Goal: Transaction & Acquisition: Book appointment/travel/reservation

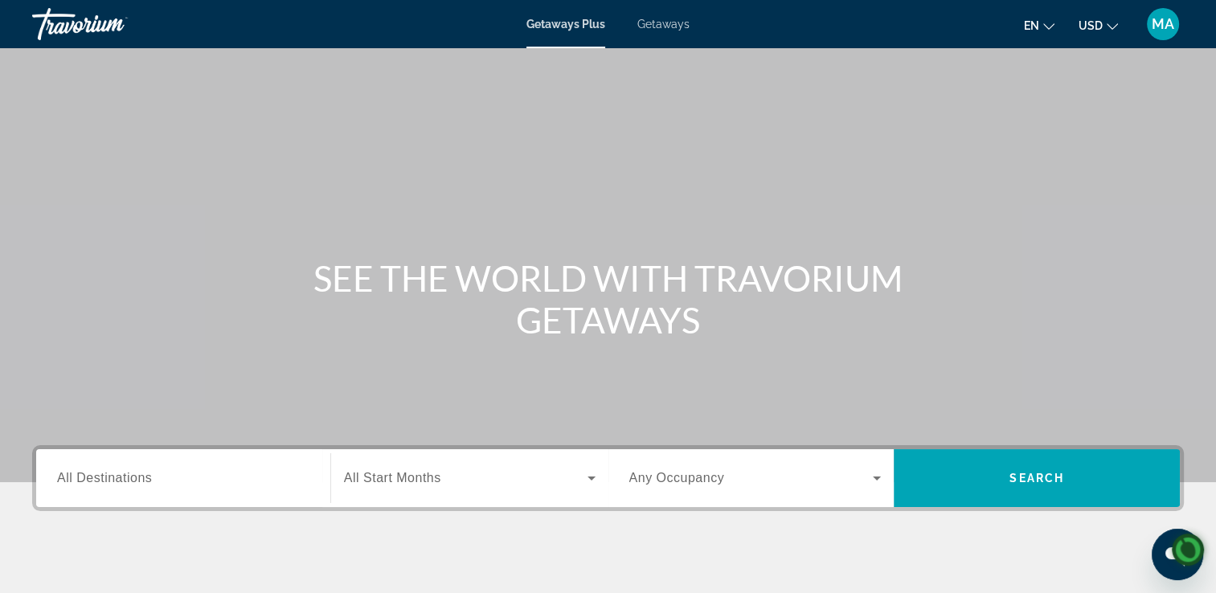
click at [675, 35] on div "Getaways Plus Getaways en English Español Français Italiano Português русский U…" at bounding box center [608, 24] width 1216 height 42
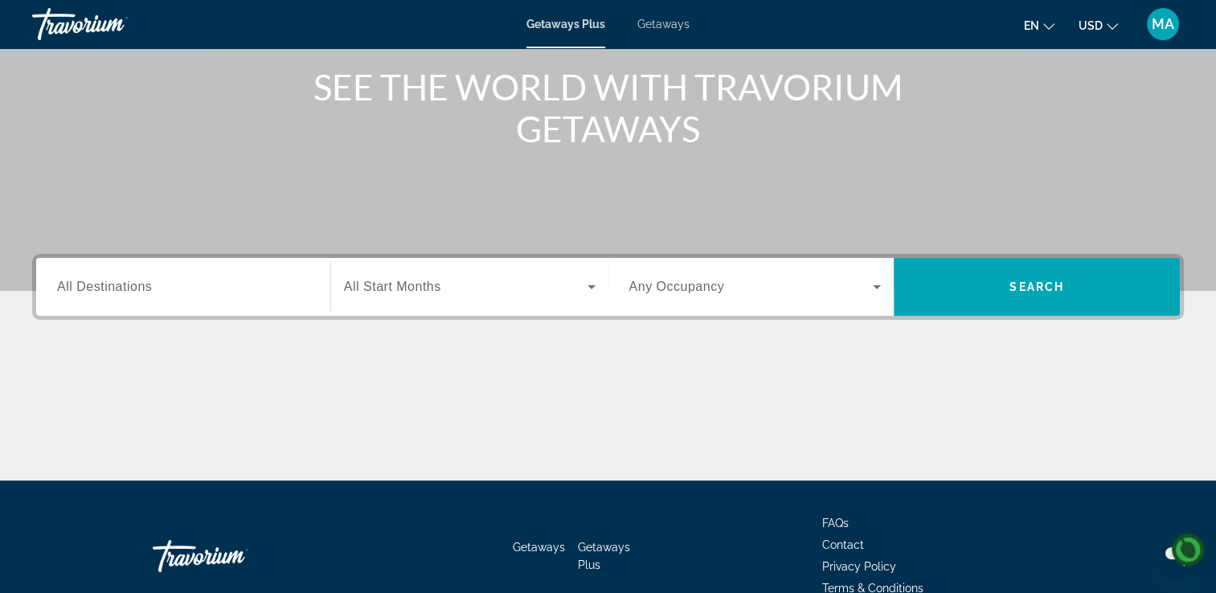
scroll to position [192, 0]
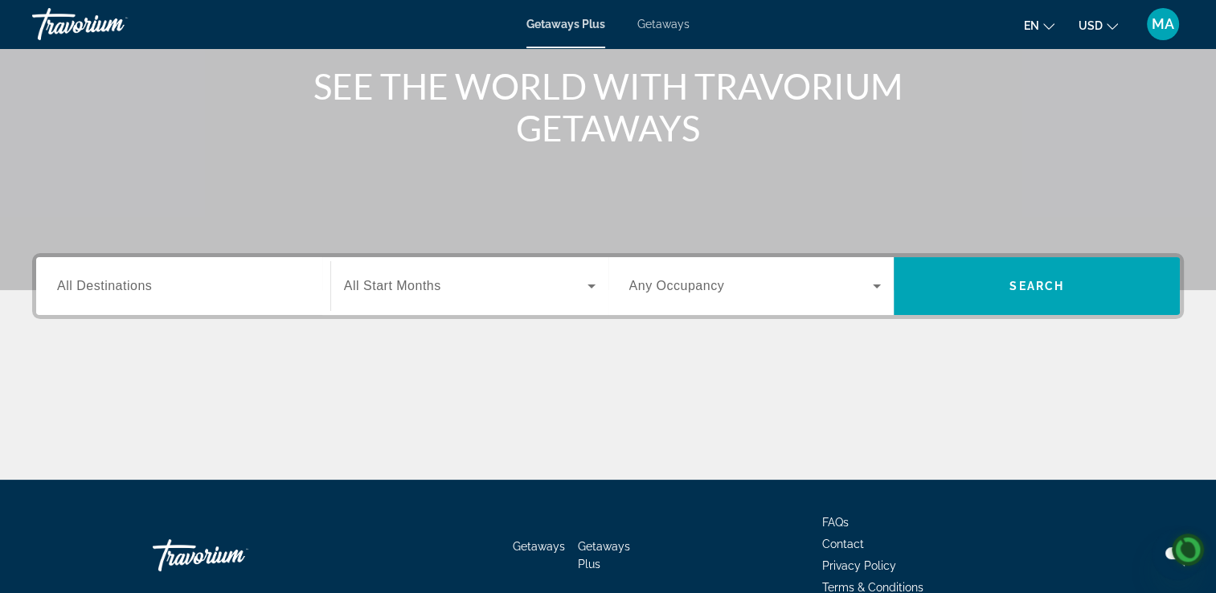
click at [663, 39] on div "Getaways Plus Getaways en English Español Français Italiano Português русский U…" at bounding box center [608, 24] width 1216 height 42
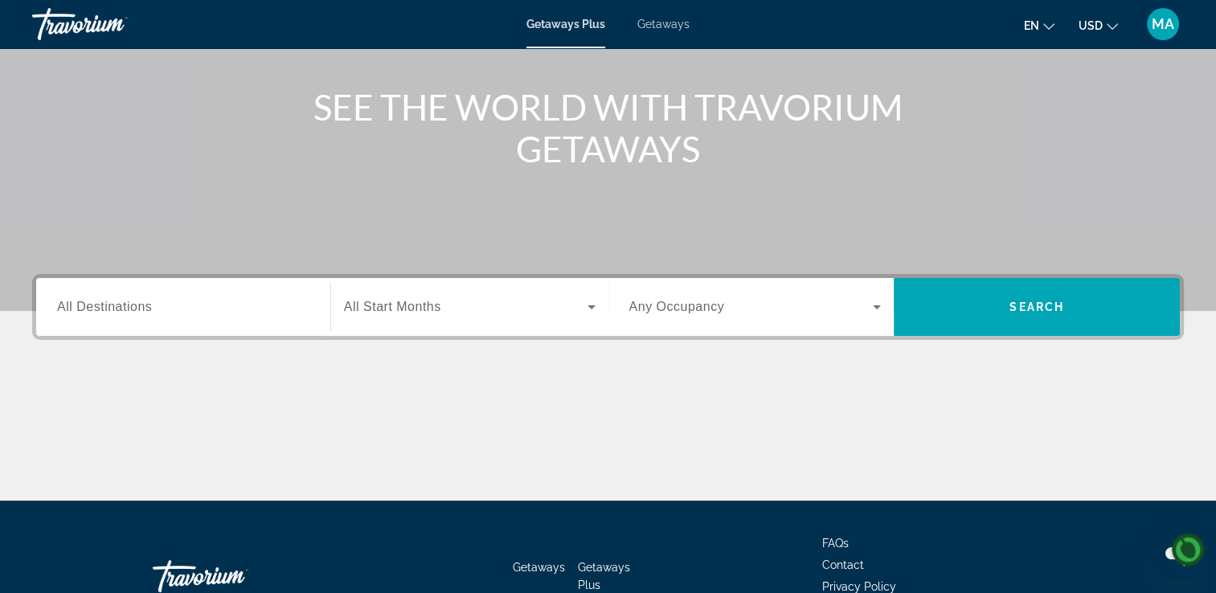
scroll to position [174, 0]
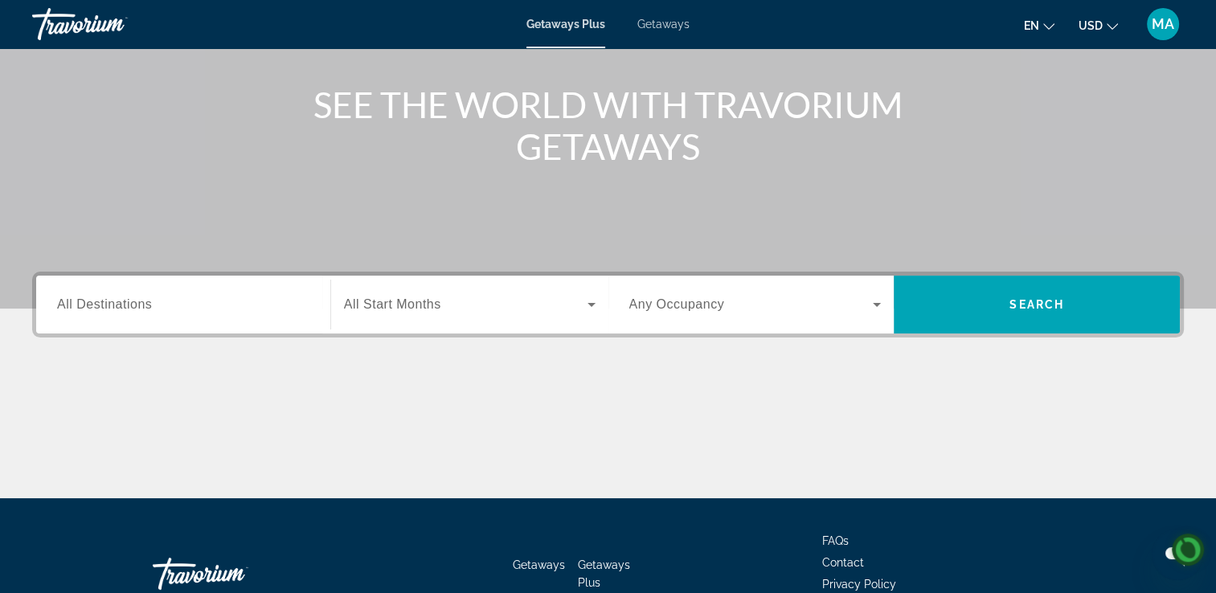
click at [130, 309] on span "All Destinations" at bounding box center [104, 304] width 95 height 14
click at [130, 309] on input "Destination All Destinations" at bounding box center [183, 305] width 252 height 19
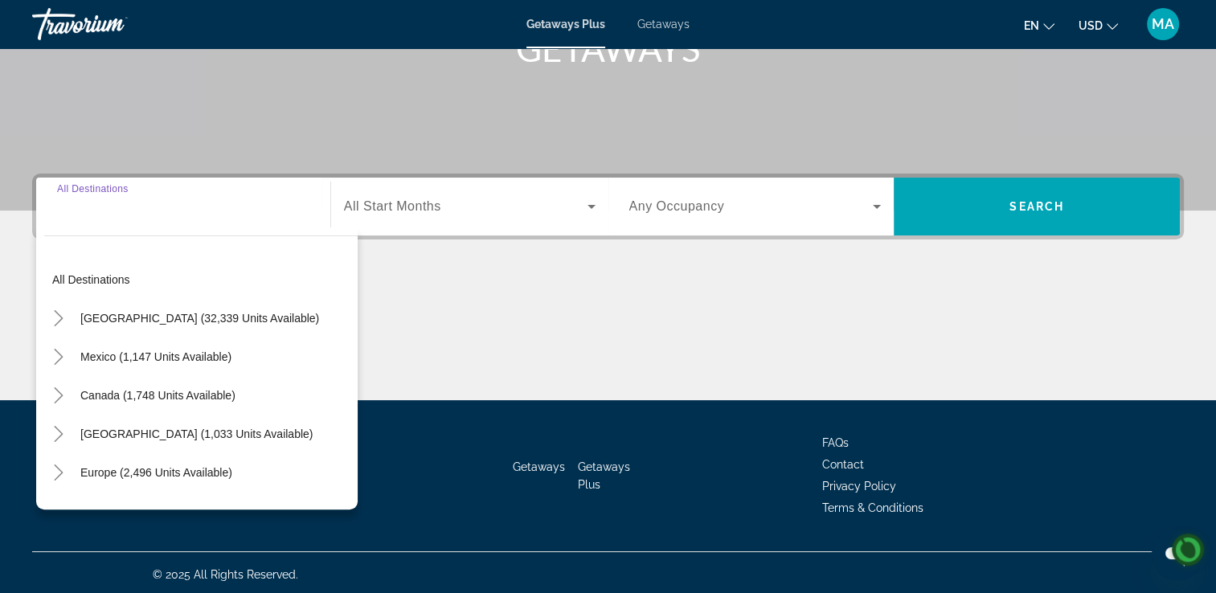
scroll to position [275, 0]
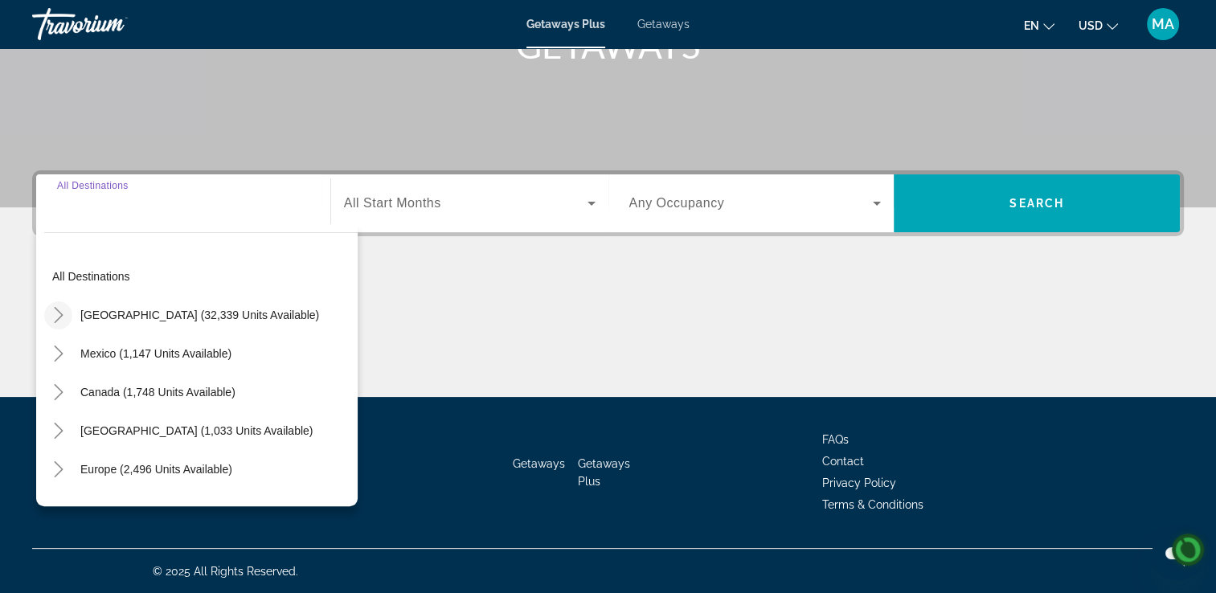
click at [61, 320] on icon "Toggle United States (32,339 units available)" at bounding box center [59, 315] width 16 height 16
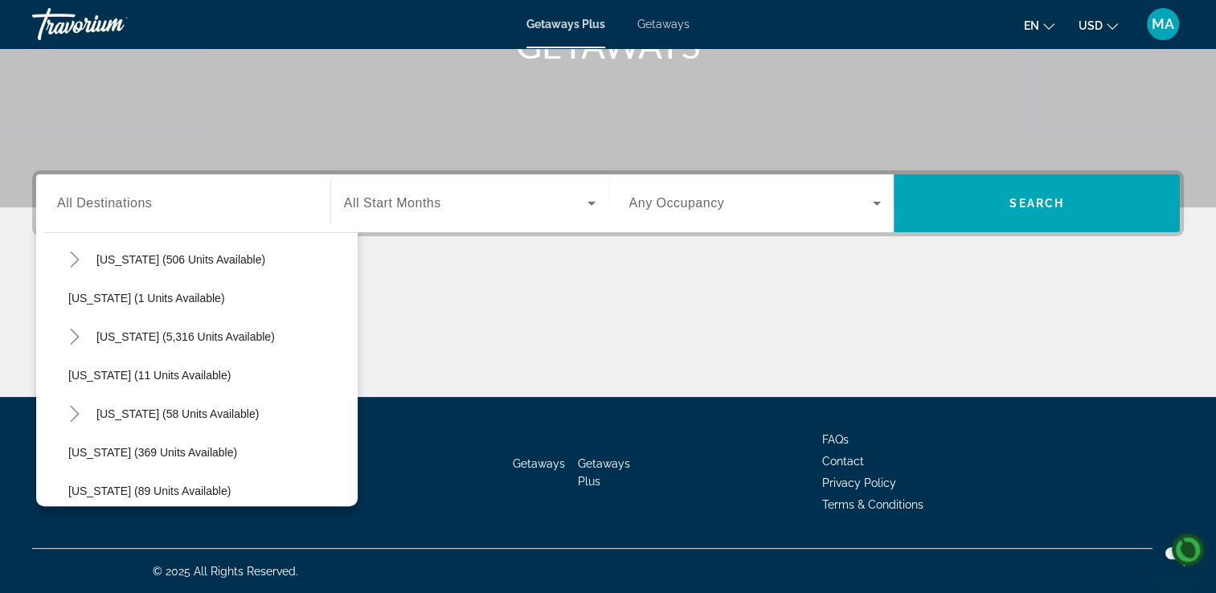
scroll to position [209, 0]
click at [84, 346] on mat-icon "Toggle Florida (5,316 units available)" at bounding box center [74, 338] width 28 height 28
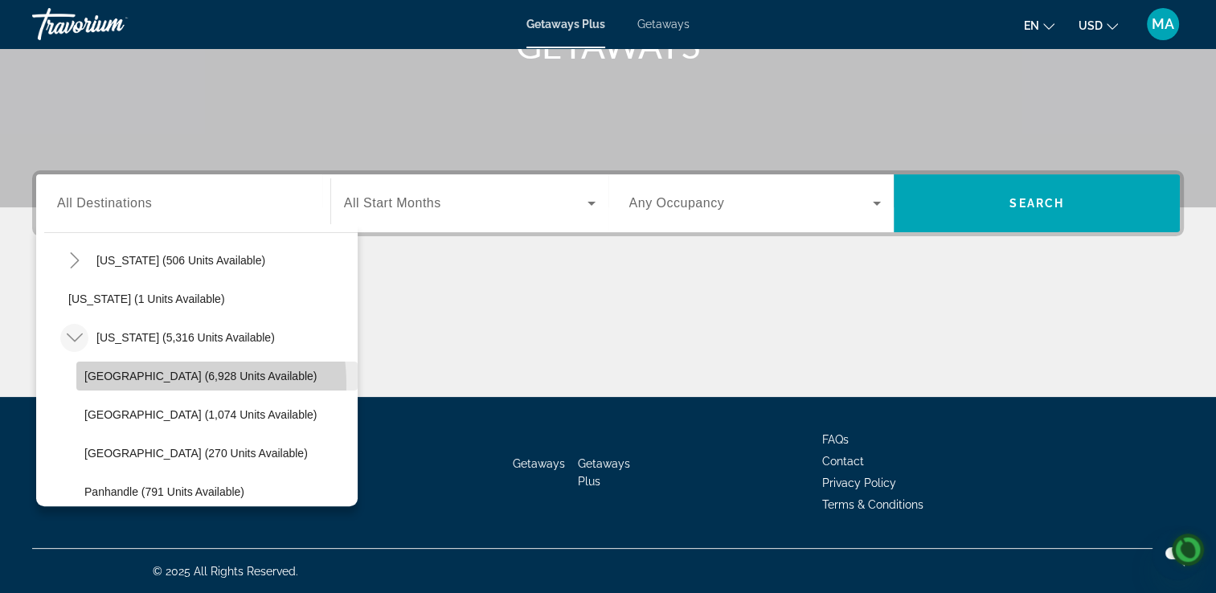
click at [148, 384] on span "Search widget" at bounding box center [216, 376] width 281 height 39
type input "**********"
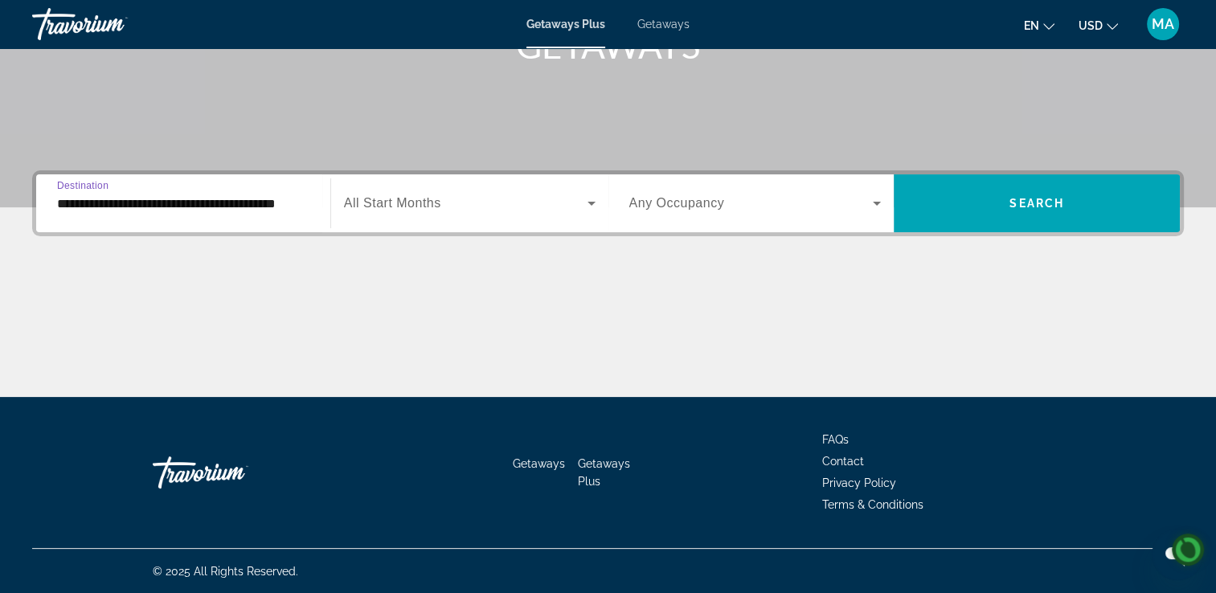
click at [591, 202] on icon "Search widget" at bounding box center [591, 204] width 8 height 4
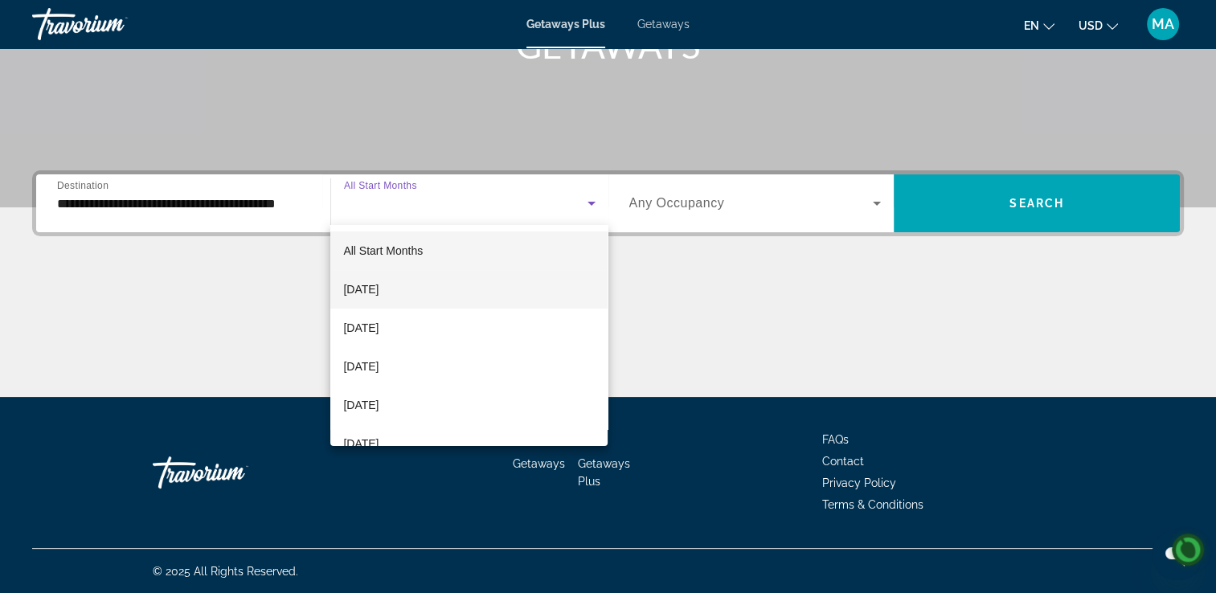
click at [378, 288] on span "[DATE]" at bounding box center [360, 289] width 35 height 19
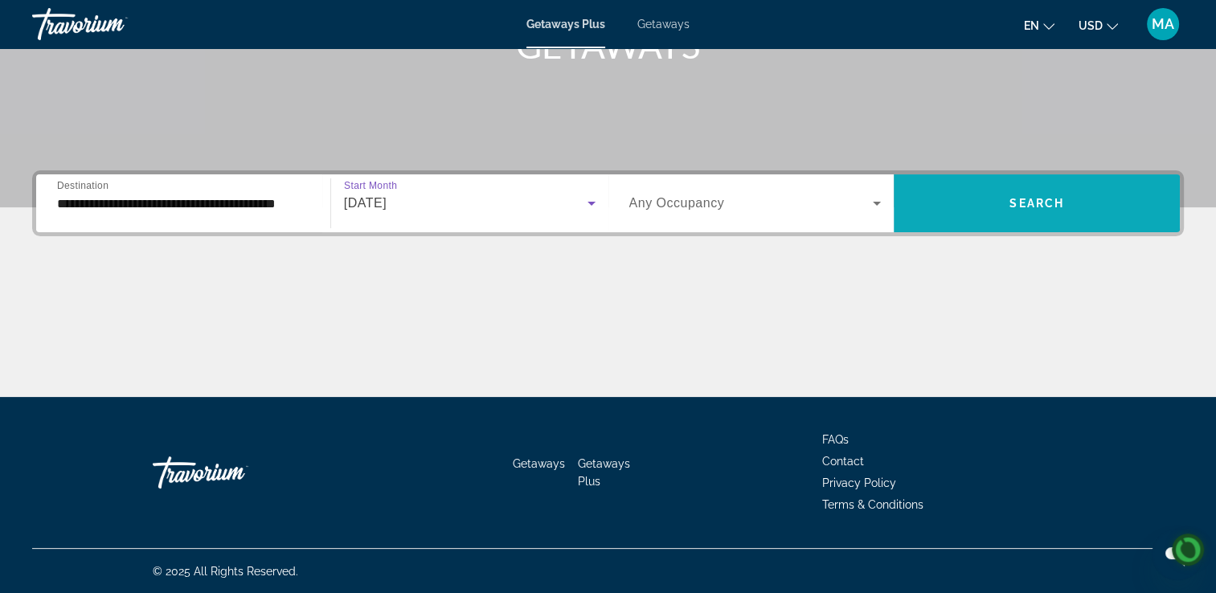
click at [1053, 212] on span "Search widget" at bounding box center [1036, 203] width 286 height 39
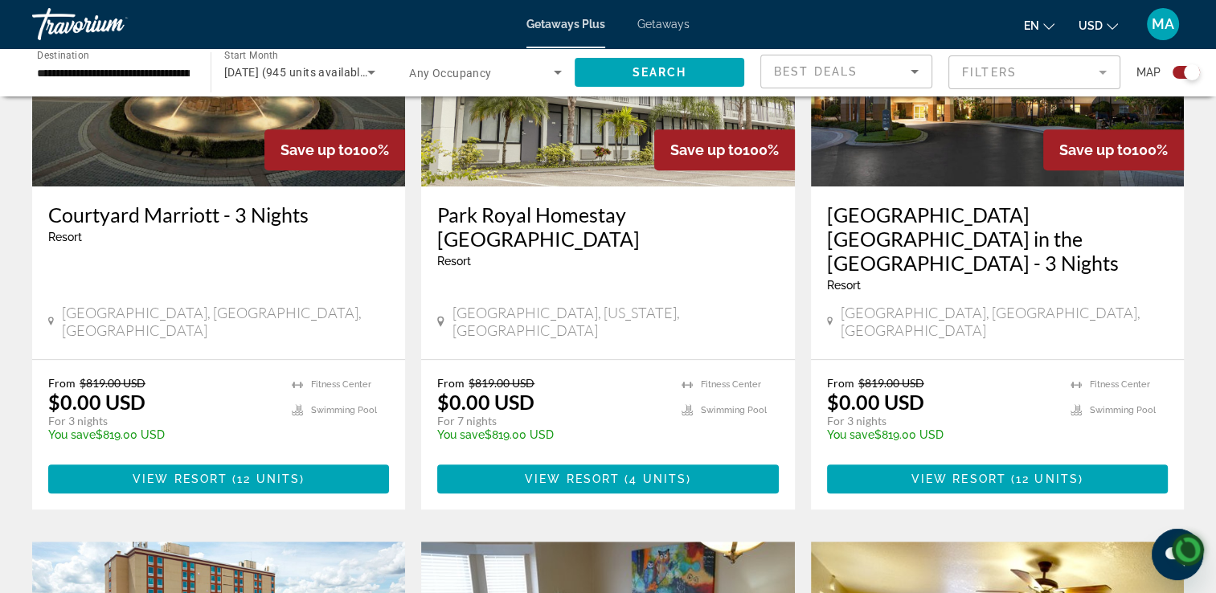
scroll to position [716, 0]
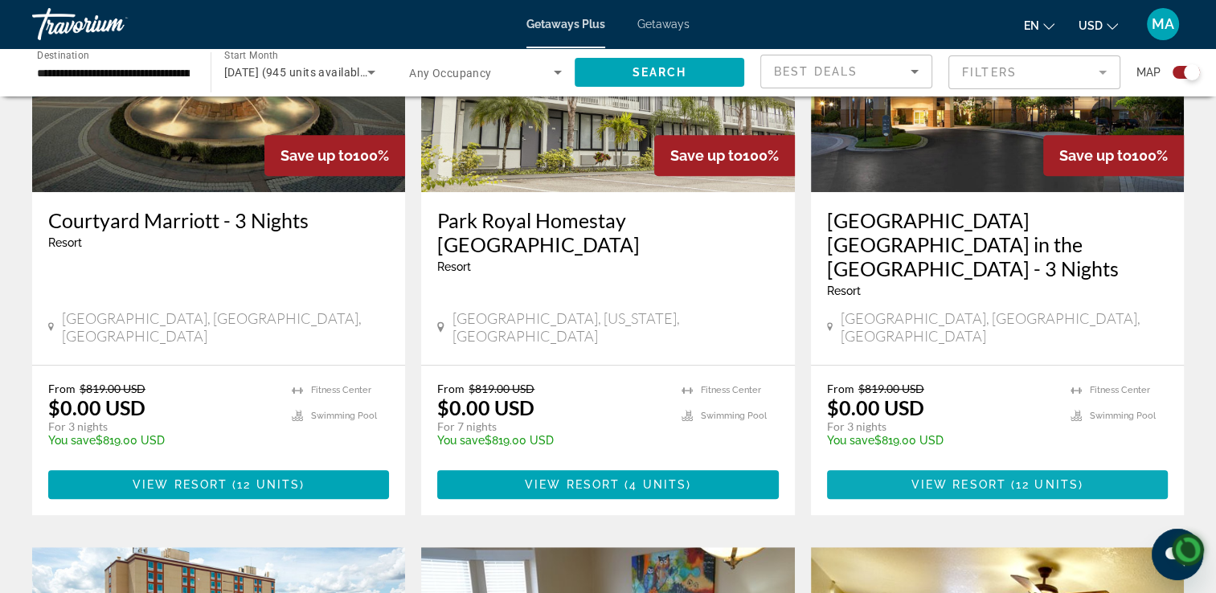
click at [1012, 474] on span "Main content" at bounding box center [997, 484] width 341 height 39
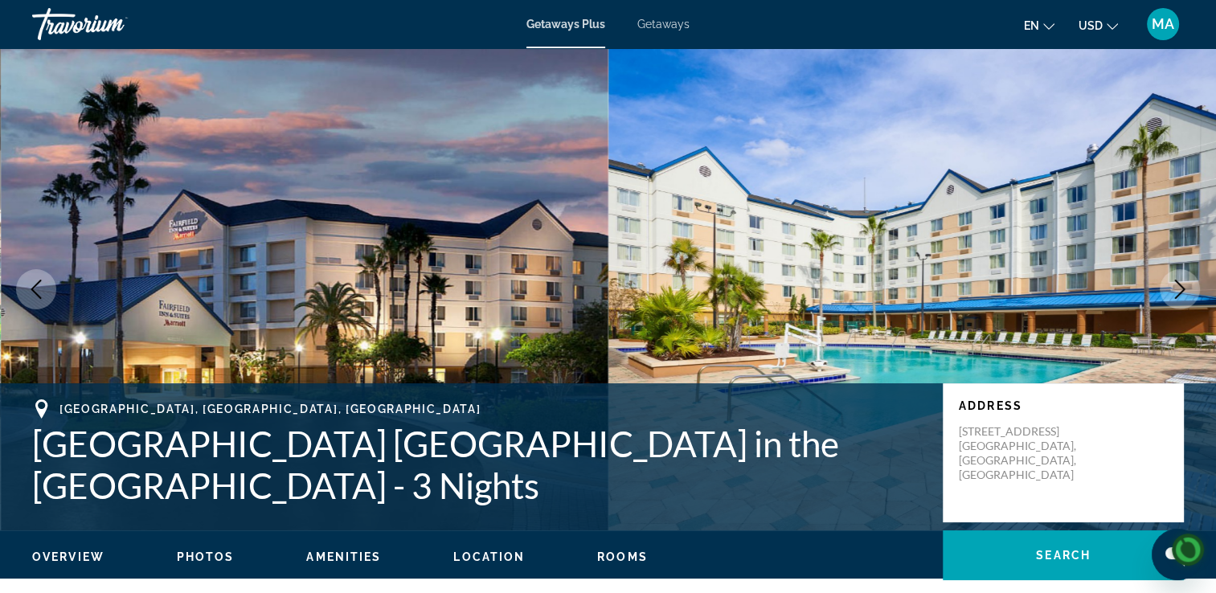
click at [26, 0] on mat-toolbar "Getaways Plus Getaways en English Español Français Italiano Português русский U…" at bounding box center [608, 24] width 1216 height 48
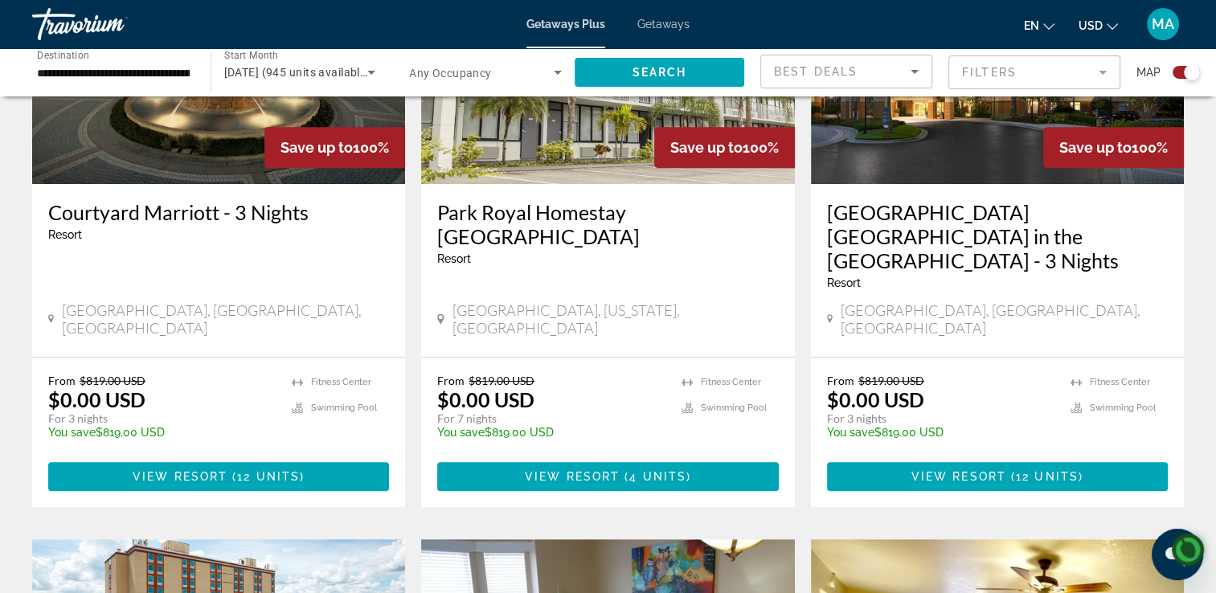
scroll to position [721, 0]
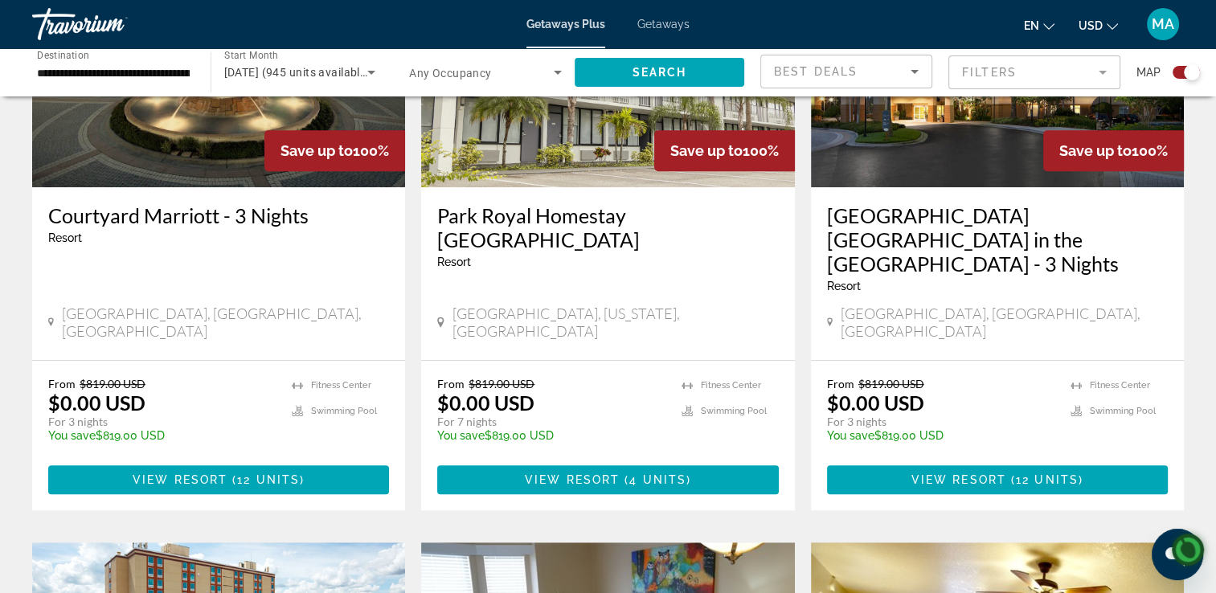
click at [219, 309] on div "[GEOGRAPHIC_DATA], [GEOGRAPHIC_DATA], [GEOGRAPHIC_DATA]" at bounding box center [218, 322] width 341 height 35
click at [205, 476] on span "Main content" at bounding box center [218, 479] width 341 height 39
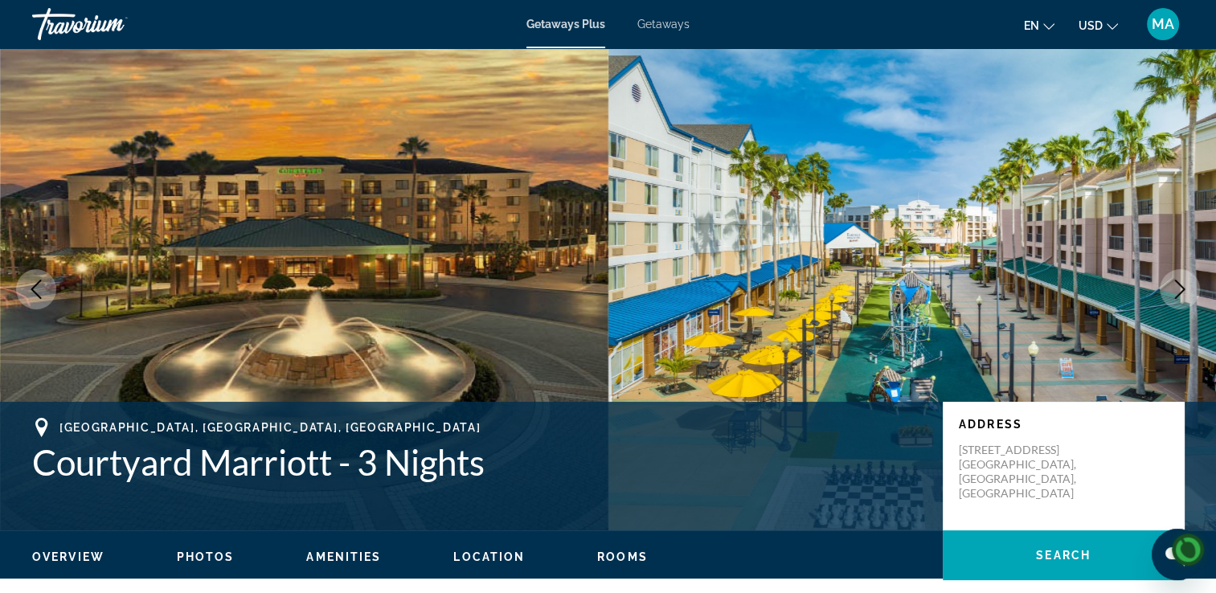
click at [10, 0] on mat-toolbar "Getaways Plus Getaways en English Español Français Italiano Português русский U…" at bounding box center [608, 24] width 1216 height 48
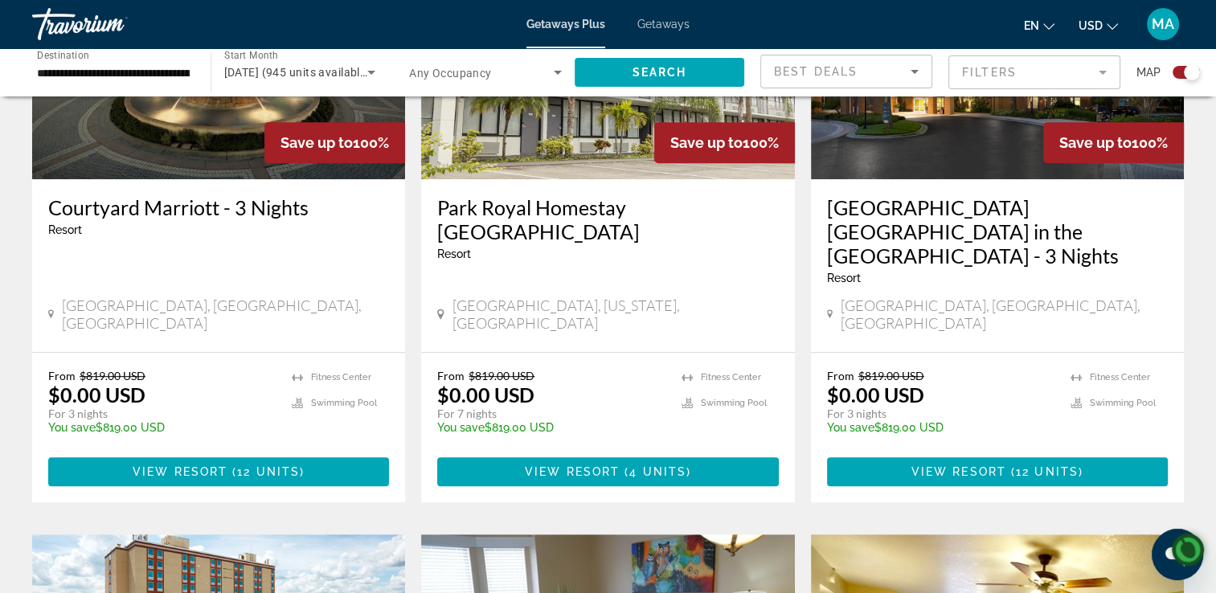
scroll to position [742, 0]
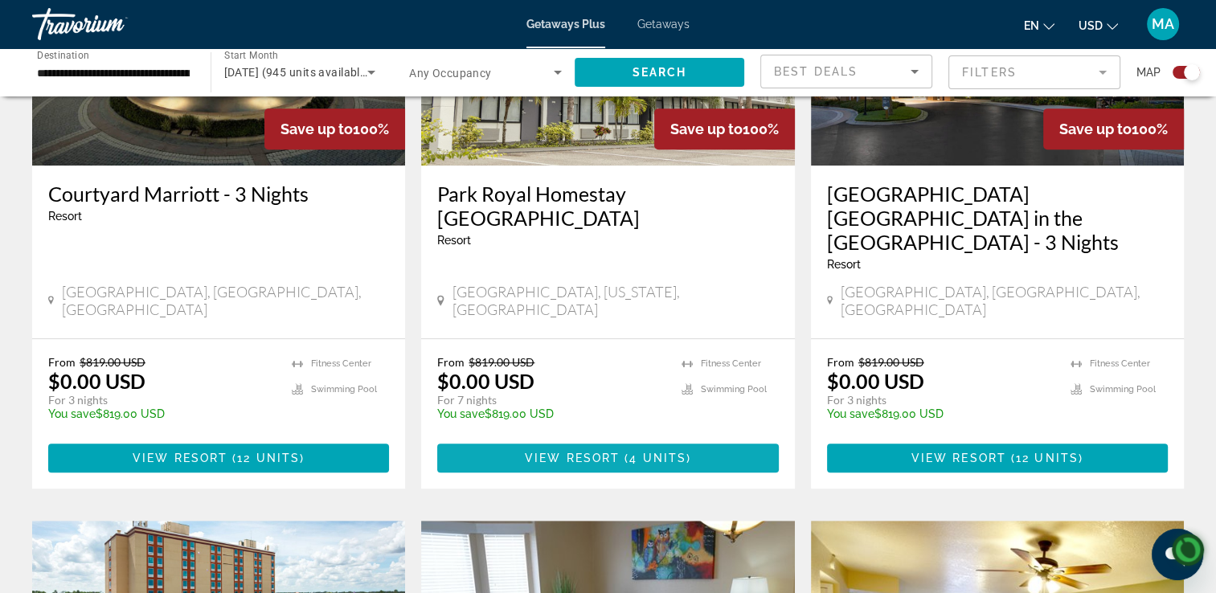
click at [615, 450] on span "Main content" at bounding box center [607, 458] width 341 height 39
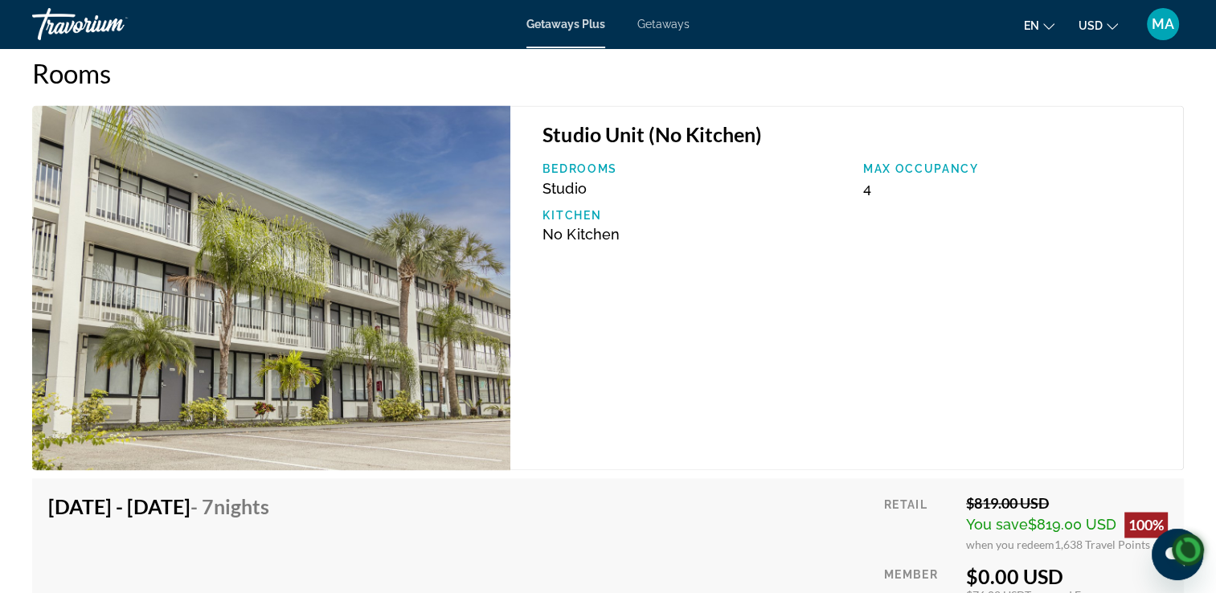
scroll to position [2489, 0]
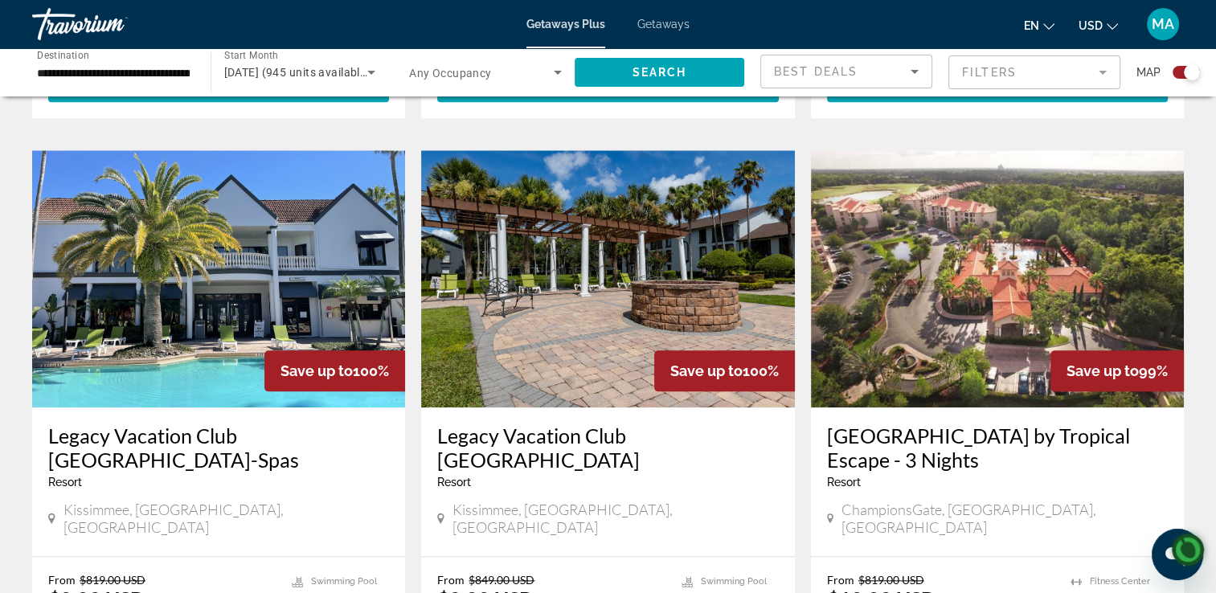
scroll to position [1768, 0]
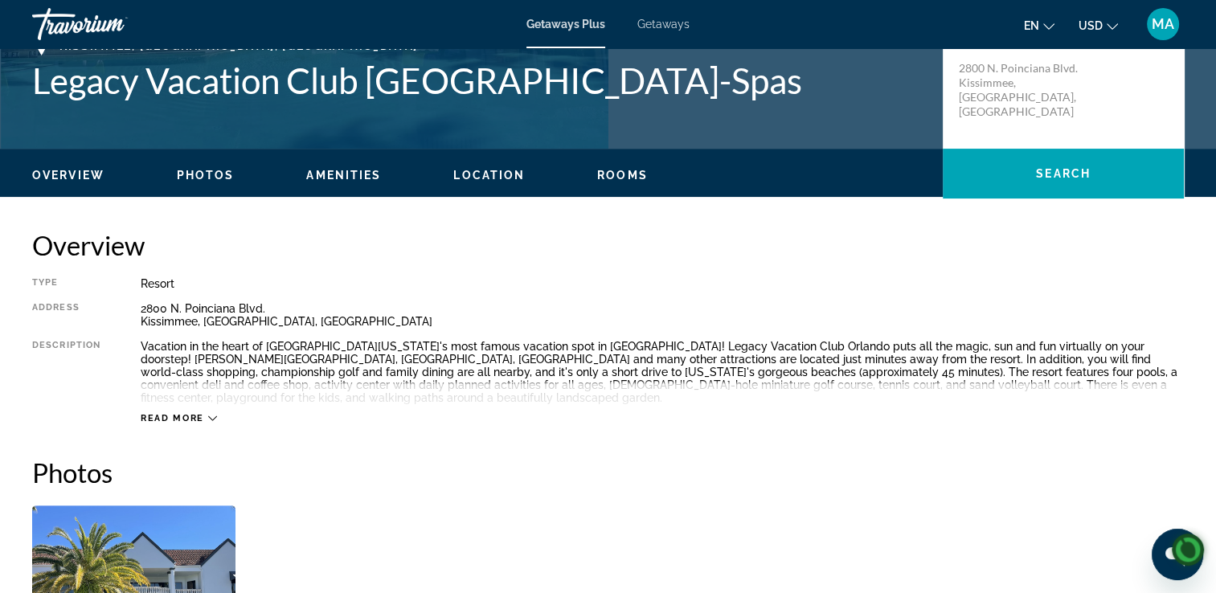
scroll to position [385, 0]
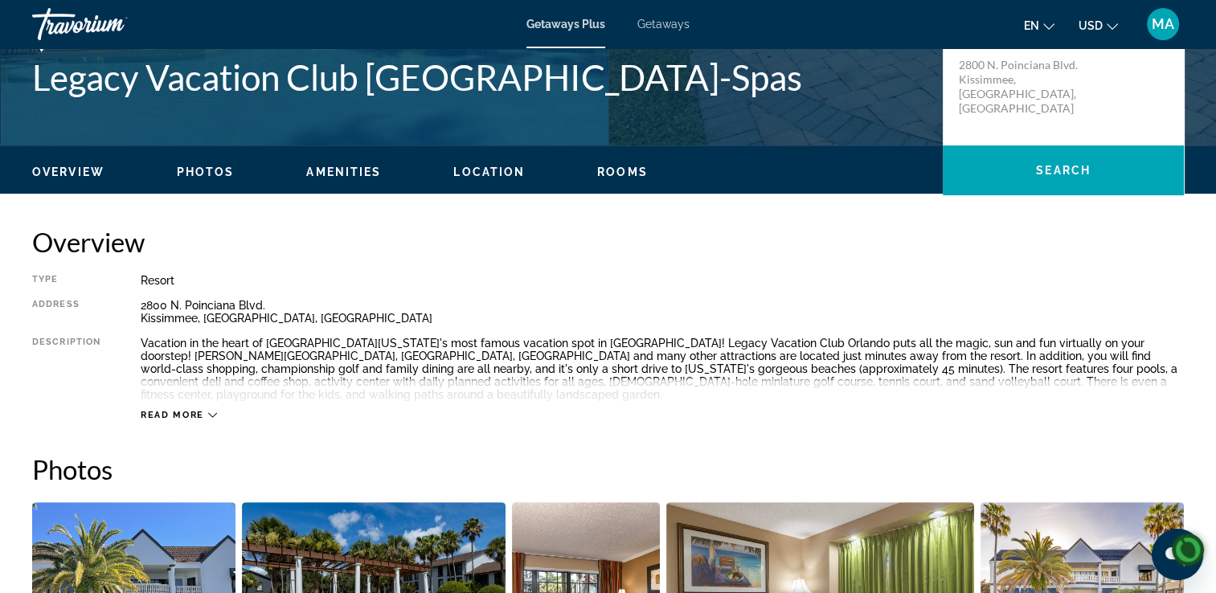
click at [184, 410] on span "Read more" at bounding box center [172, 415] width 63 height 10
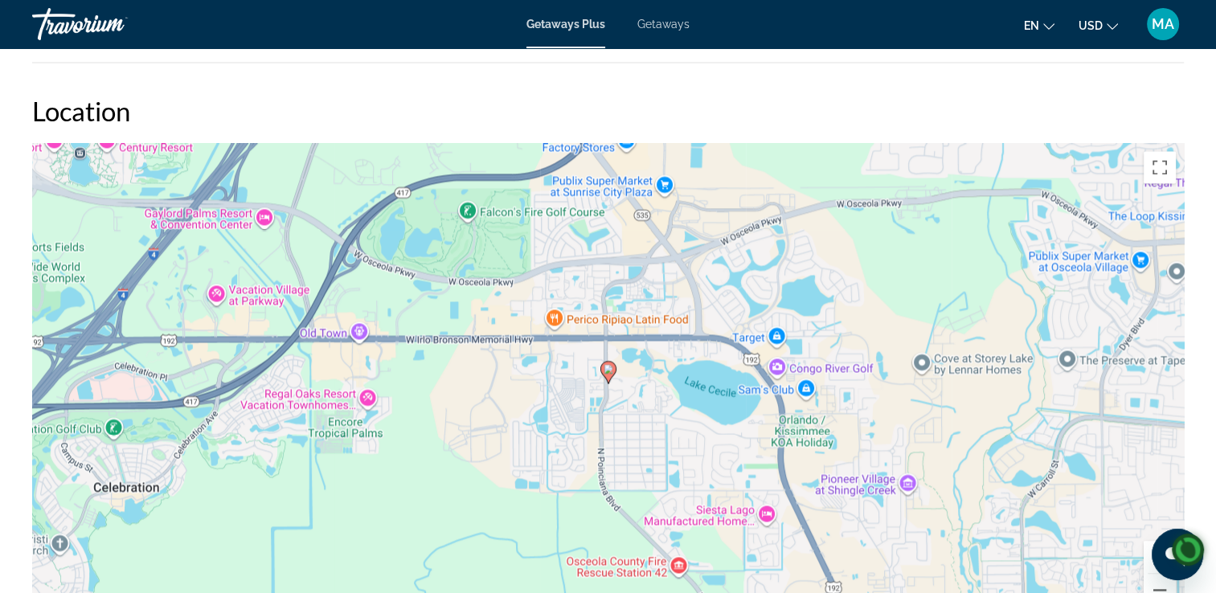
scroll to position [2446, 0]
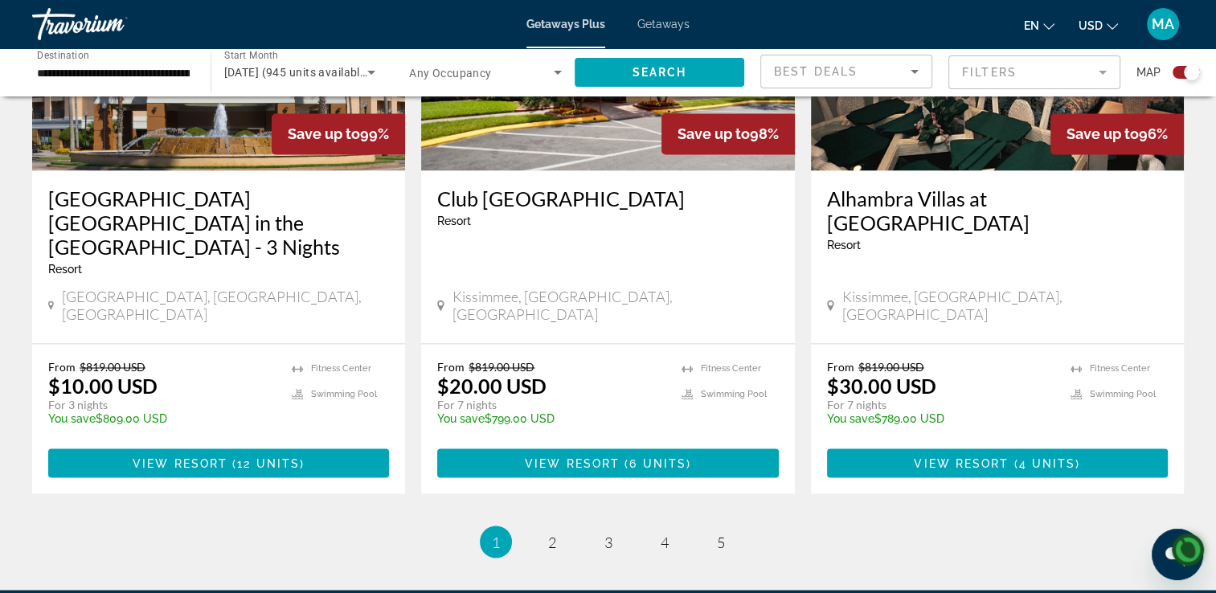
scroll to position [2575, 0]
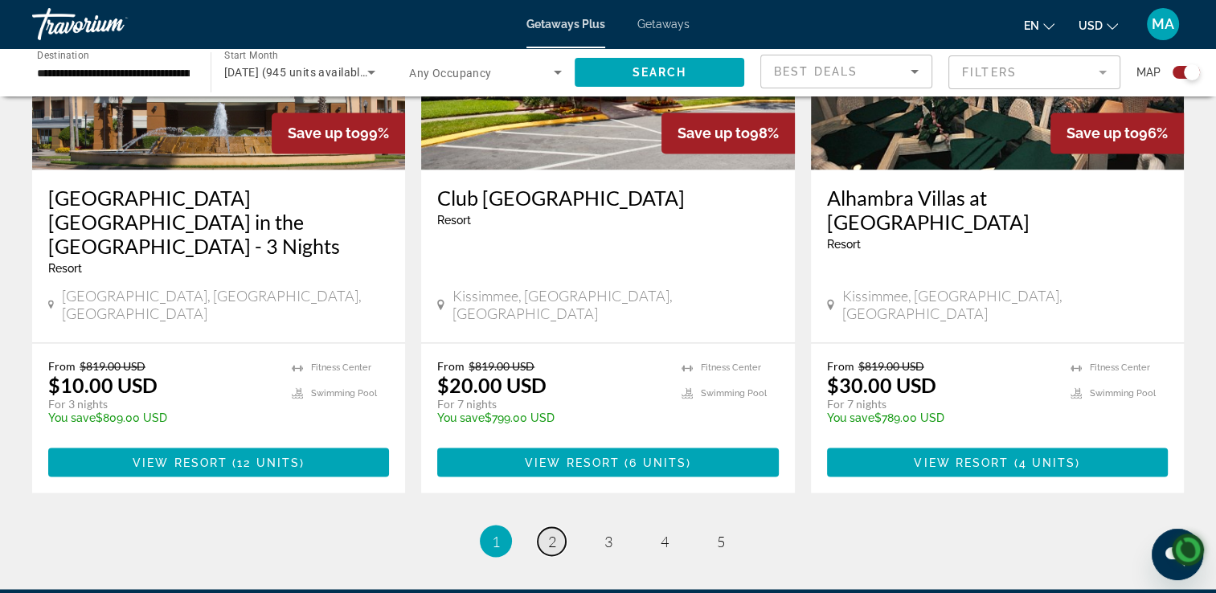
click at [551, 532] on span "2" at bounding box center [552, 541] width 8 height 18
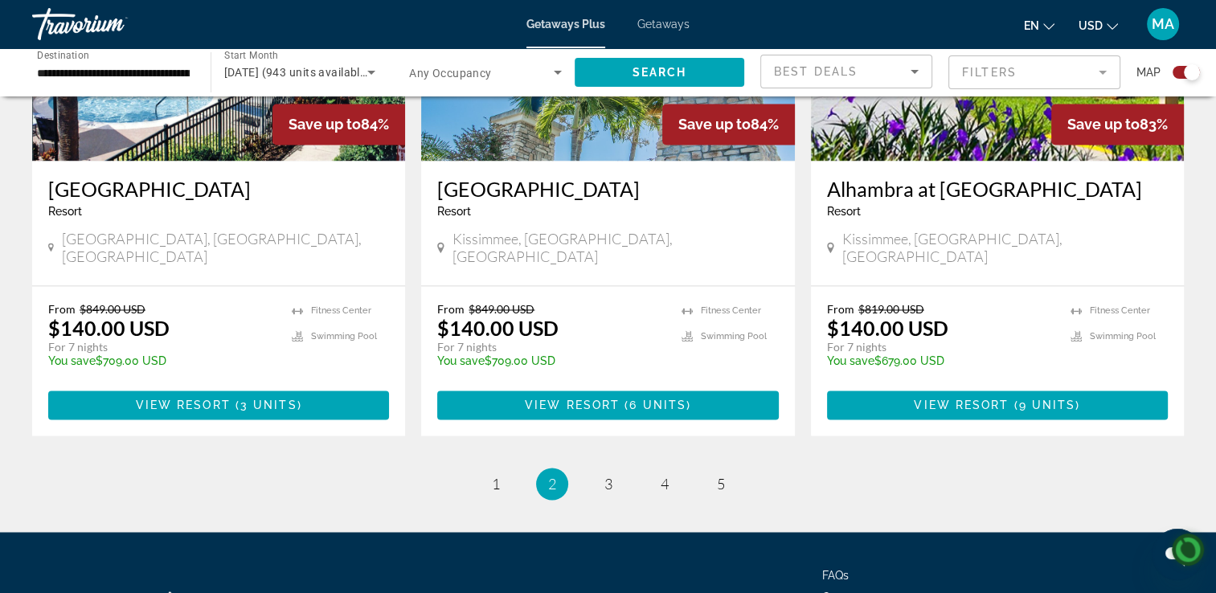
scroll to position [2491, 0]
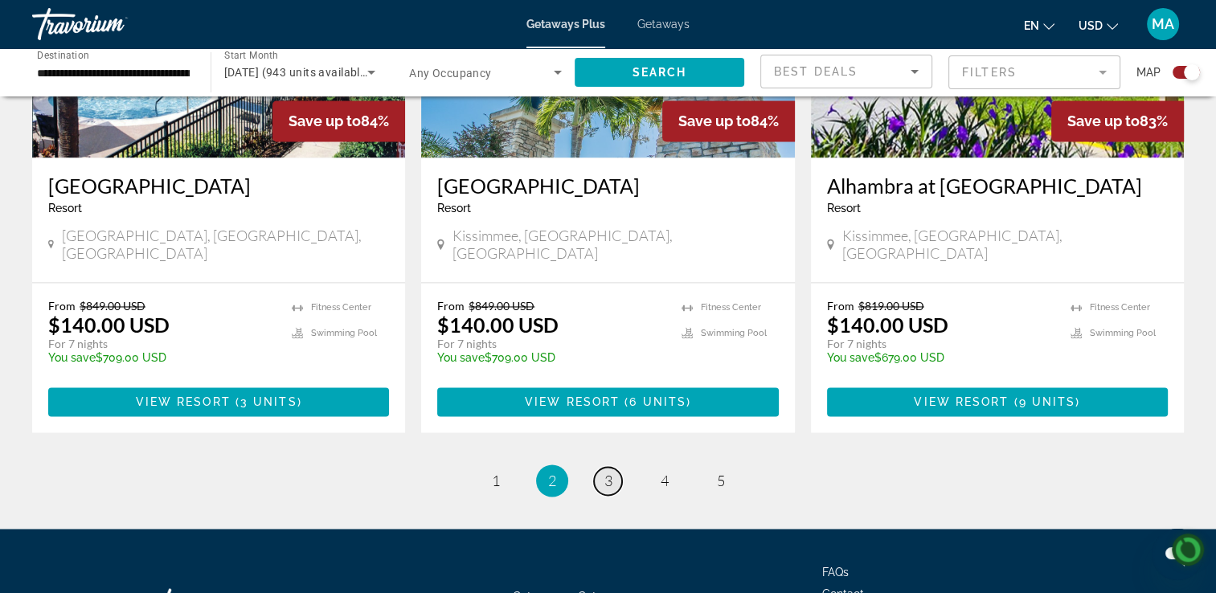
click at [611, 472] on span "3" at bounding box center [608, 481] width 8 height 18
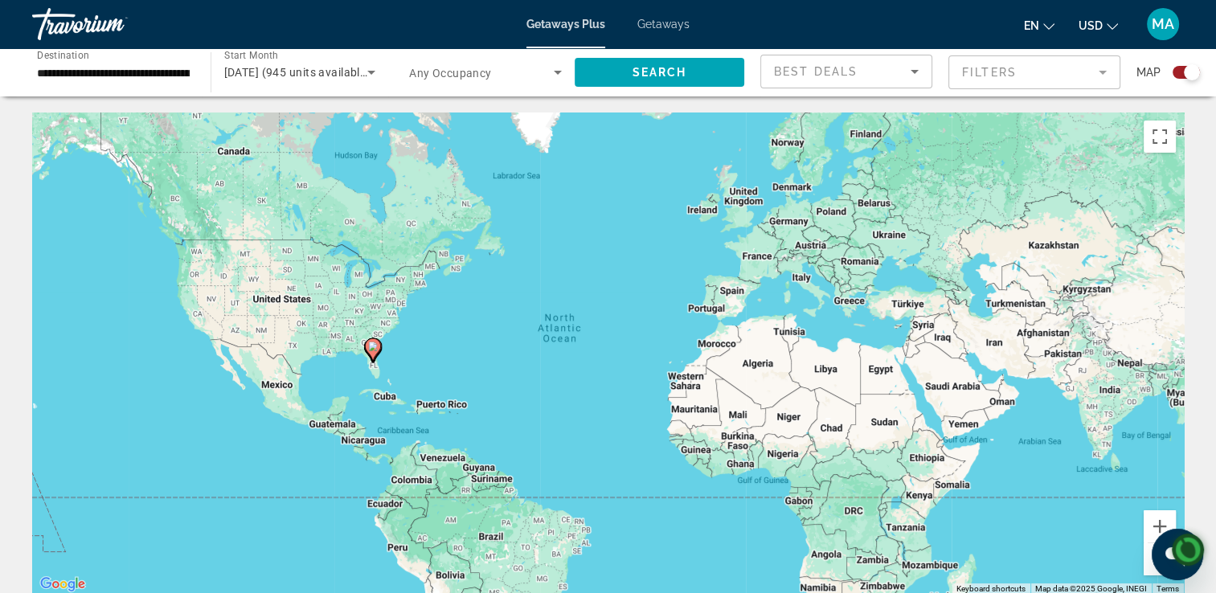
click at [8, 3] on div "Getaways Plus Getaways en English Español Français Italiano Português русский U…" at bounding box center [608, 24] width 1216 height 42
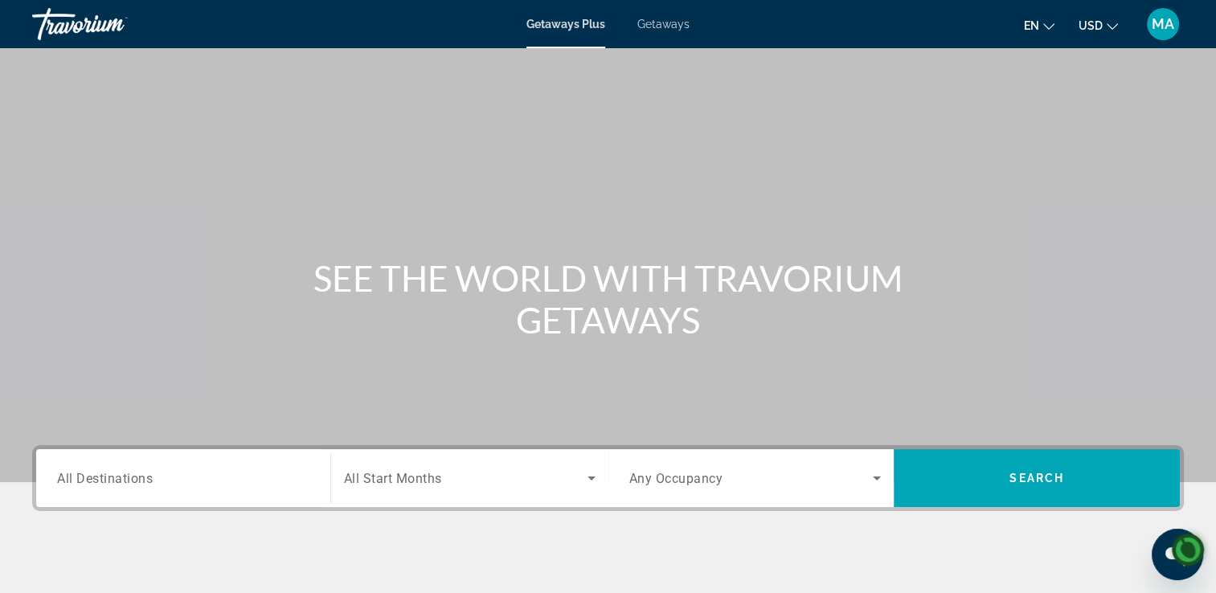
click at [662, 26] on span "Getaways" at bounding box center [663, 24] width 52 height 13
click at [664, 27] on span "Getaways" at bounding box center [663, 24] width 52 height 13
click at [166, 469] on input "Destination All Destinations" at bounding box center [183, 478] width 252 height 19
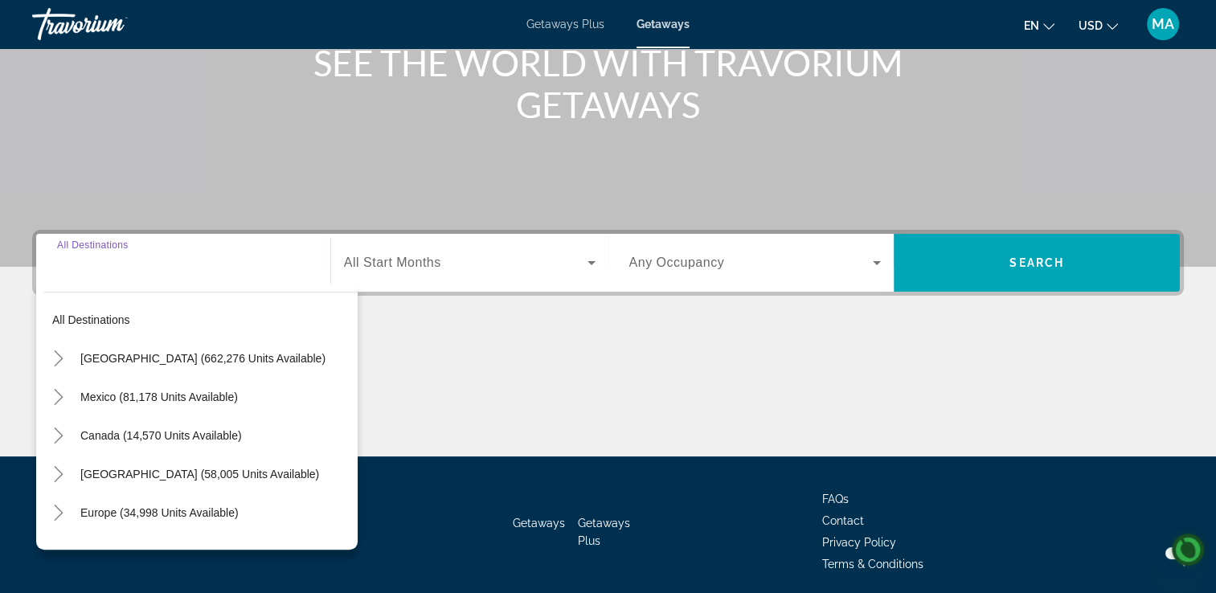
scroll to position [275, 0]
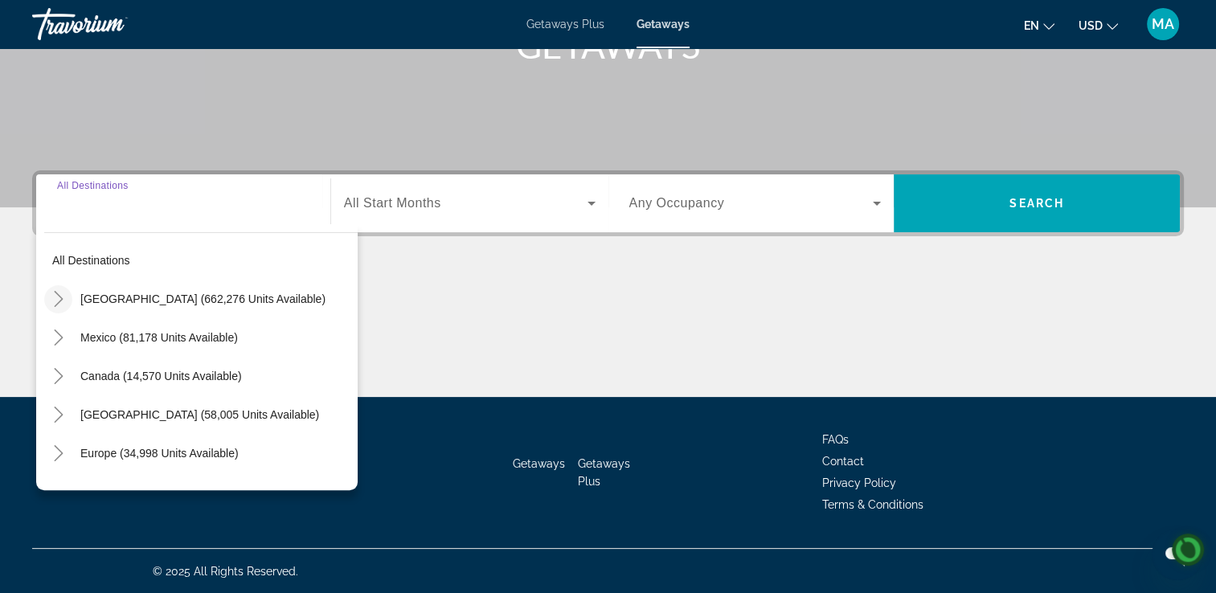
click at [61, 296] on icon "Toggle United States (662,276 units available)" at bounding box center [59, 299] width 16 height 16
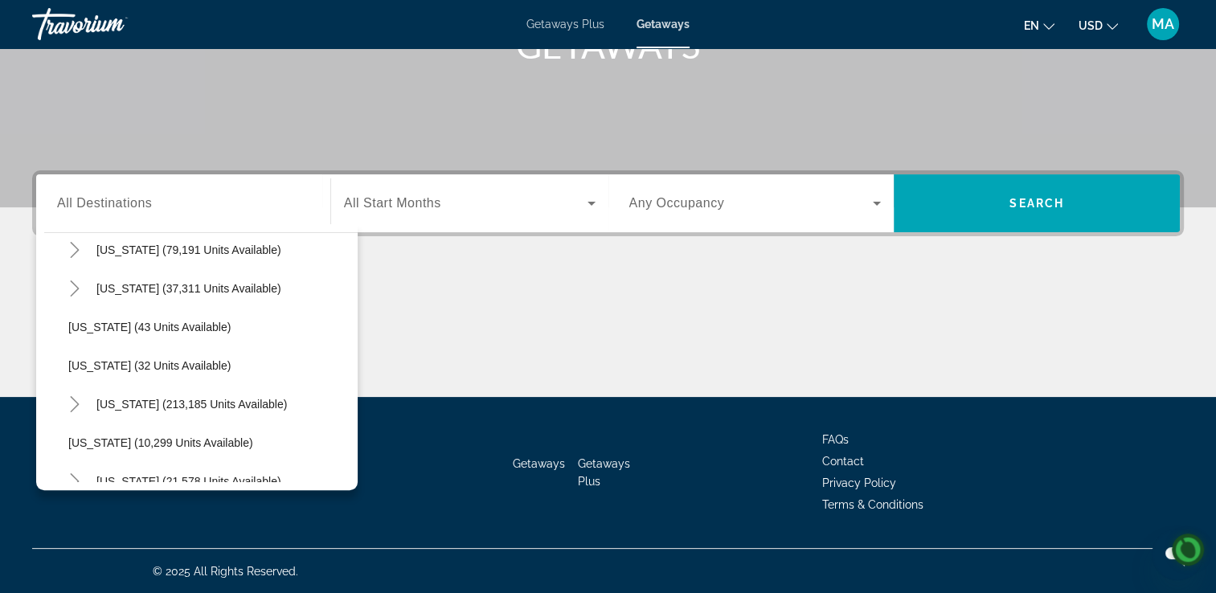
scroll to position [170, 0]
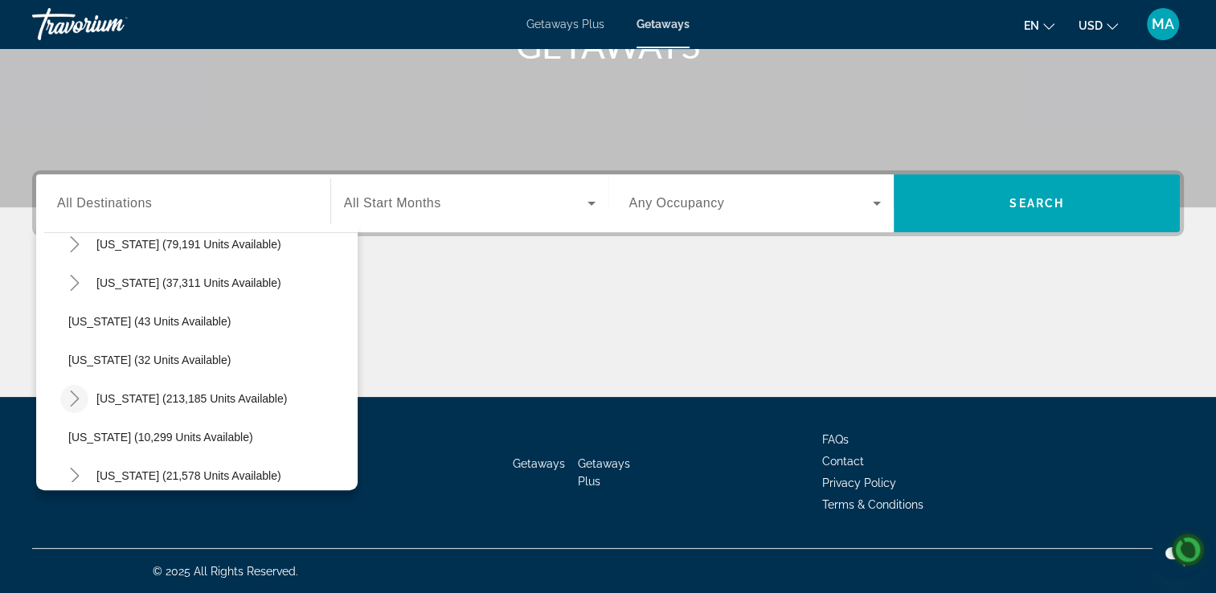
click at [74, 398] on icon "Toggle Florida (213,185 units available)" at bounding box center [75, 399] width 16 height 16
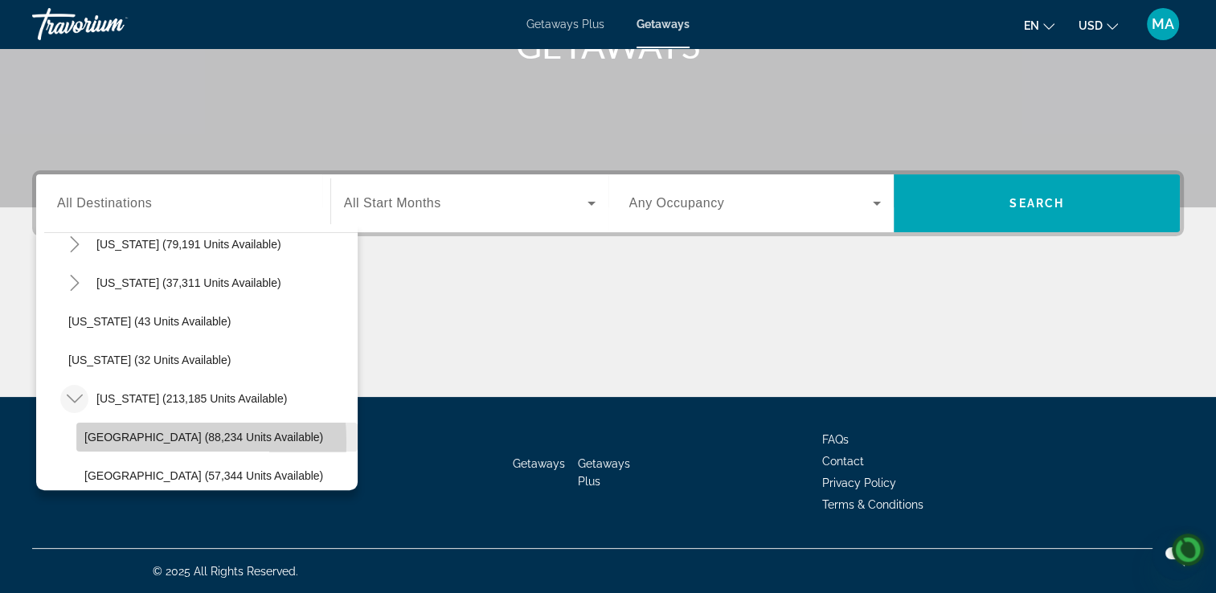
click at [103, 441] on span "[GEOGRAPHIC_DATA] (88,234 units available)" at bounding box center [203, 437] width 239 height 13
type input "**********"
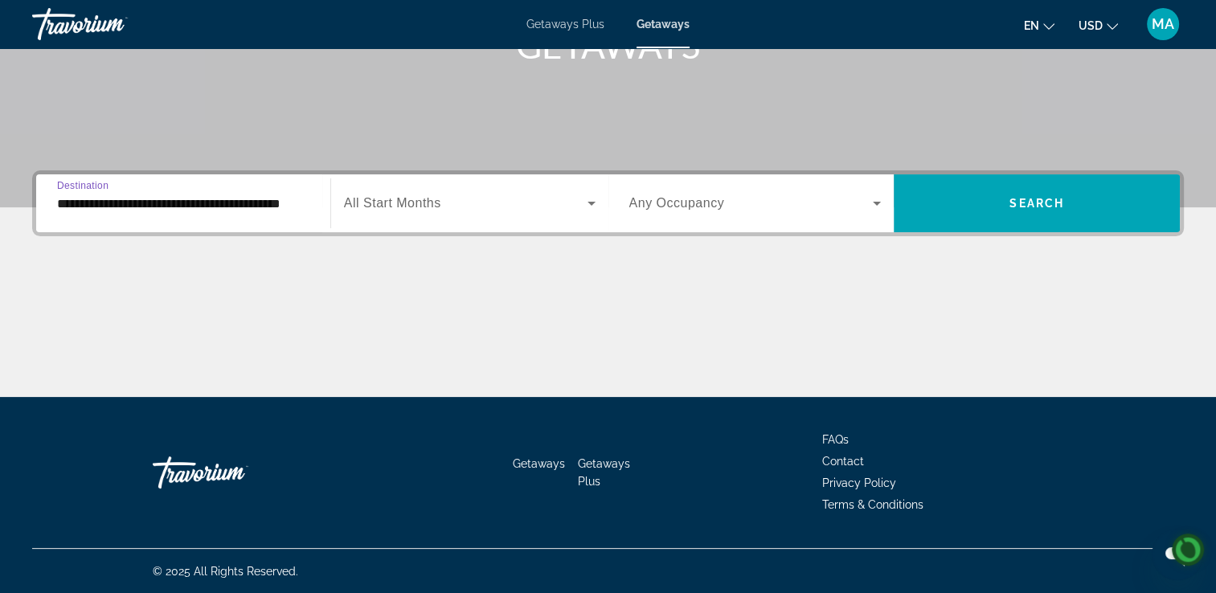
click at [556, 209] on span "Search widget" at bounding box center [465, 203] width 243 height 19
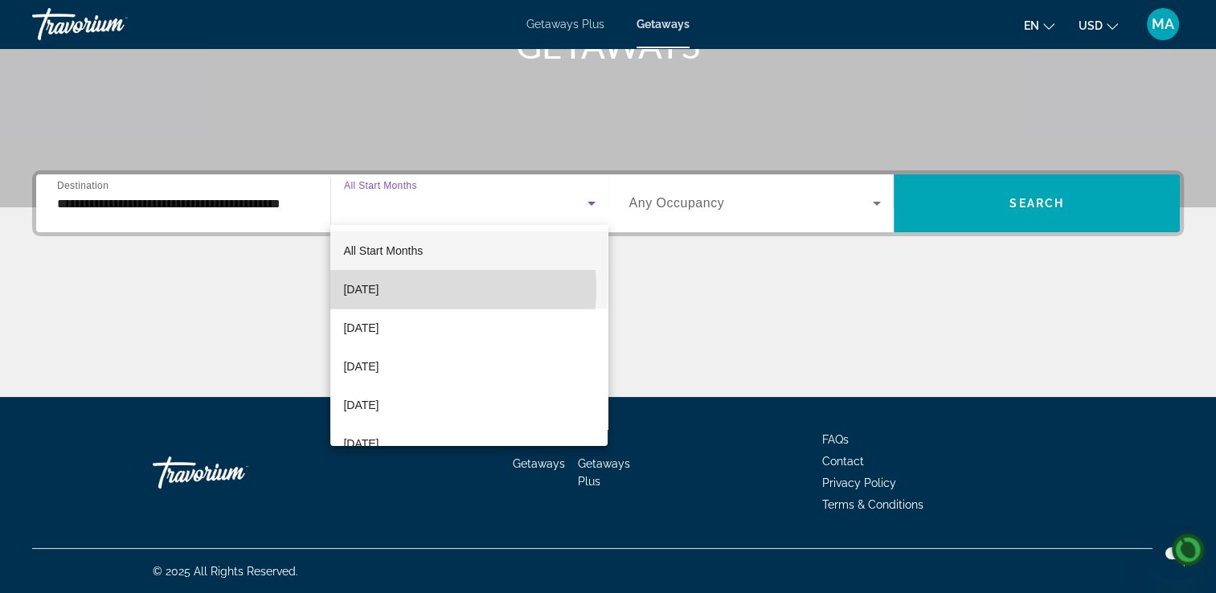
click at [378, 288] on span "[DATE]" at bounding box center [360, 289] width 35 height 19
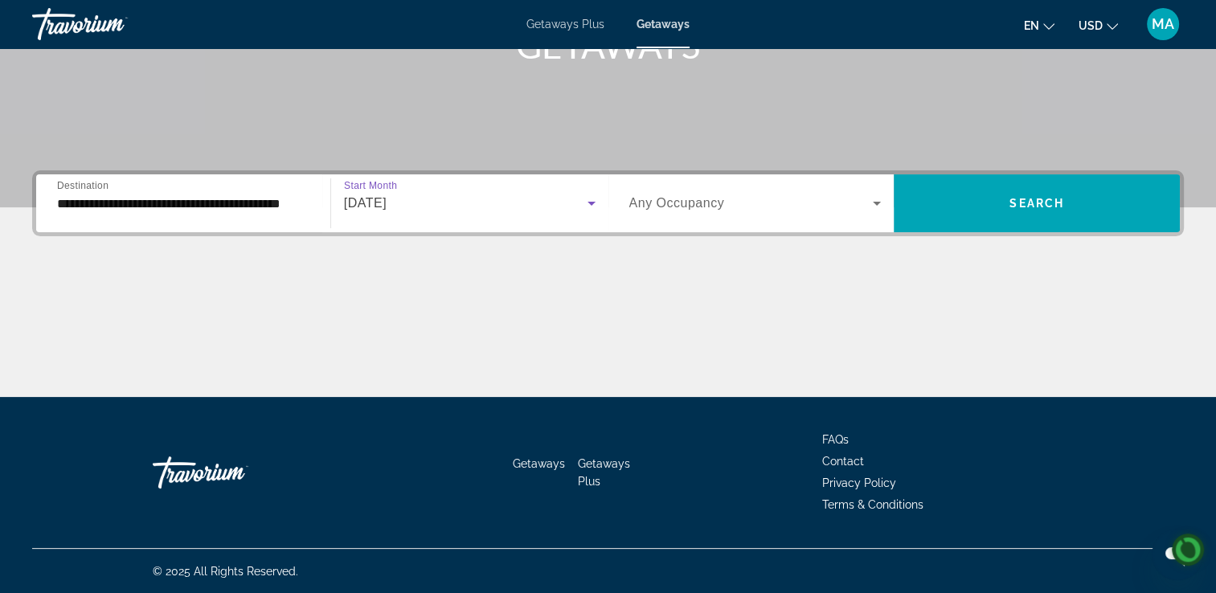
click at [869, 203] on icon "Search widget" at bounding box center [876, 203] width 19 height 19
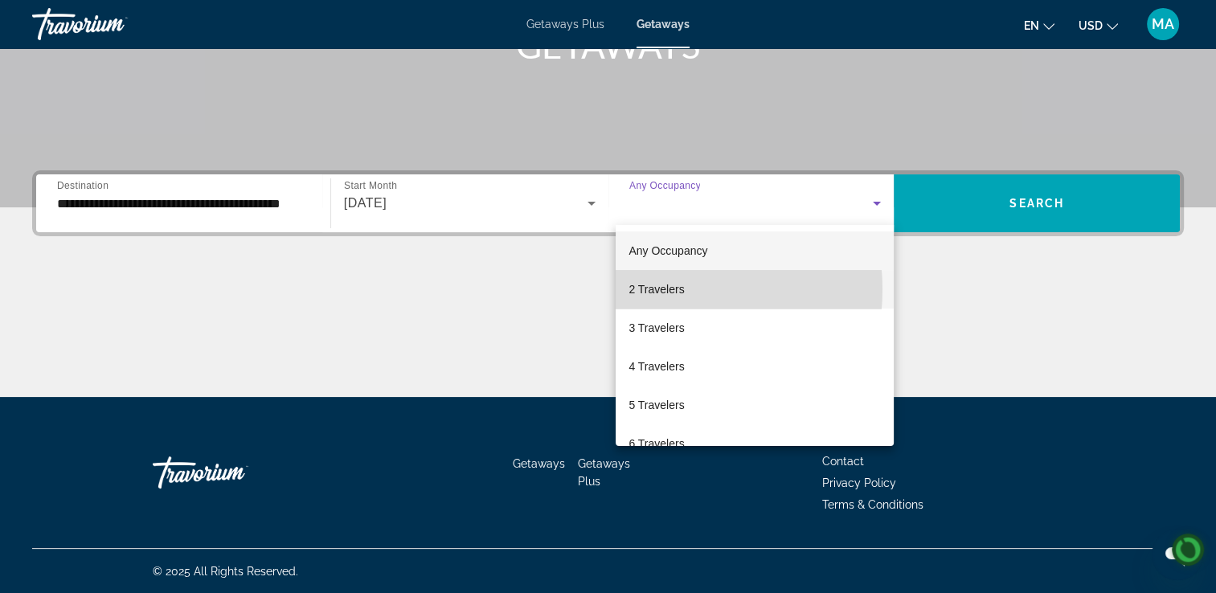
click at [652, 289] on span "2 Travelers" at bounding box center [655, 289] width 55 height 19
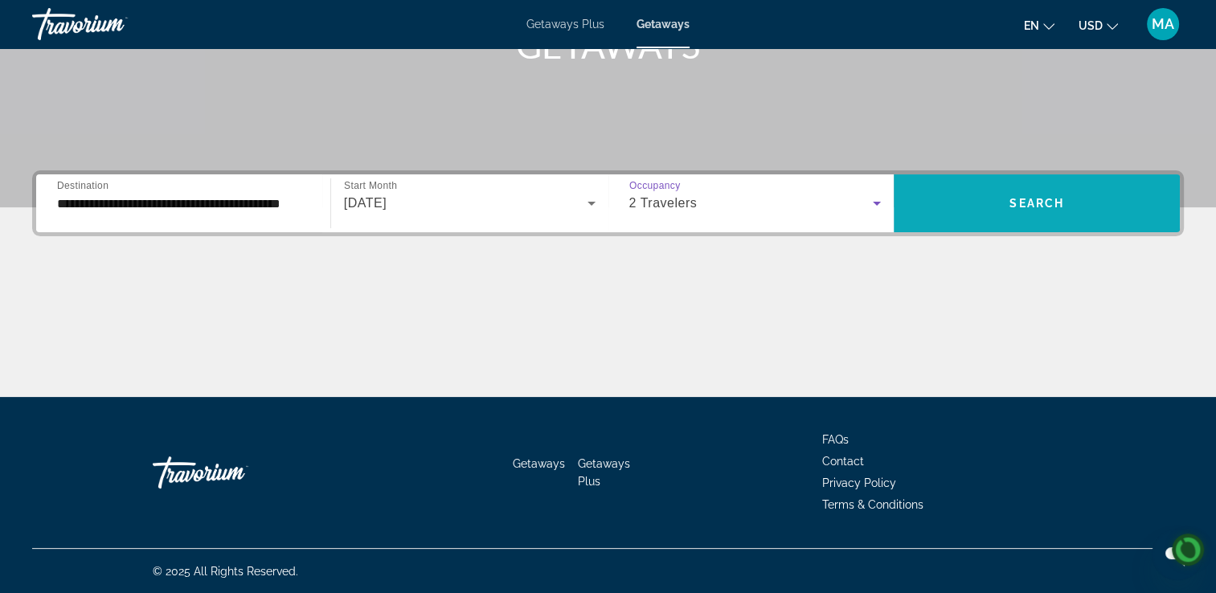
click at [1030, 207] on span "Search" at bounding box center [1036, 203] width 55 height 13
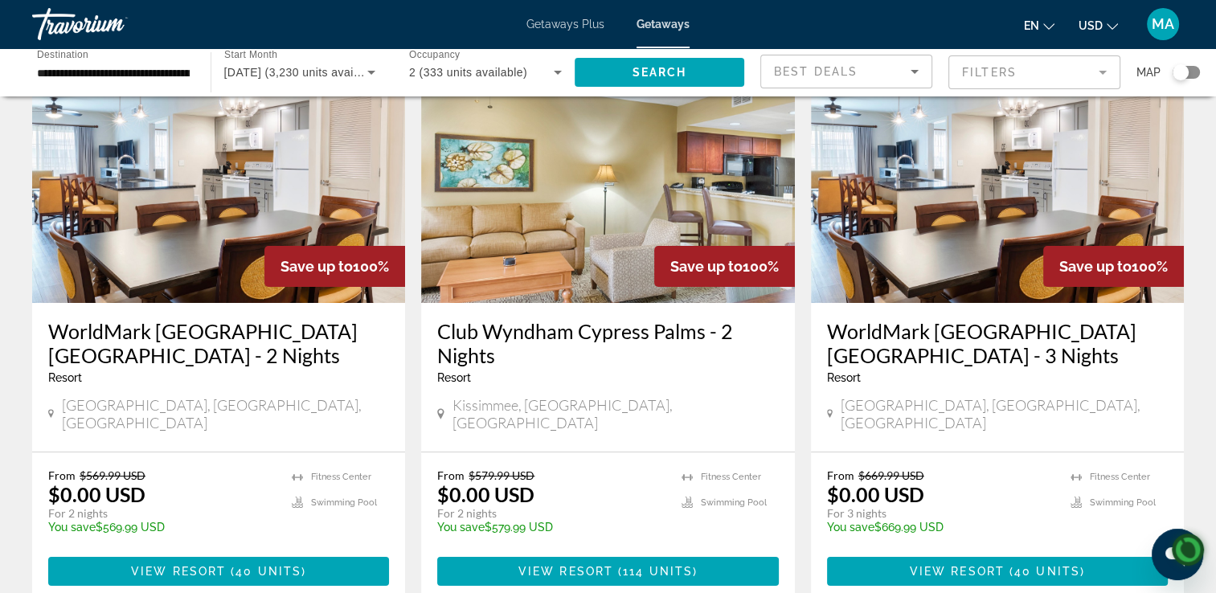
scroll to position [119, 0]
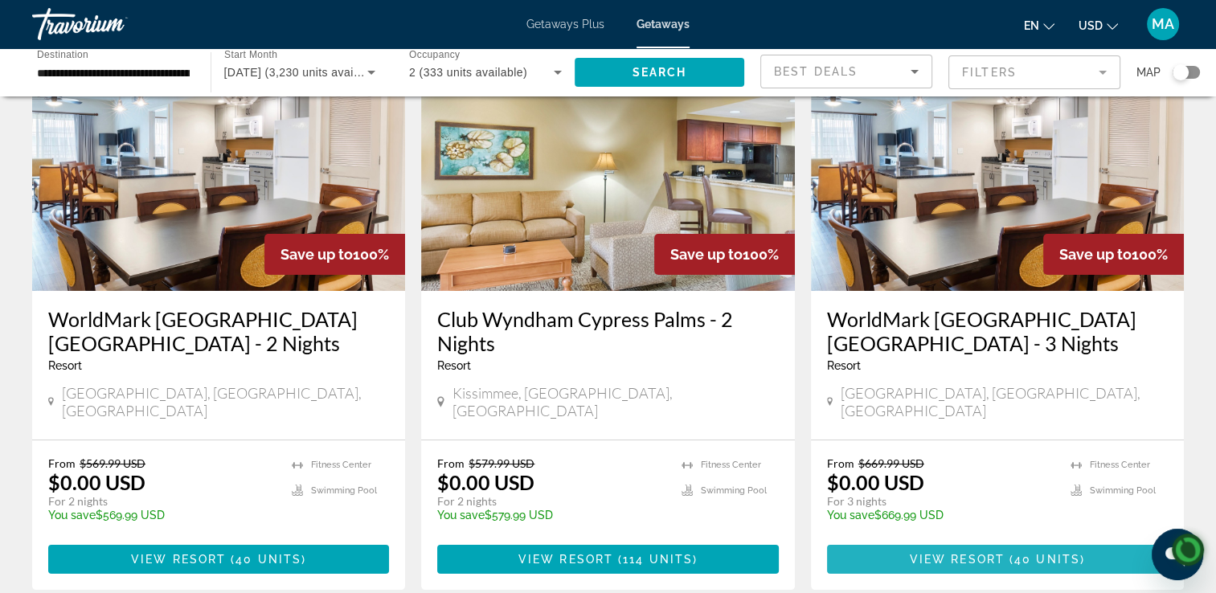
click at [1000, 553] on span "View Resort" at bounding box center [957, 559] width 95 height 13
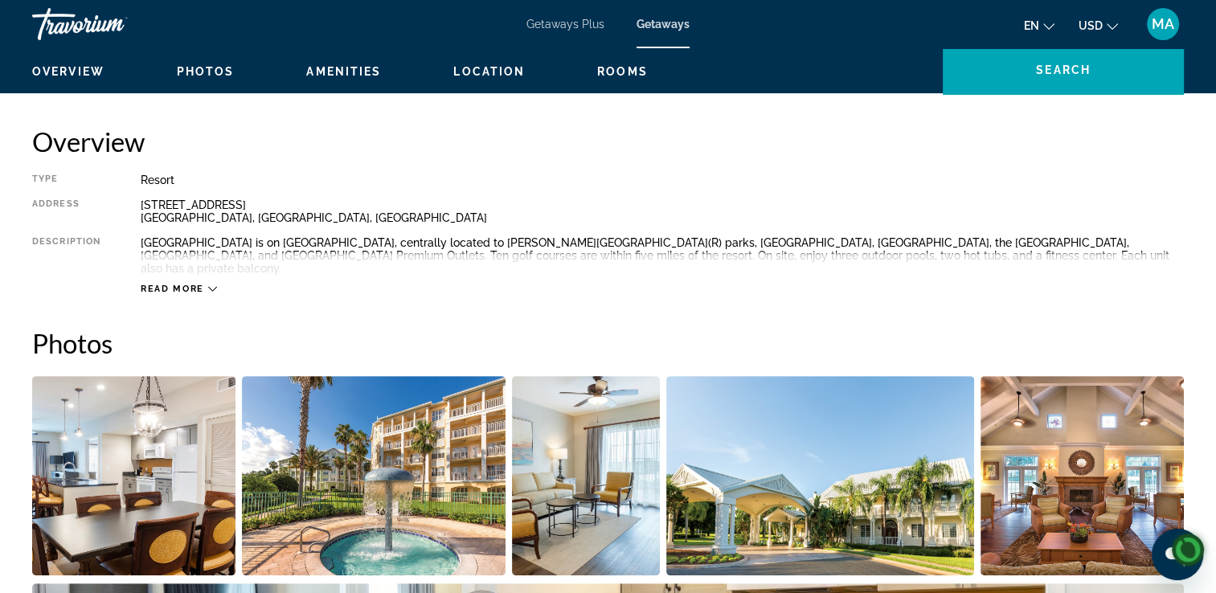
scroll to position [485, 0]
click at [211, 284] on icon "Main content" at bounding box center [212, 288] width 9 height 9
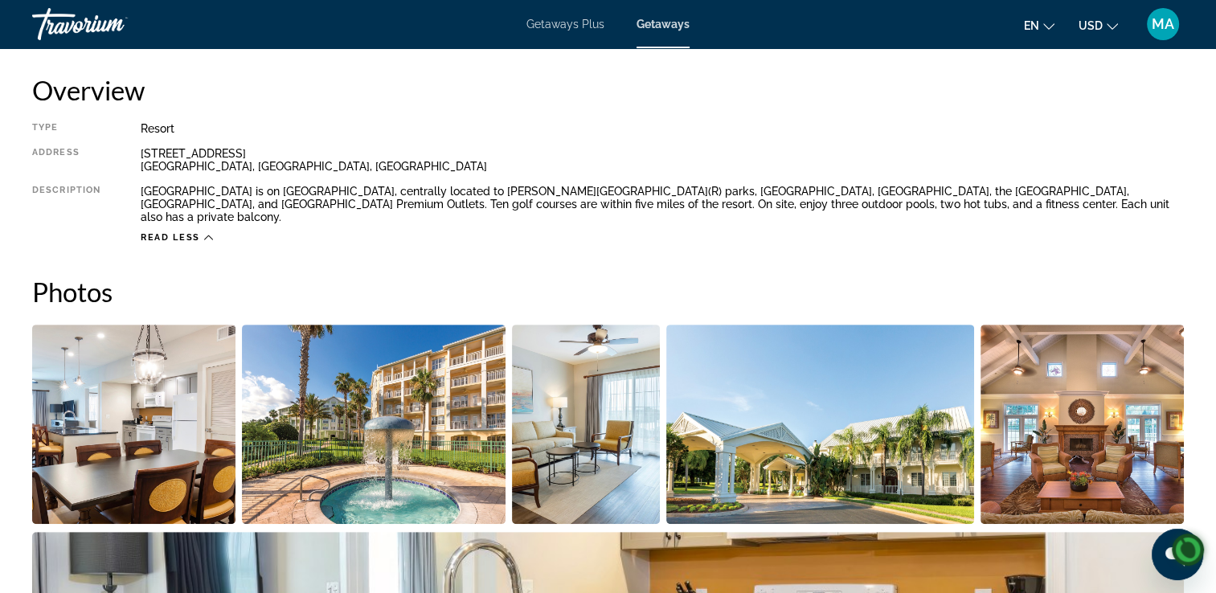
scroll to position [534, 0]
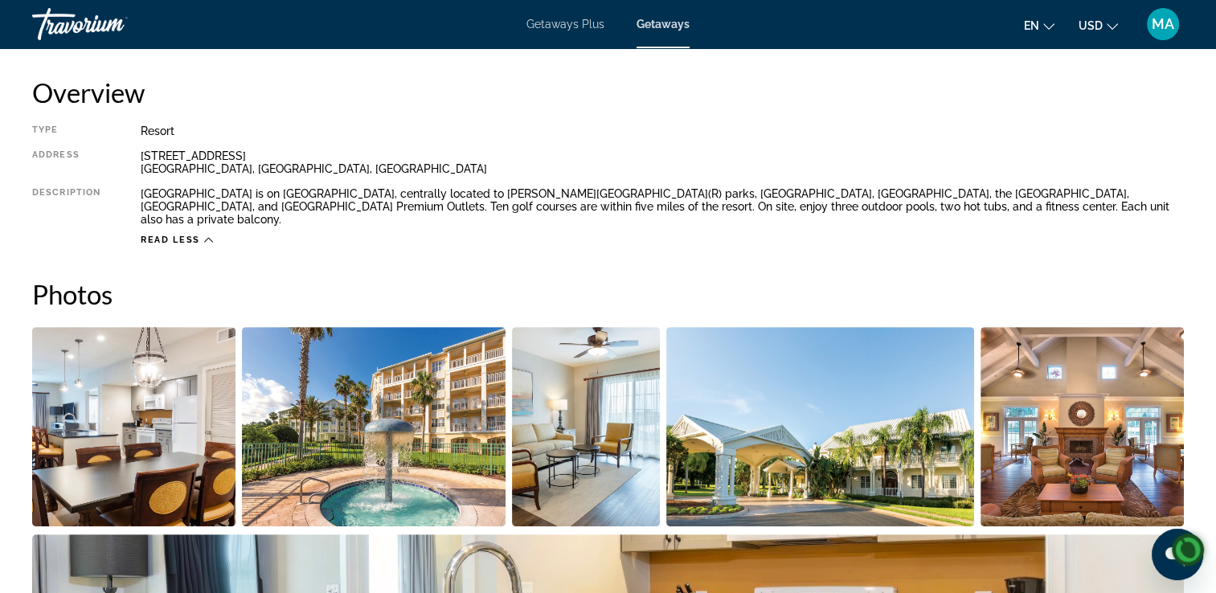
click at [792, 453] on img "Open full-screen image slider" at bounding box center [820, 426] width 308 height 199
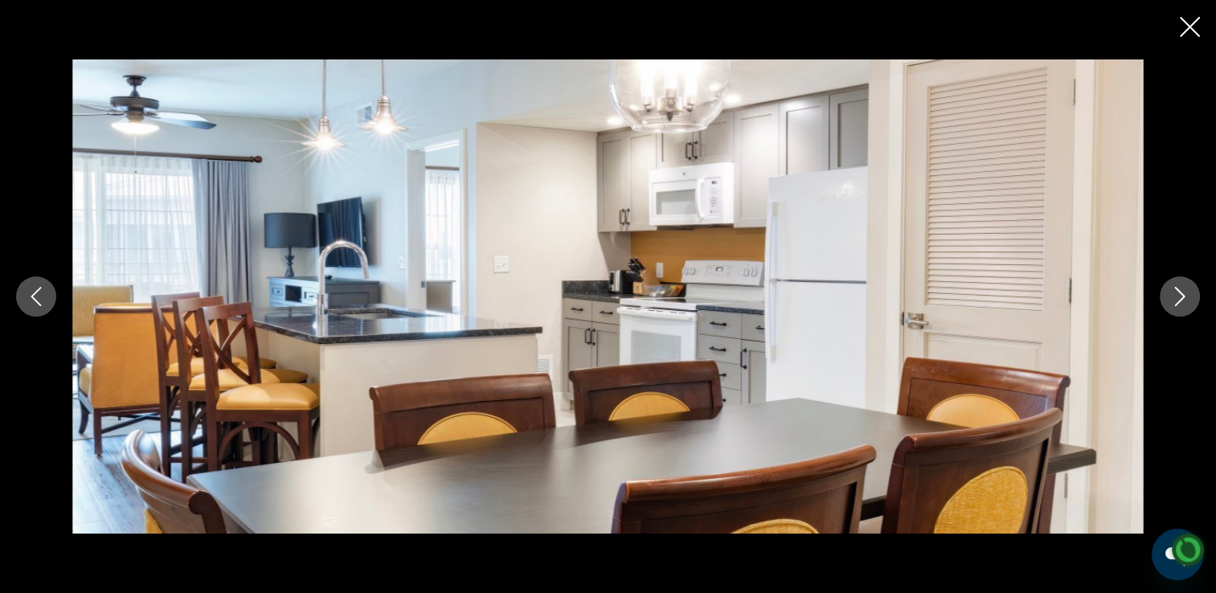
click at [22, 305] on button "Previous image" at bounding box center [36, 296] width 40 height 40
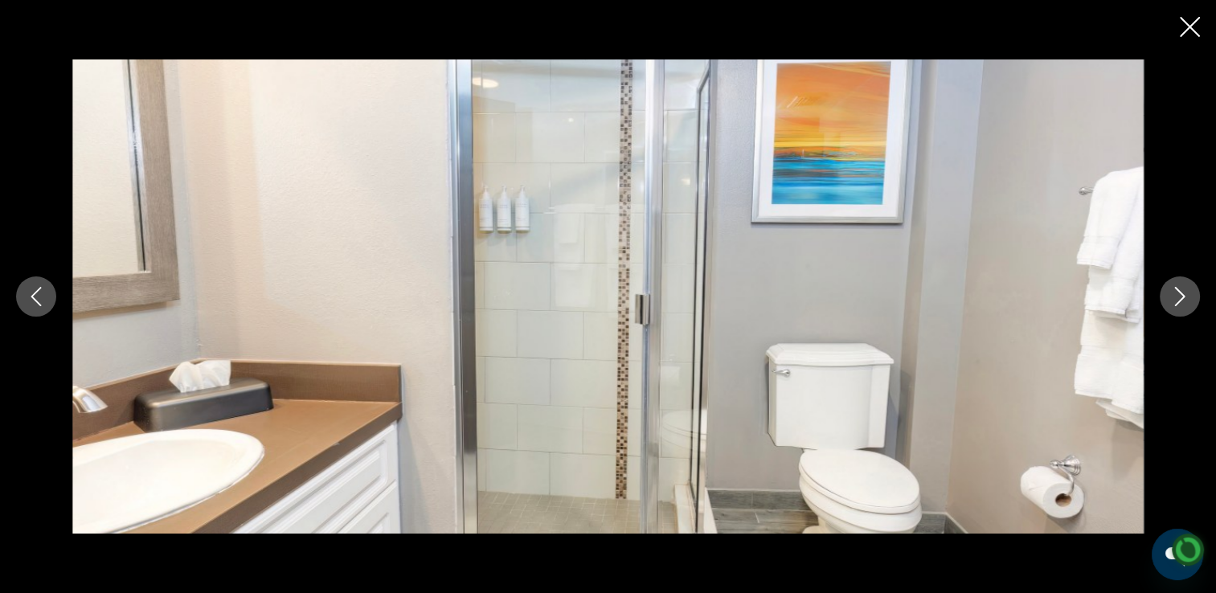
click at [39, 295] on icon "Previous image" at bounding box center [36, 296] width 19 height 19
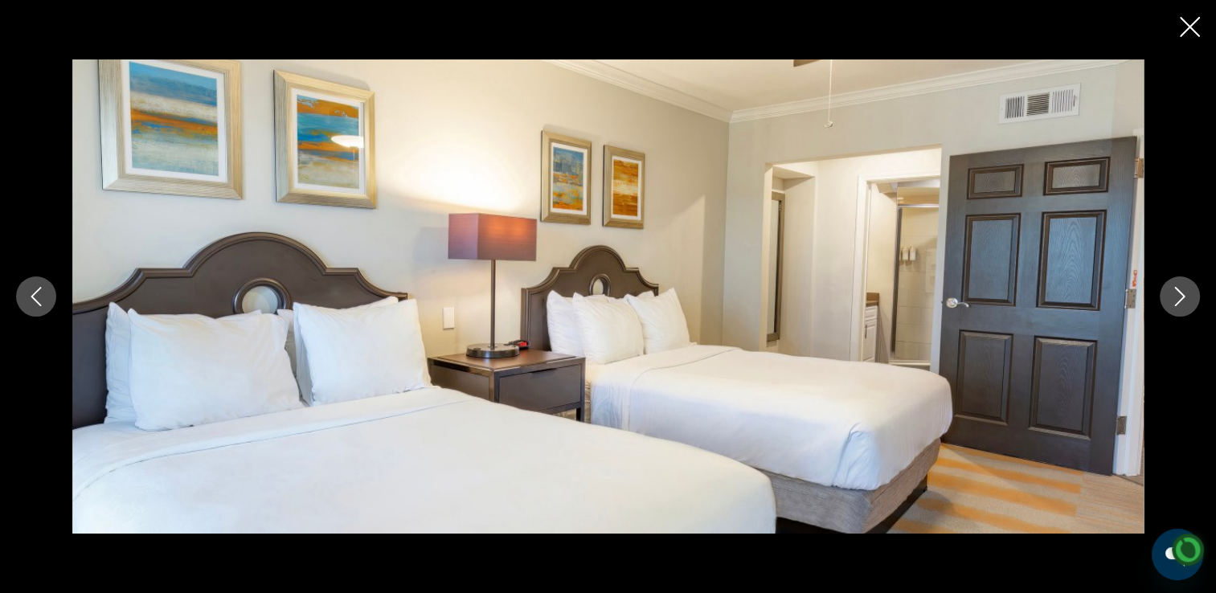
click at [40, 293] on icon "Previous image" at bounding box center [36, 296] width 19 height 19
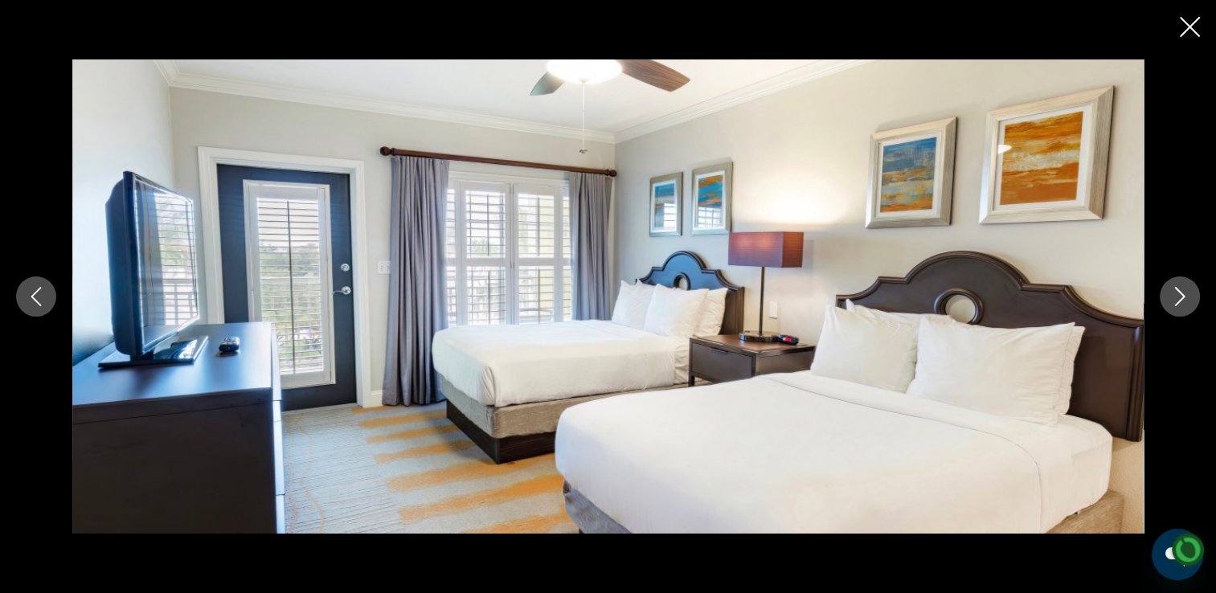
click at [34, 289] on icon "Previous image" at bounding box center [36, 296] width 19 height 19
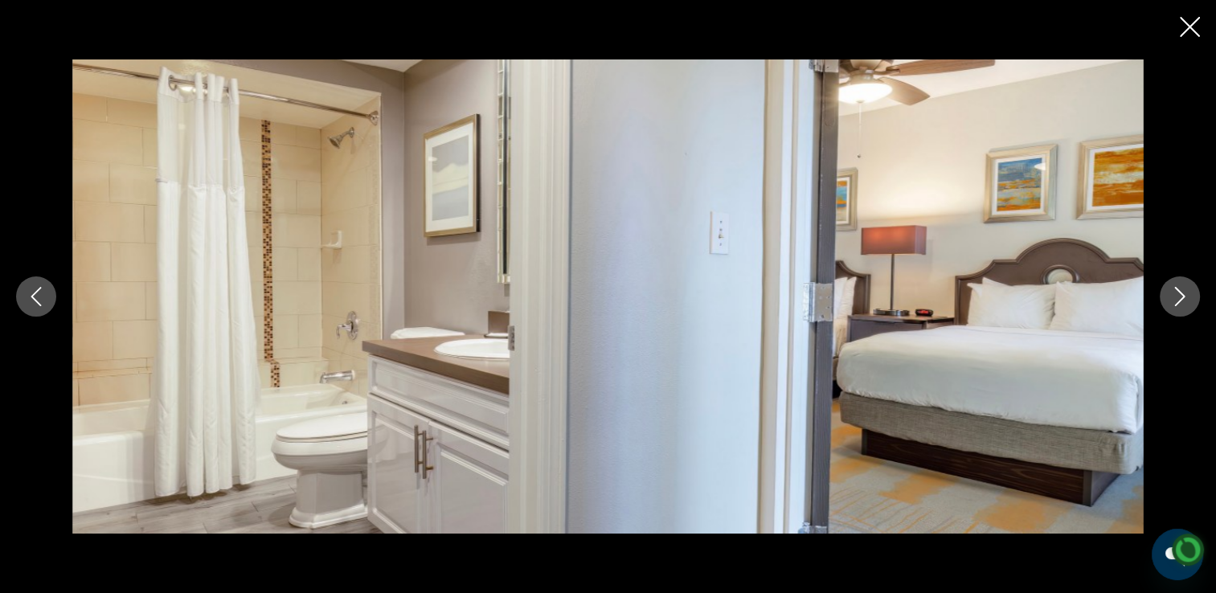
click at [39, 292] on icon "Previous image" at bounding box center [36, 296] width 19 height 19
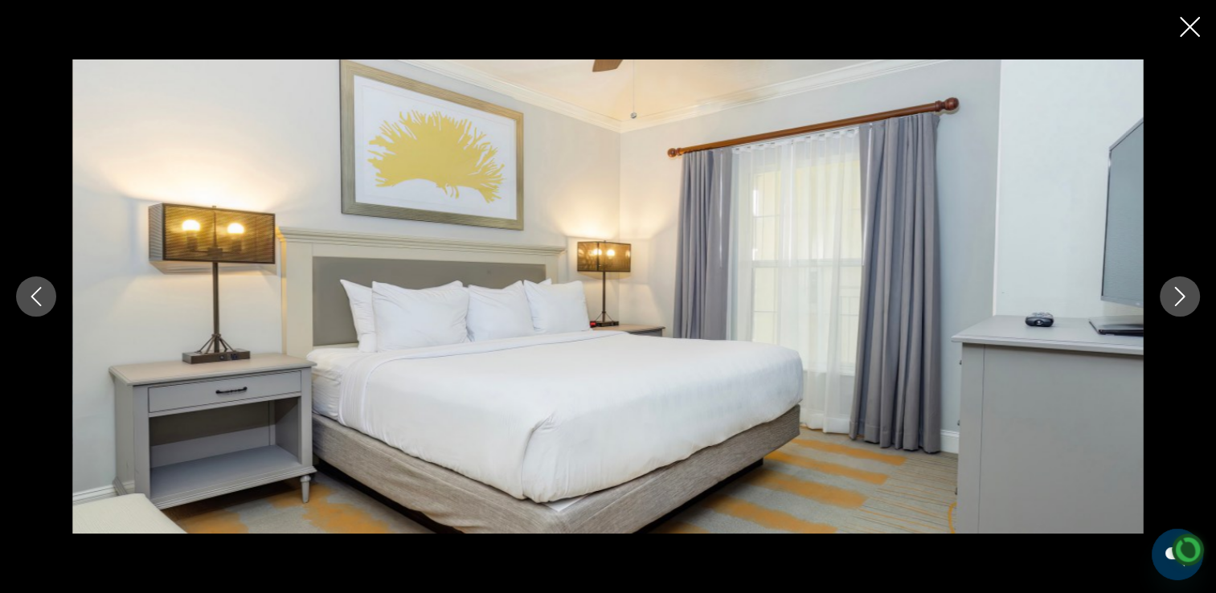
click at [40, 289] on icon "Previous image" at bounding box center [36, 296] width 19 height 19
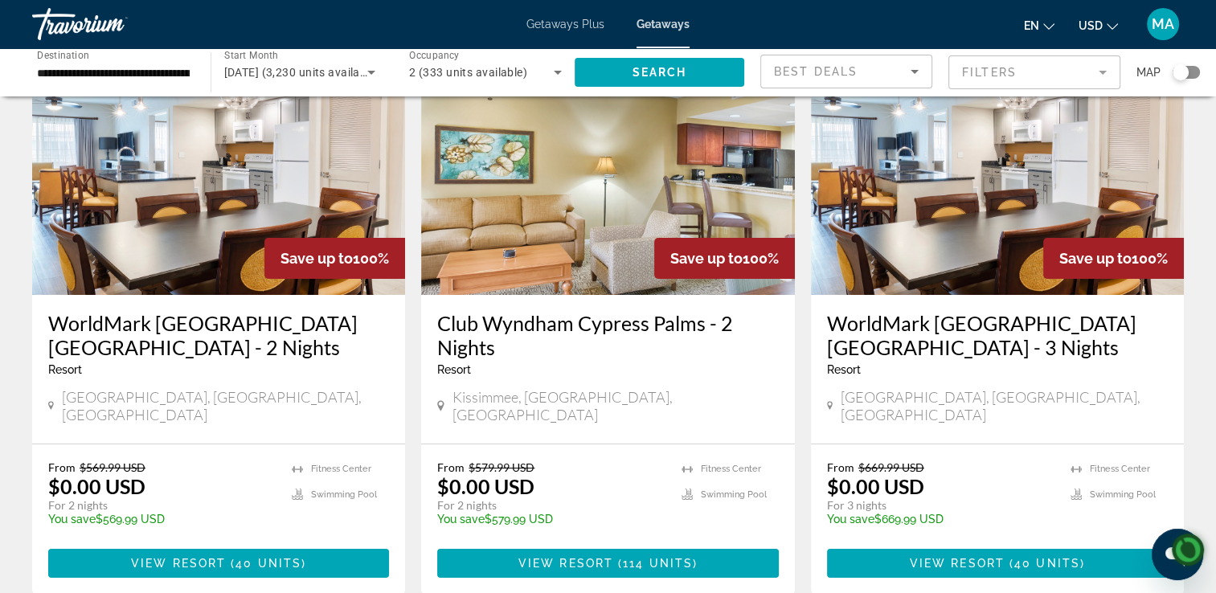
scroll to position [122, 0]
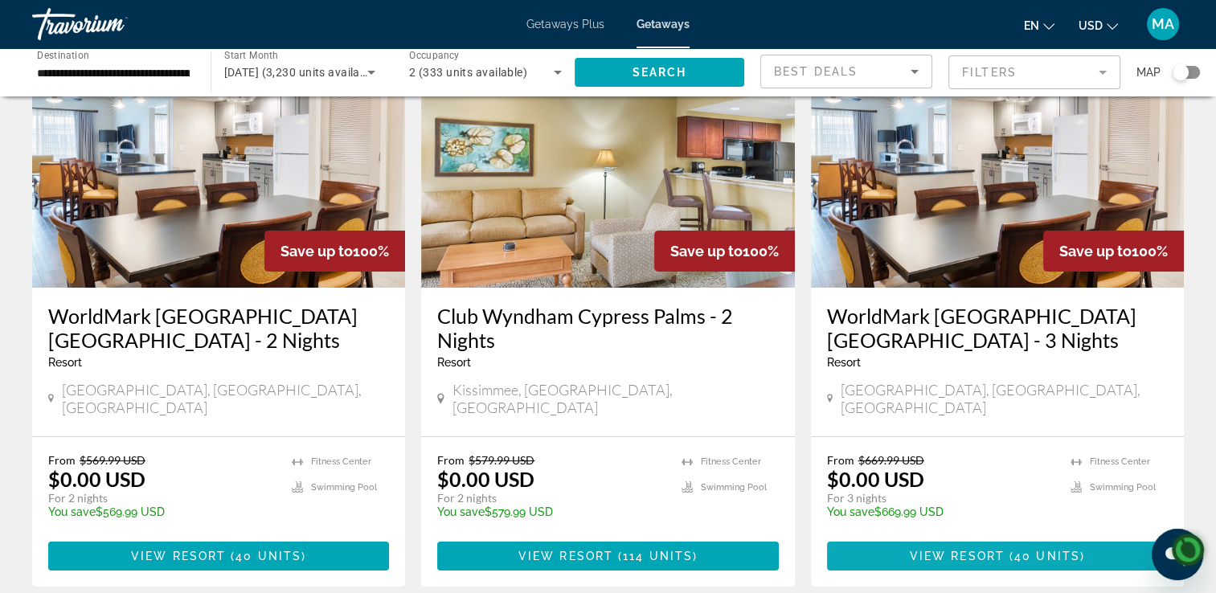
click at [994, 550] on span "View Resort" at bounding box center [957, 556] width 95 height 13
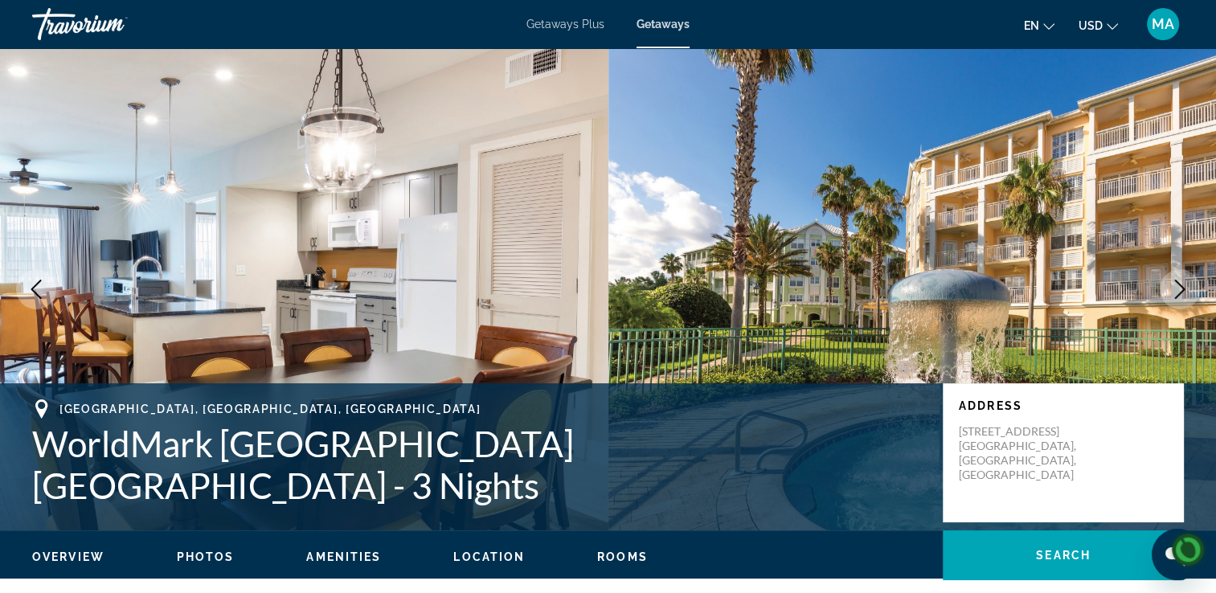
click at [869, 296] on img "Main content" at bounding box center [912, 289] width 608 height 482
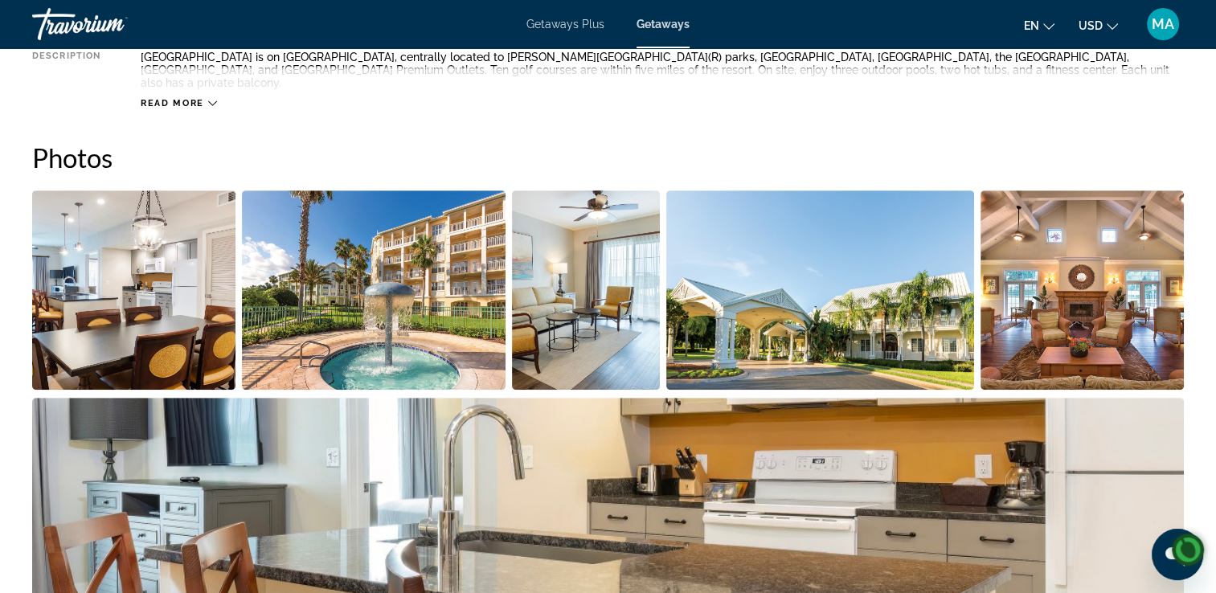
scroll to position [672, 0]
click at [412, 293] on img "Open full-screen image slider" at bounding box center [374, 289] width 264 height 199
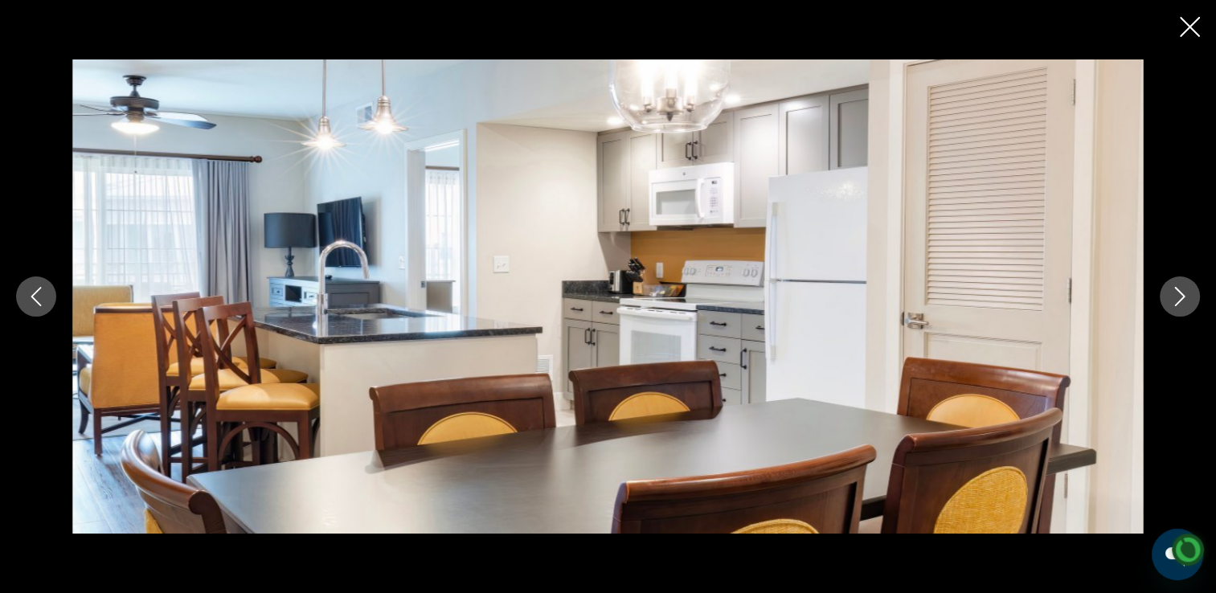
click at [31, 301] on icon "Previous image" at bounding box center [36, 296] width 19 height 19
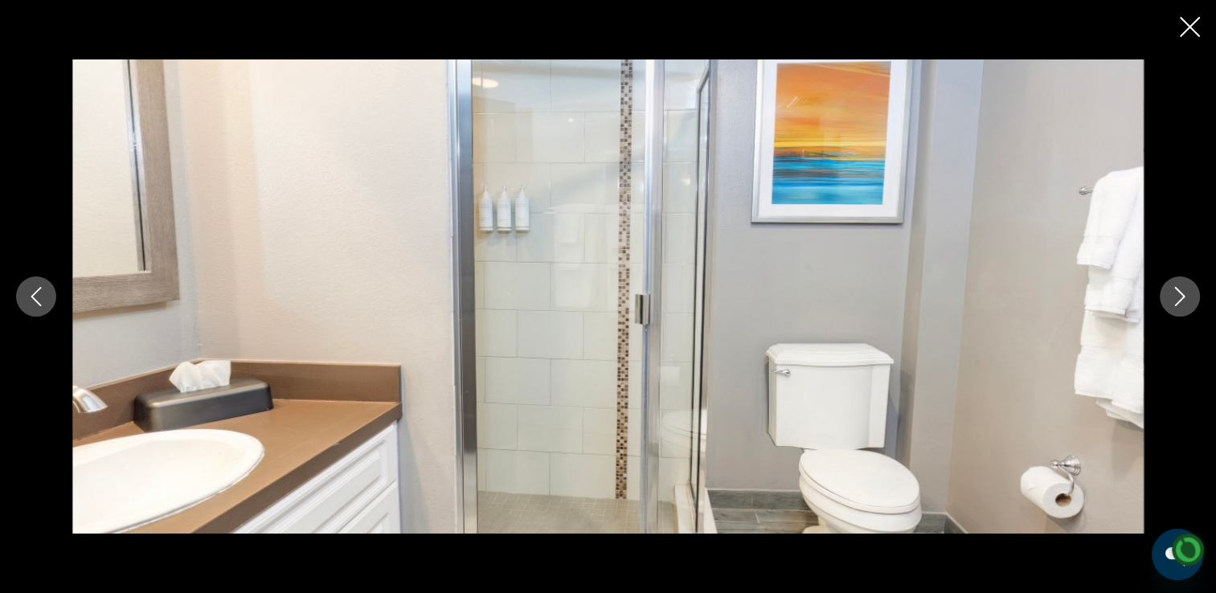
click at [29, 296] on icon "Previous image" at bounding box center [36, 296] width 19 height 19
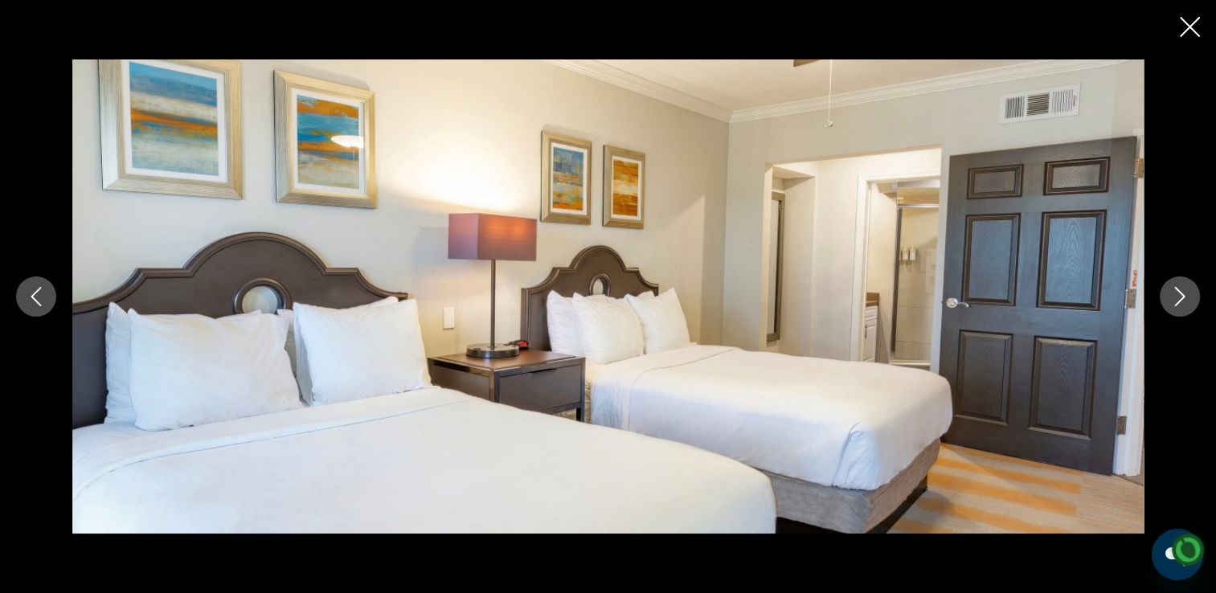
click at [35, 298] on icon "Previous image" at bounding box center [36, 296] width 19 height 19
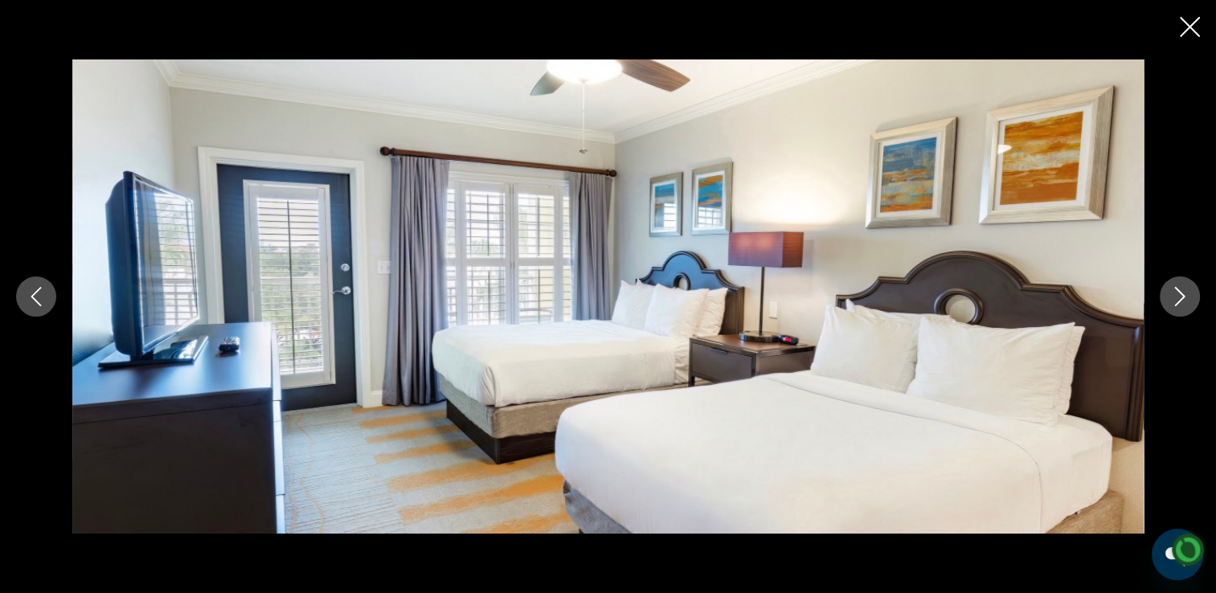
click at [33, 302] on icon "Previous image" at bounding box center [36, 296] width 19 height 19
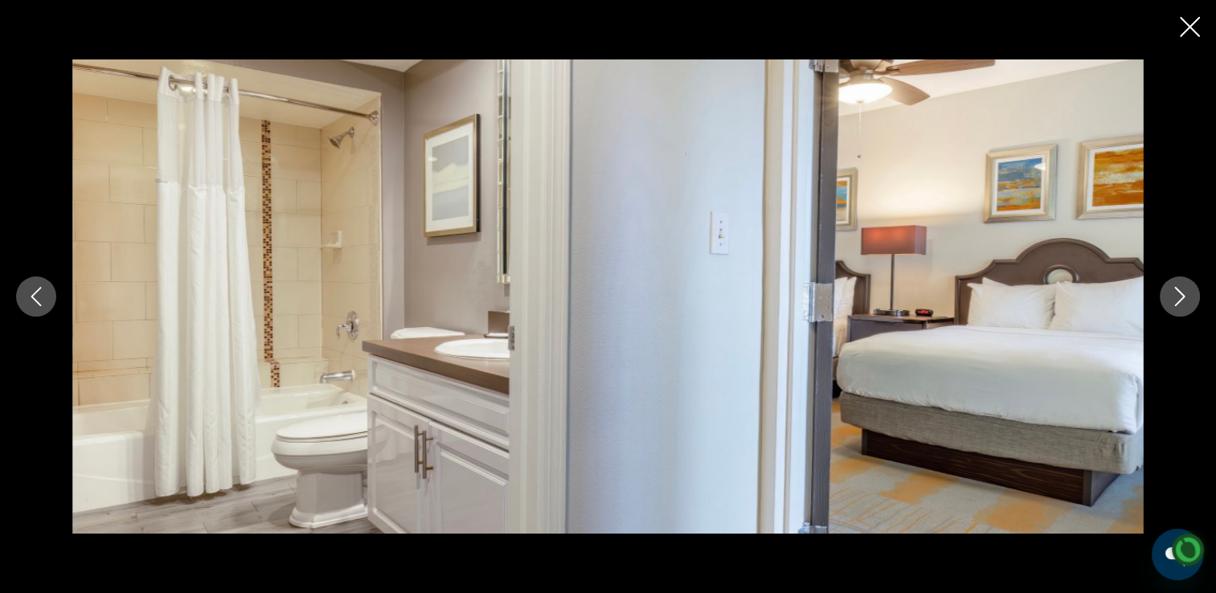
click at [27, 296] on icon "Previous image" at bounding box center [36, 296] width 19 height 19
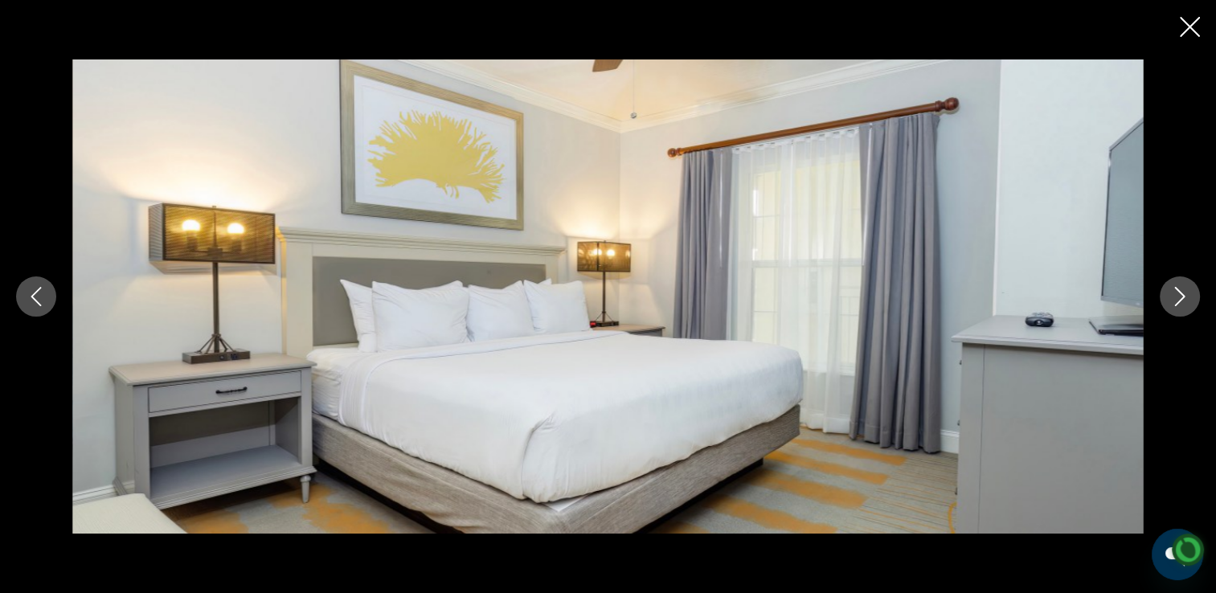
click at [32, 304] on icon "Previous image" at bounding box center [36, 296] width 19 height 19
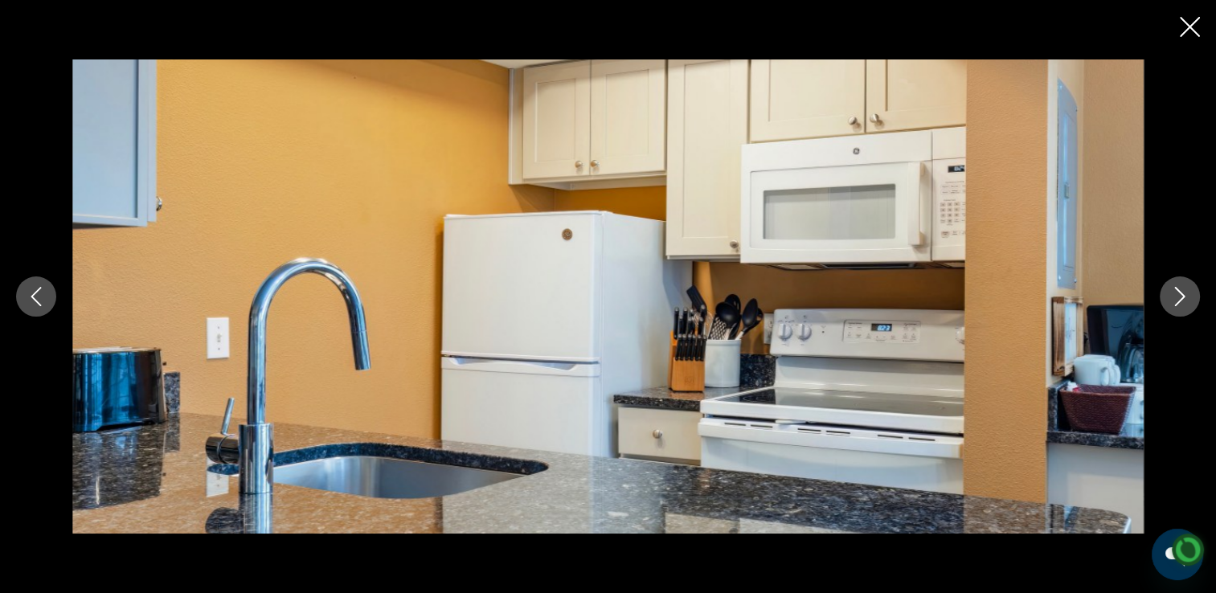
click at [31, 298] on icon "Previous image" at bounding box center [36, 296] width 19 height 19
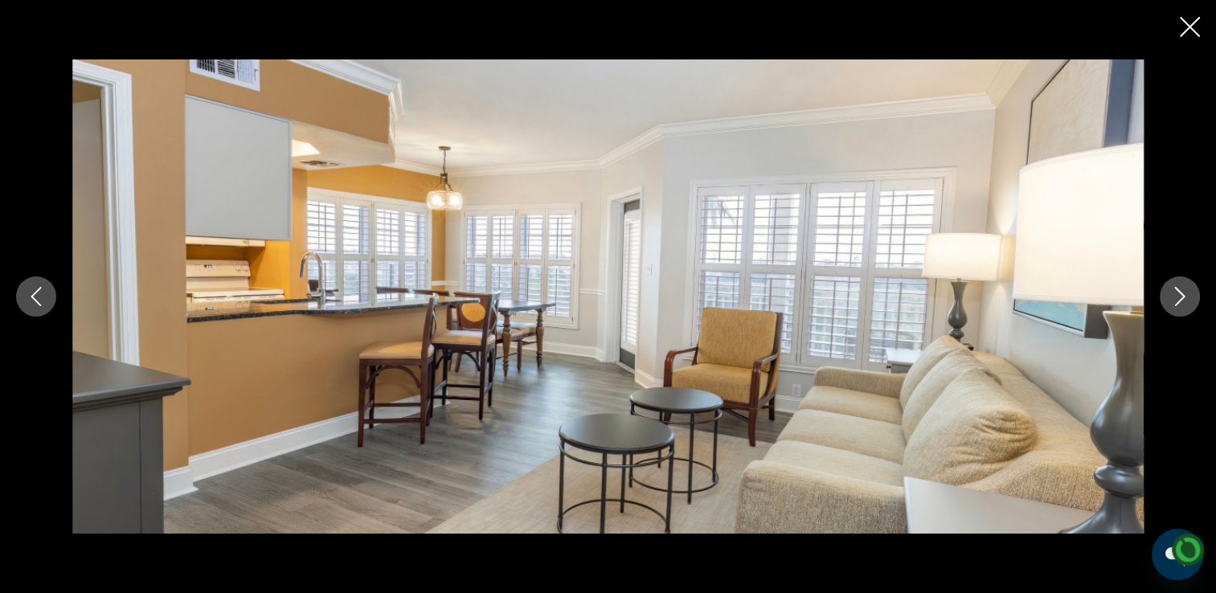
click at [39, 302] on icon "Previous image" at bounding box center [36, 296] width 19 height 19
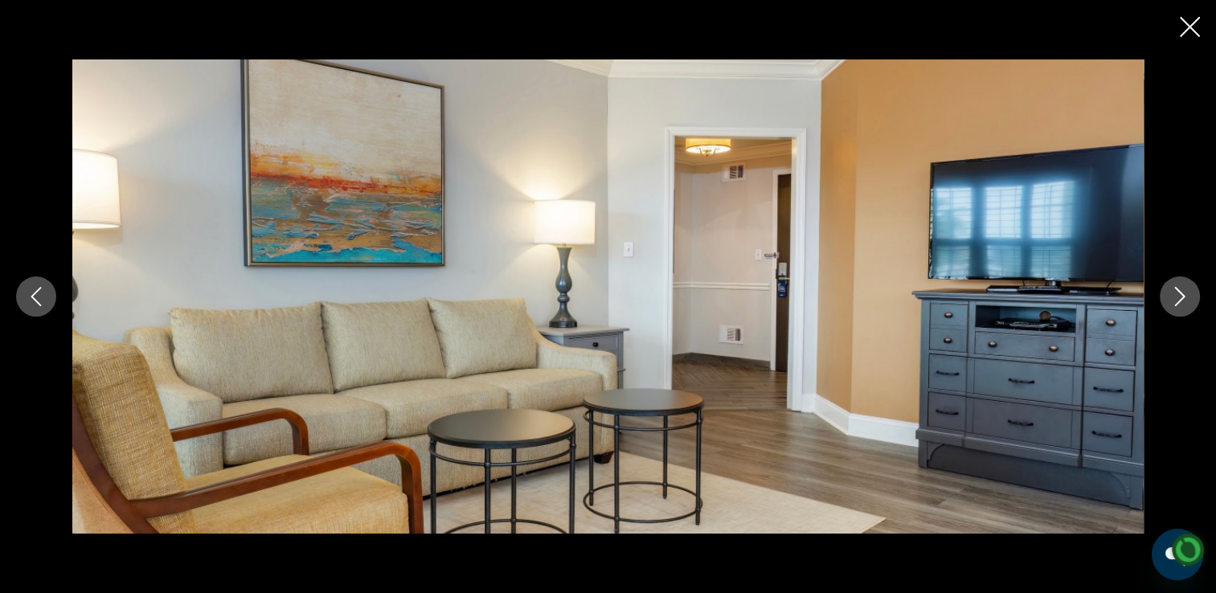
click at [35, 295] on icon "Previous image" at bounding box center [36, 296] width 19 height 19
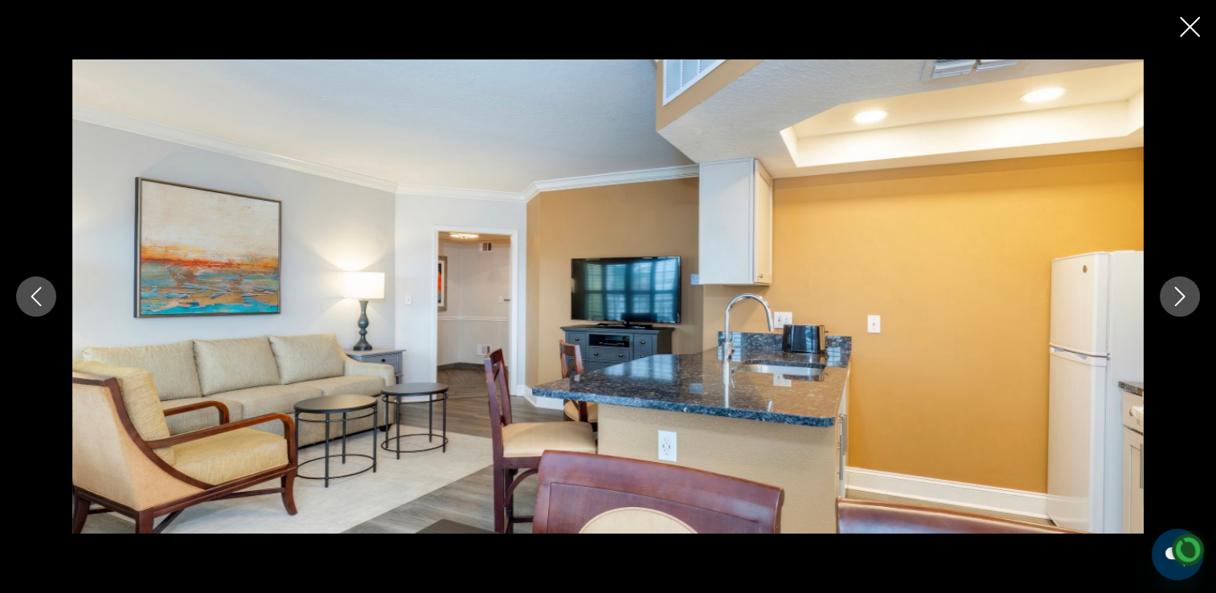
click at [42, 294] on icon "Previous image" at bounding box center [36, 296] width 19 height 19
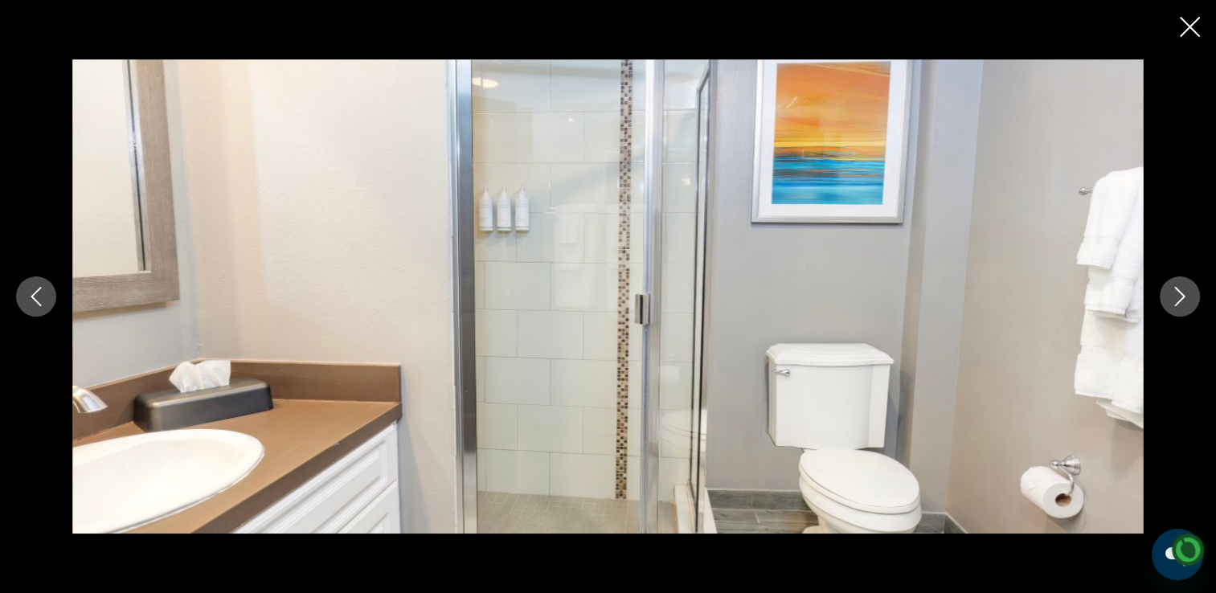
click at [1183, 288] on icon "Next image" at bounding box center [1179, 296] width 19 height 19
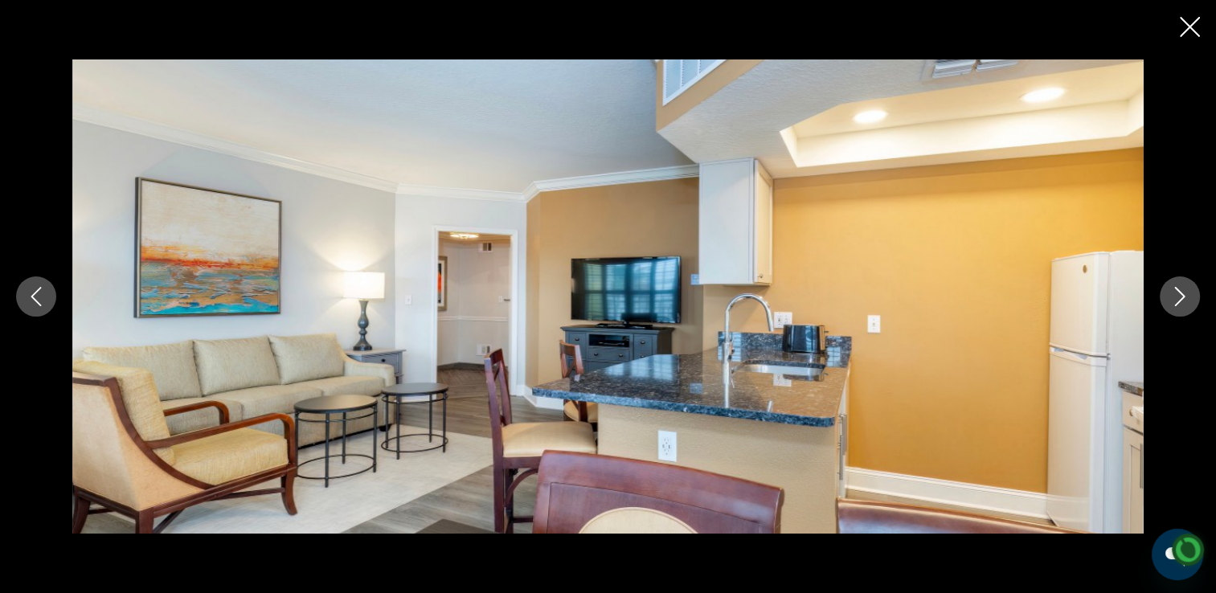
click at [36, 287] on icon "Previous image" at bounding box center [36, 296] width 19 height 19
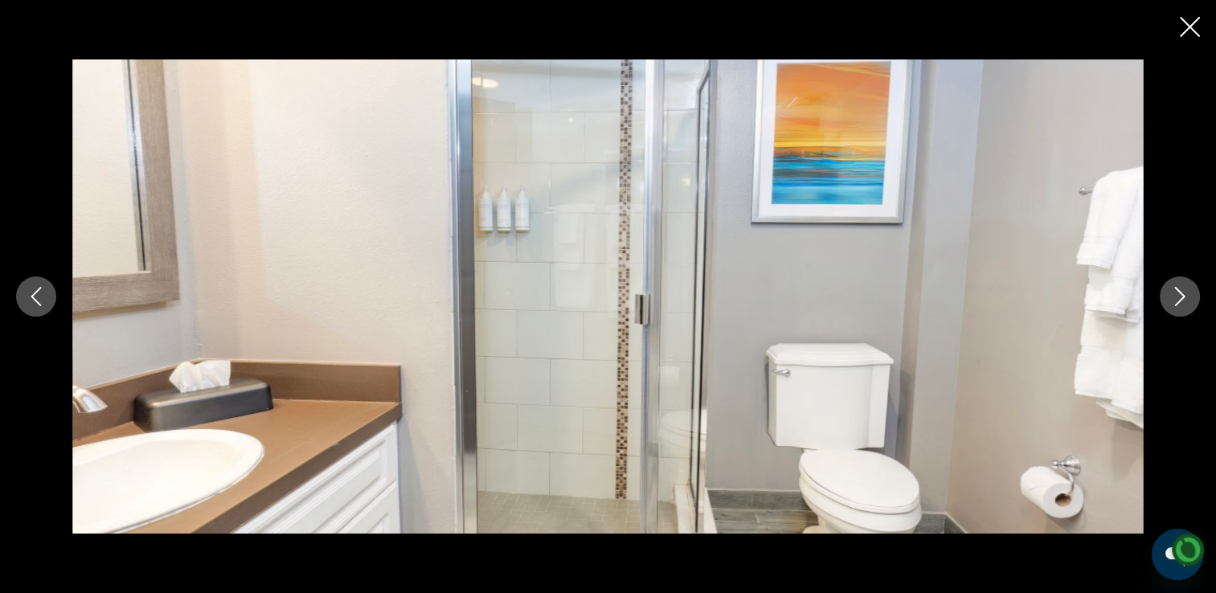
click at [35, 296] on icon "Previous image" at bounding box center [36, 296] width 19 height 19
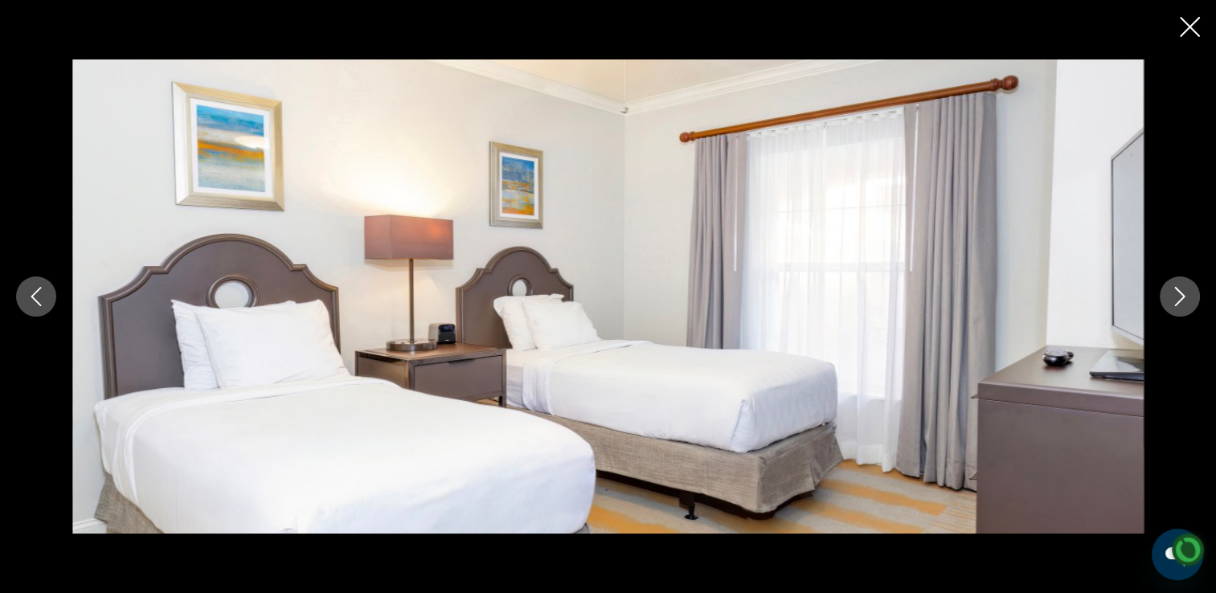
click at [39, 292] on icon "Previous image" at bounding box center [36, 296] width 19 height 19
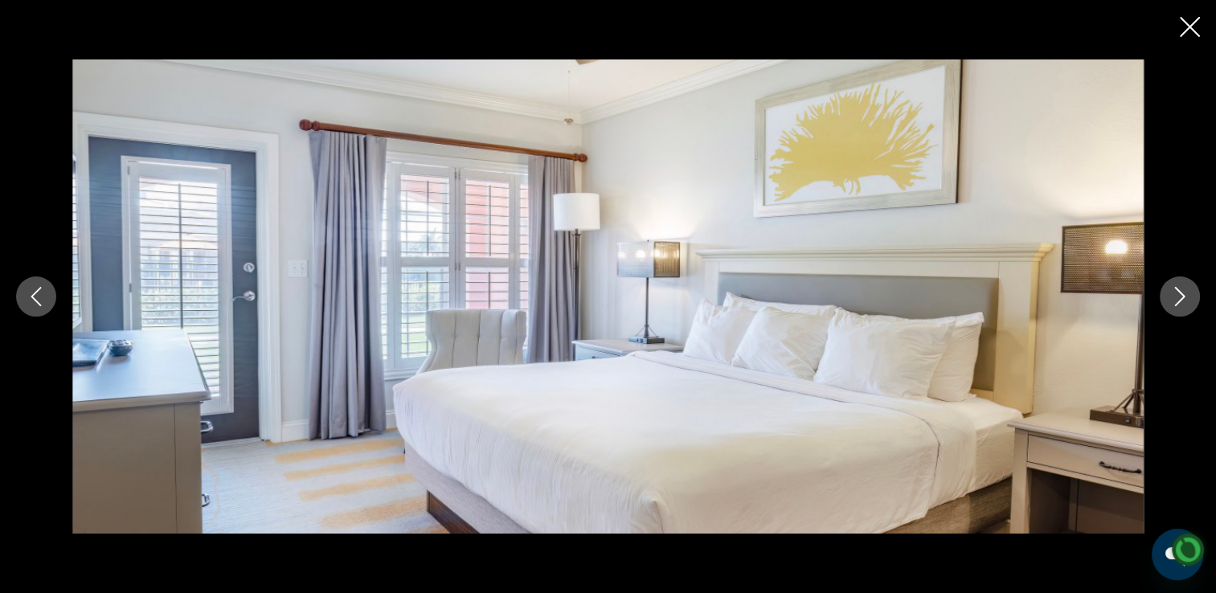
click at [42, 291] on icon "Previous image" at bounding box center [36, 296] width 19 height 19
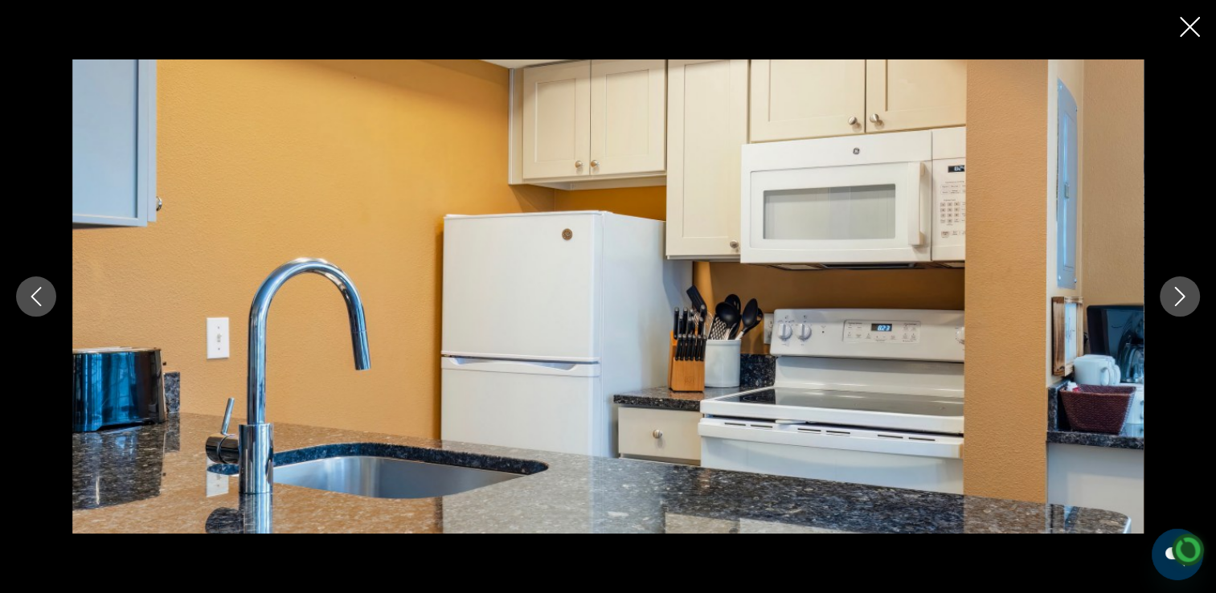
click at [38, 292] on icon "Previous image" at bounding box center [36, 296] width 19 height 19
click at [35, 296] on icon "Previous image" at bounding box center [36, 296] width 19 height 19
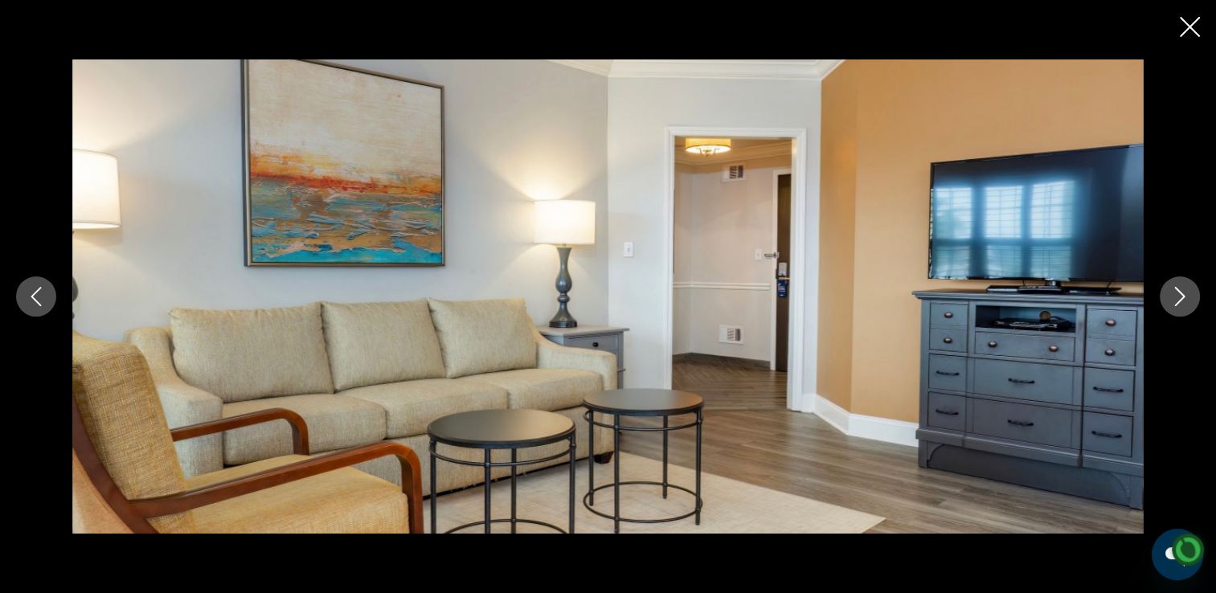
click at [1188, 307] on button "Next image" at bounding box center [1179, 296] width 40 height 40
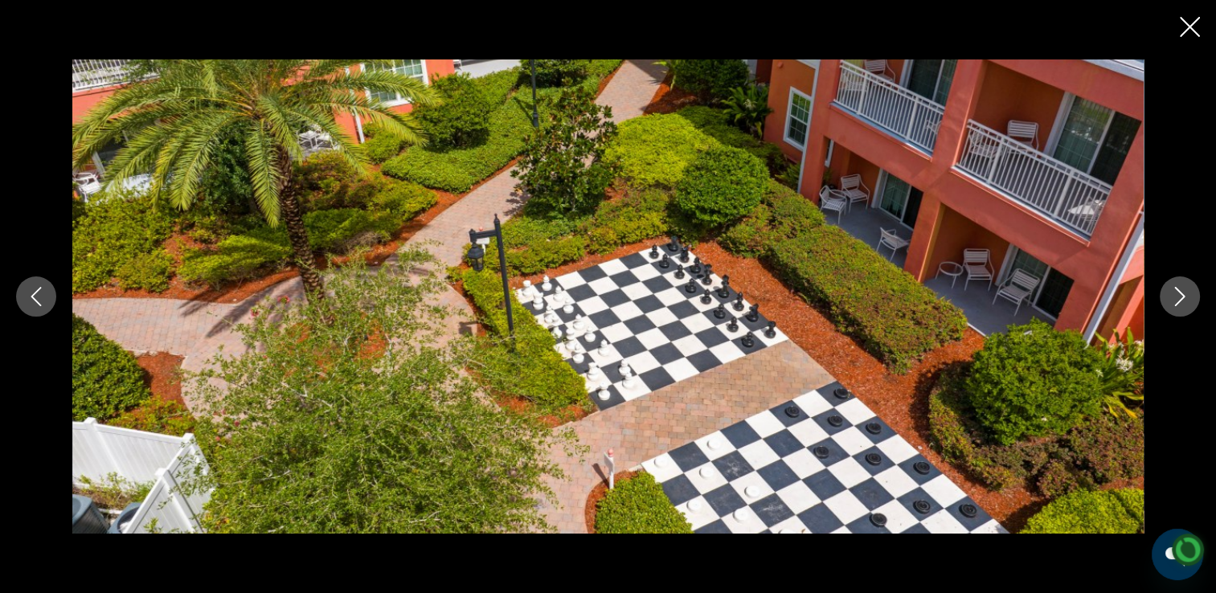
click at [1181, 292] on icon "Next image" at bounding box center [1179, 296] width 19 height 19
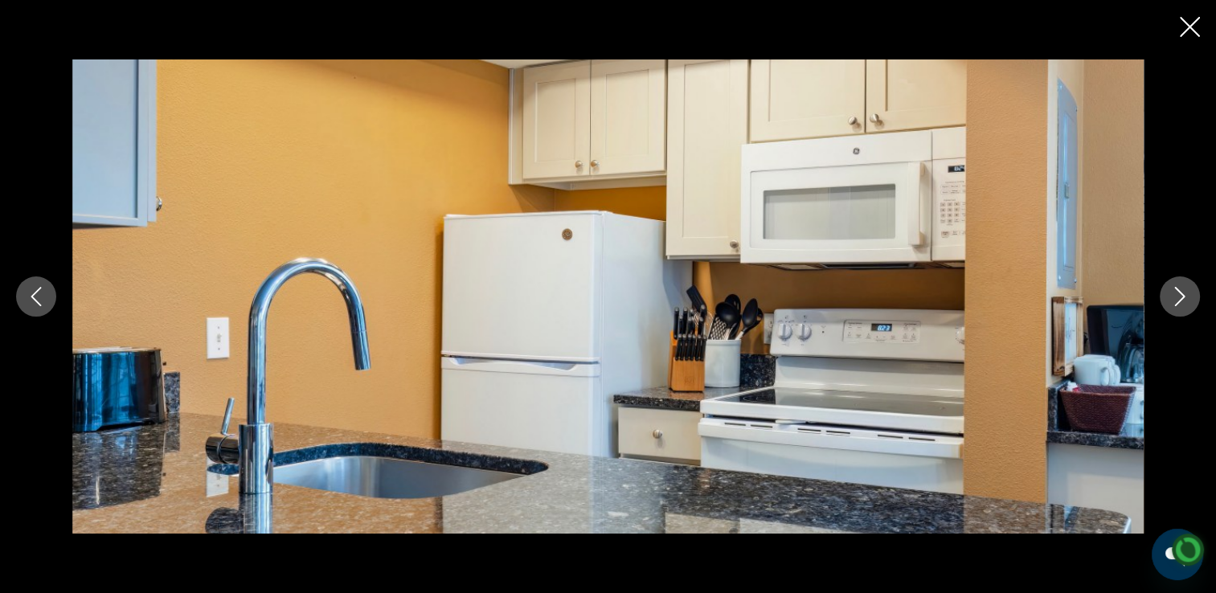
click at [27, 305] on icon "Previous image" at bounding box center [36, 296] width 19 height 19
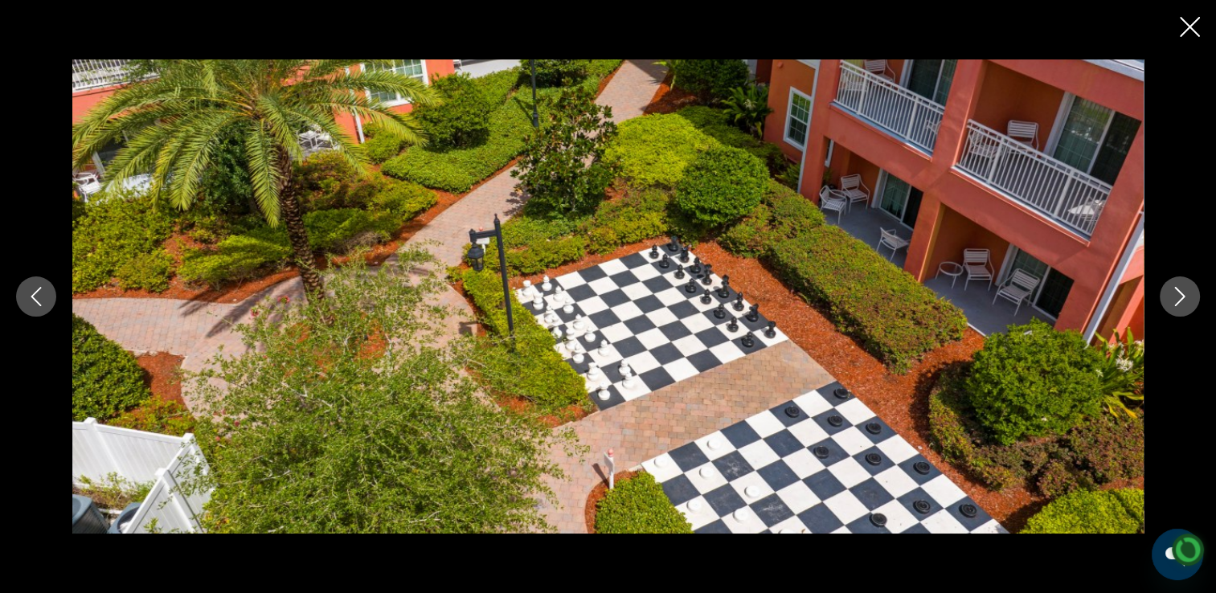
click at [33, 305] on icon "Previous image" at bounding box center [36, 296] width 19 height 19
click at [28, 302] on icon "Previous image" at bounding box center [36, 296] width 19 height 19
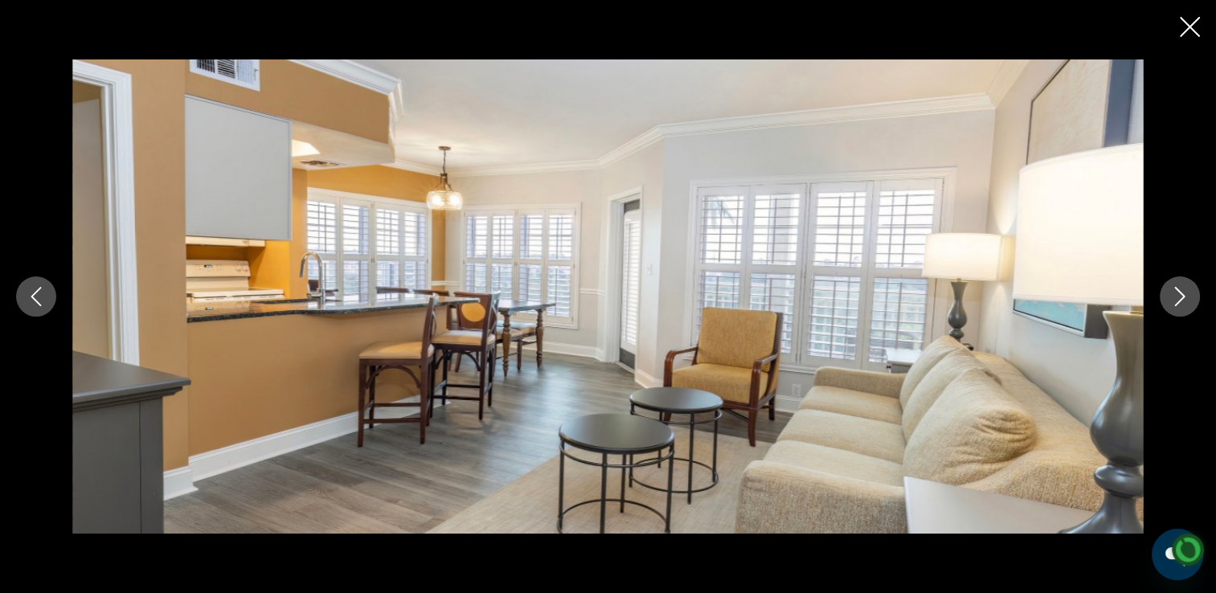
click at [26, 300] on button "Previous image" at bounding box center [36, 296] width 40 height 40
click at [28, 302] on icon "Previous image" at bounding box center [36, 296] width 19 height 19
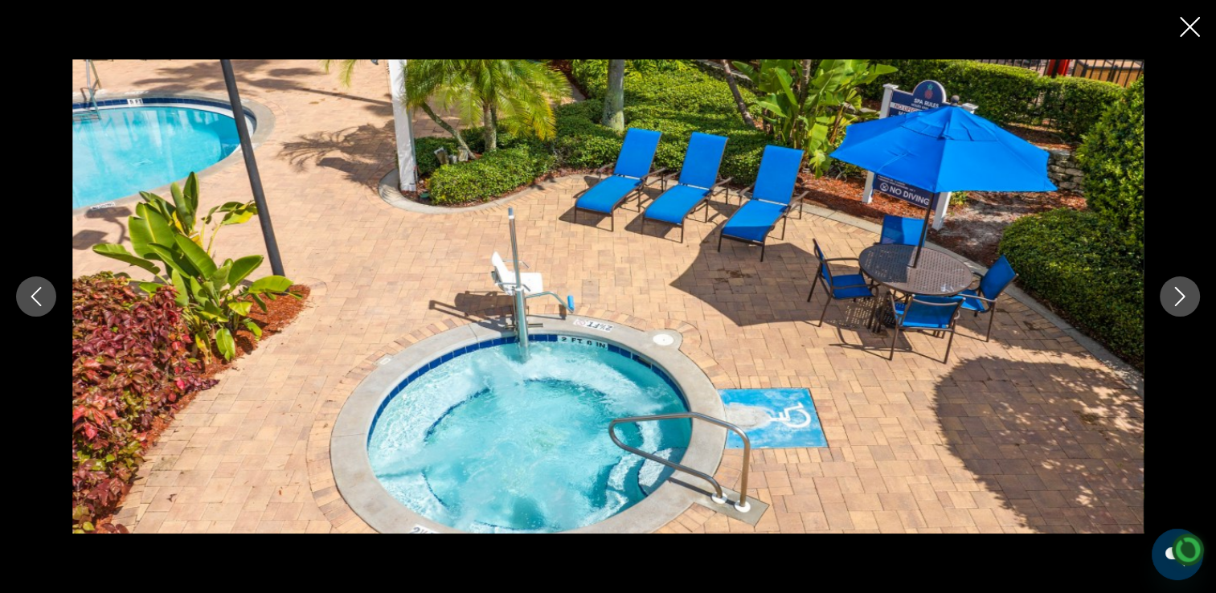
click at [27, 296] on icon "Previous image" at bounding box center [36, 296] width 19 height 19
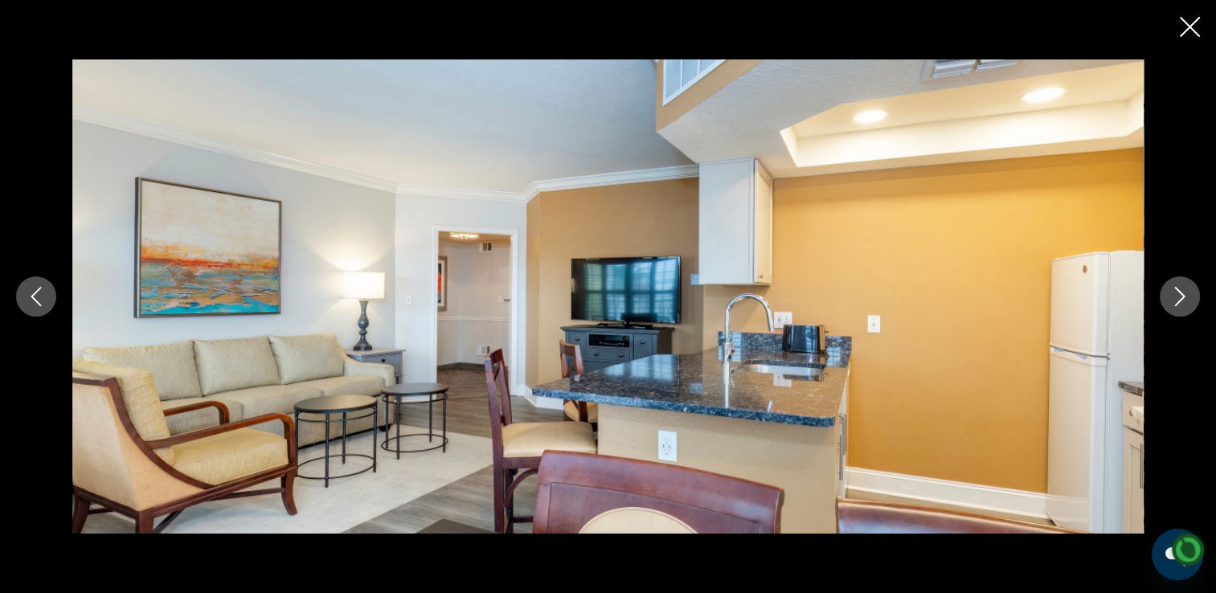
click at [31, 292] on icon "Previous image" at bounding box center [36, 296] width 19 height 19
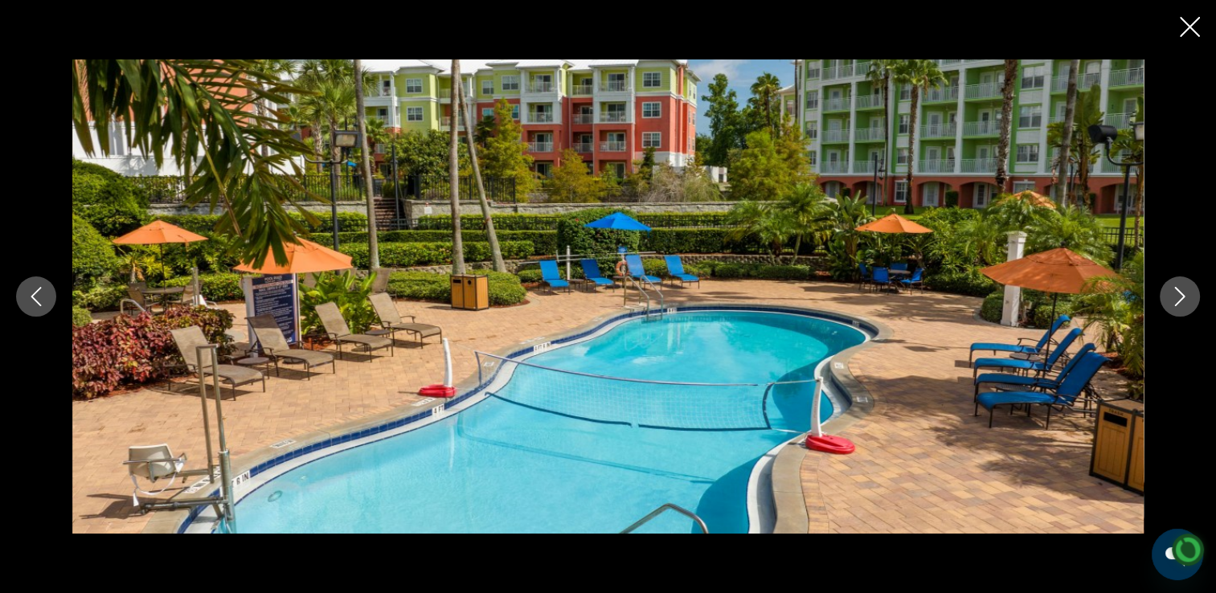
click at [39, 285] on button "Previous image" at bounding box center [36, 296] width 40 height 40
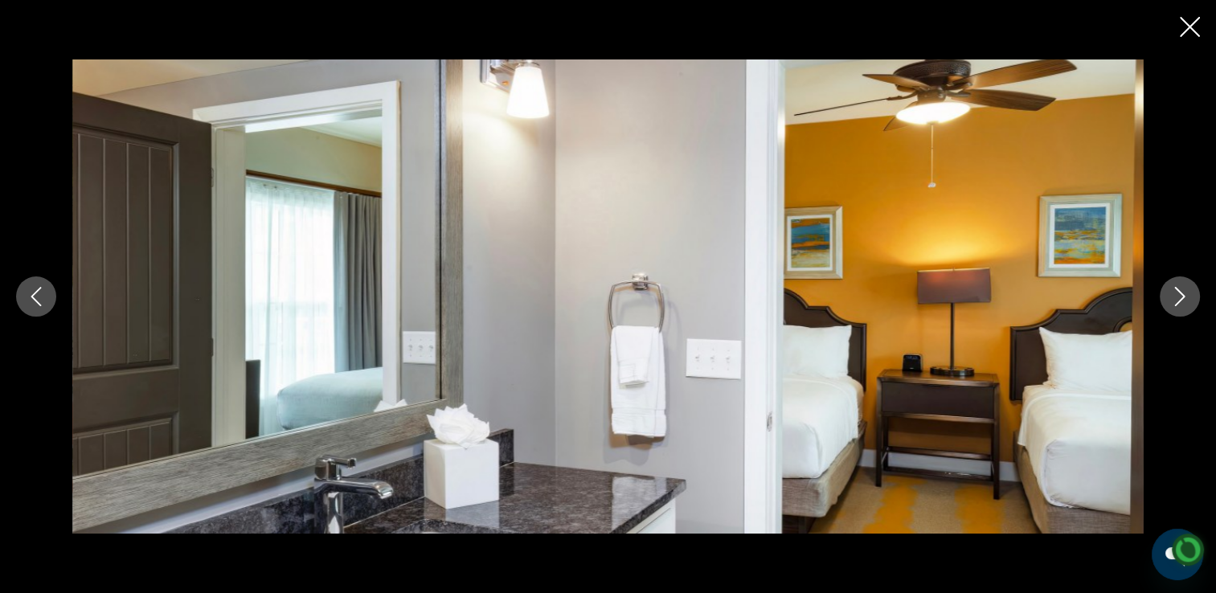
click at [32, 292] on icon "Previous image" at bounding box center [36, 296] width 19 height 19
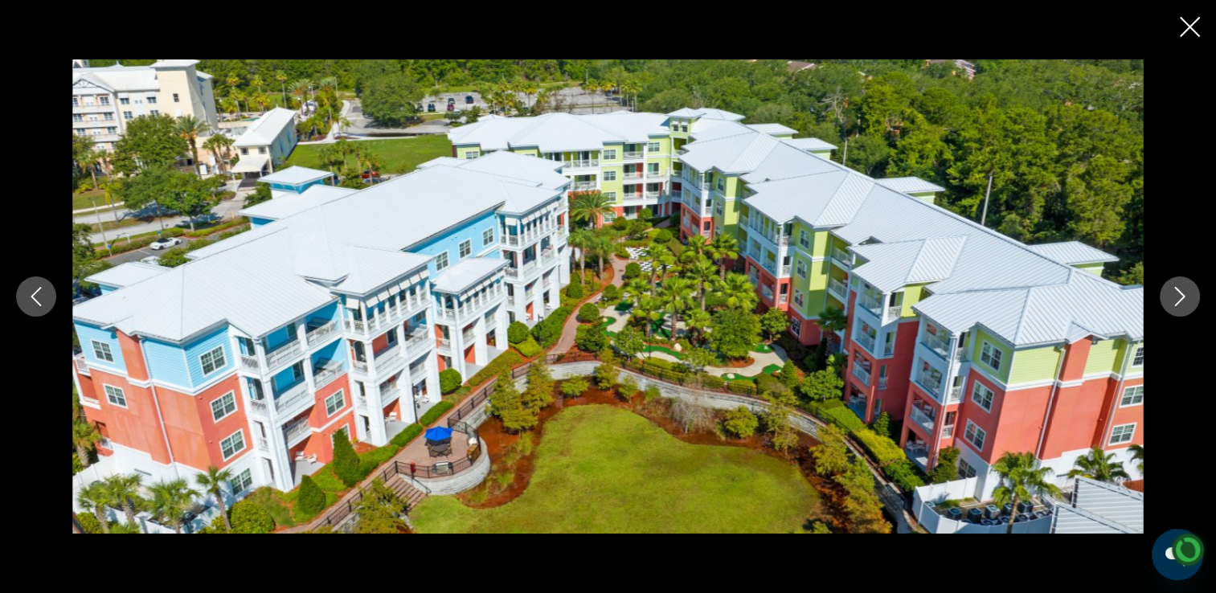
click at [31, 295] on icon "Previous image" at bounding box center [36, 296] width 19 height 19
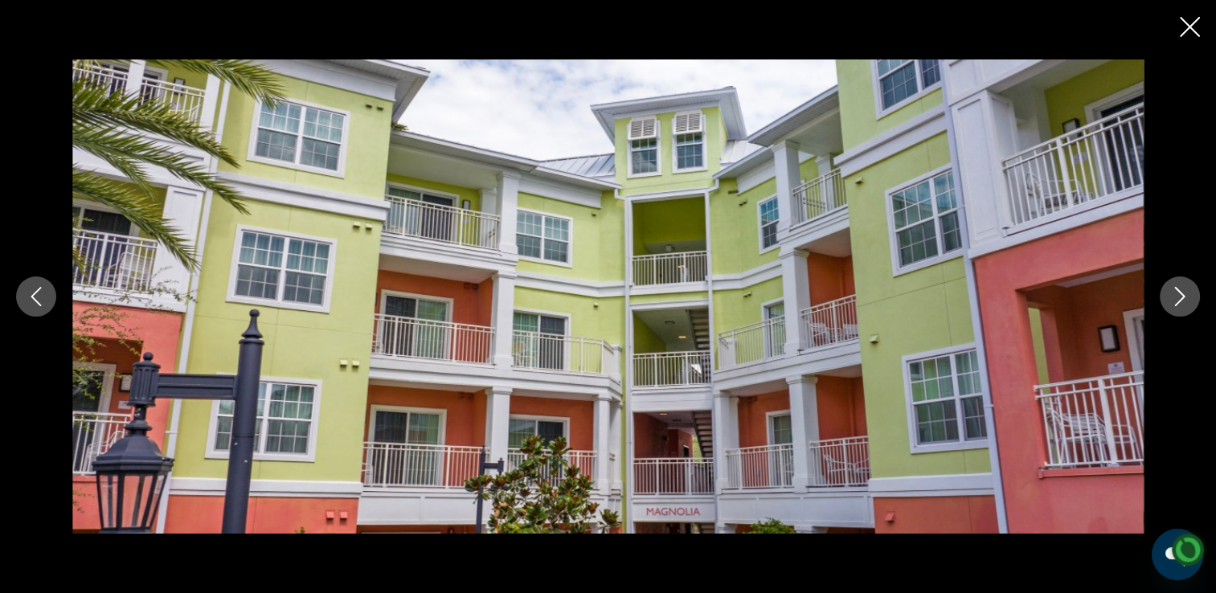
click at [30, 294] on icon "Previous image" at bounding box center [36, 296] width 19 height 19
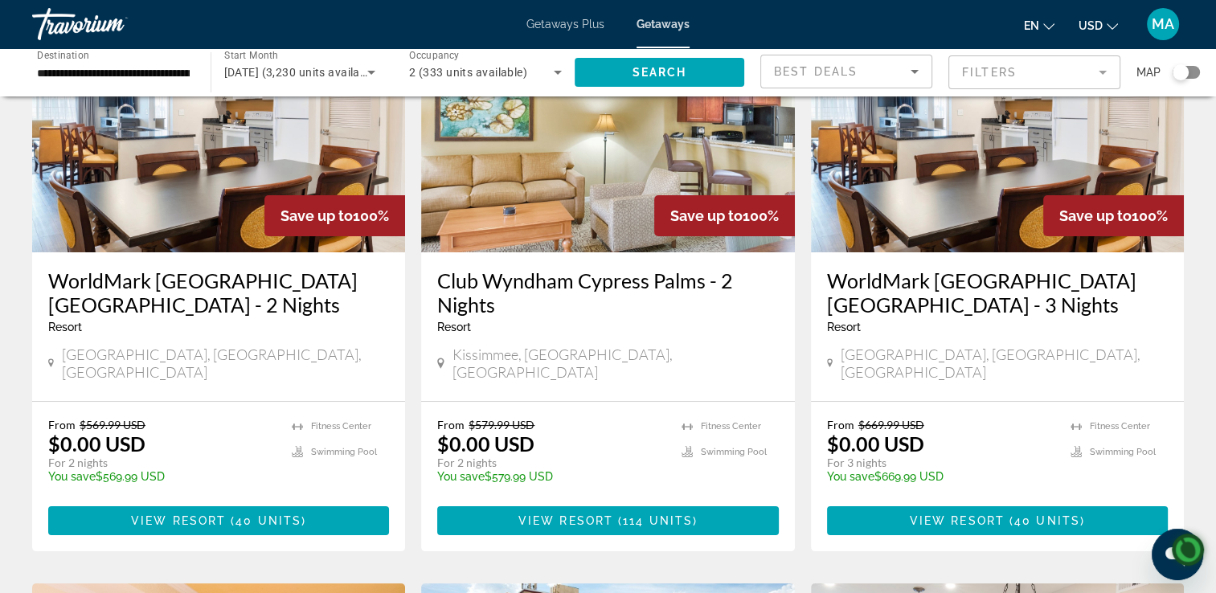
scroll to position [161, 0]
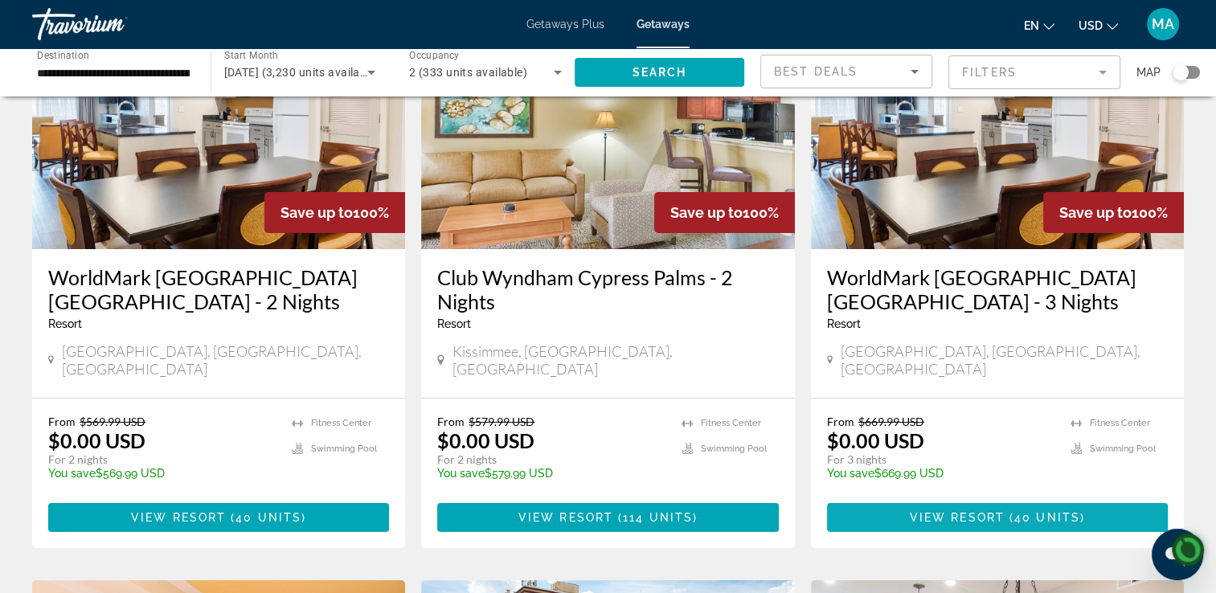
click at [1001, 511] on span "View Resort" at bounding box center [957, 517] width 95 height 13
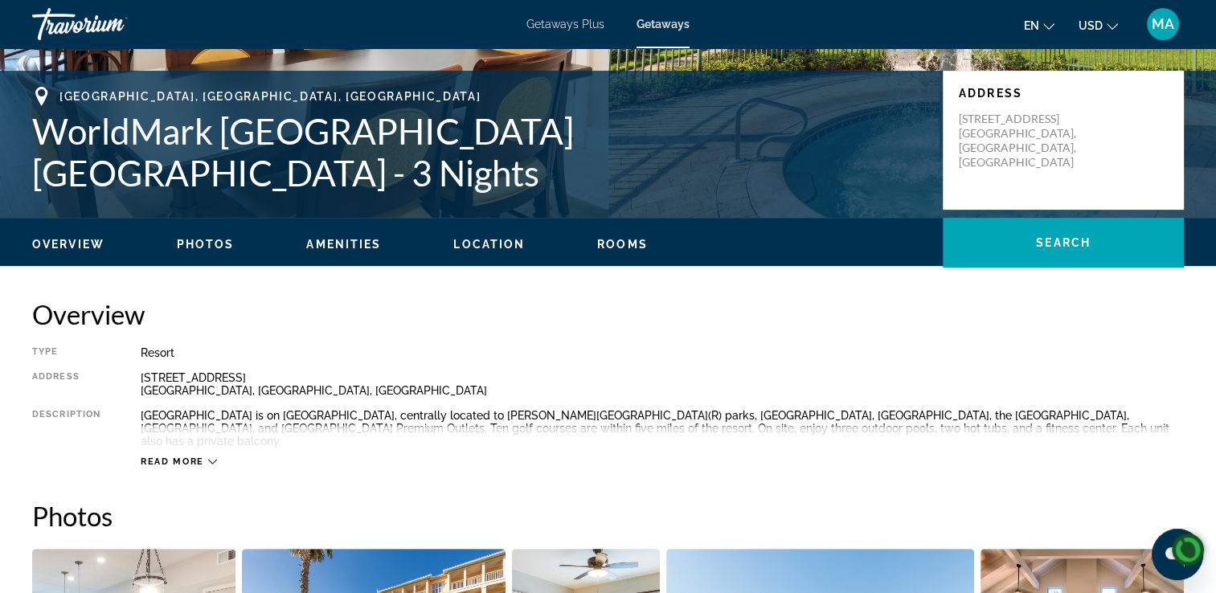
scroll to position [309, 0]
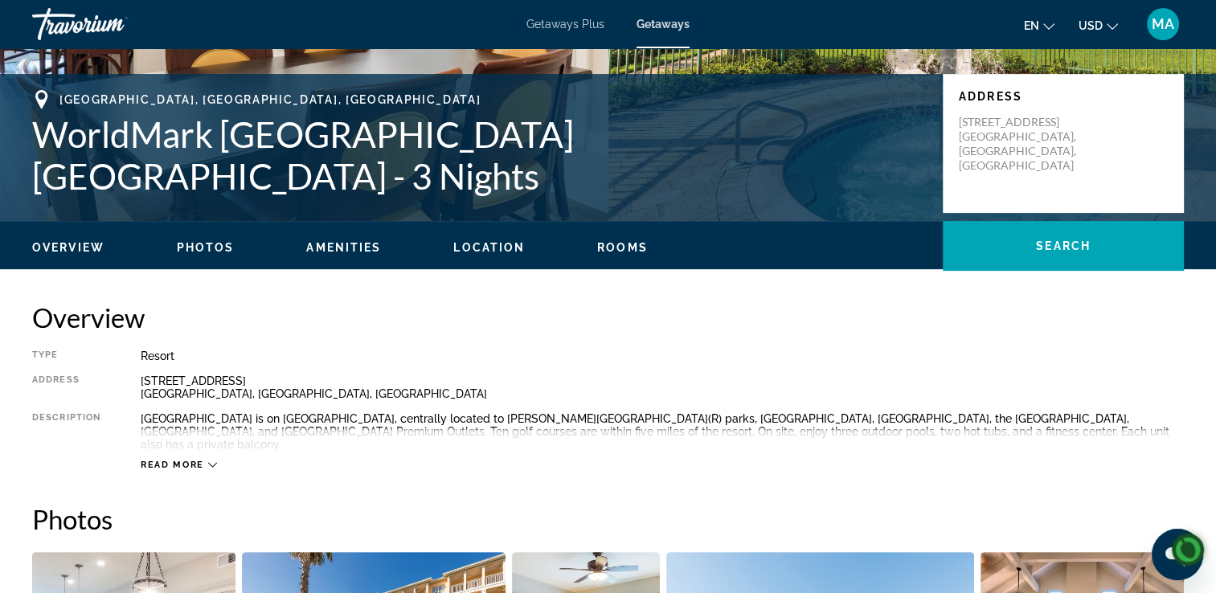
click at [199, 460] on span "Read more" at bounding box center [172, 465] width 63 height 10
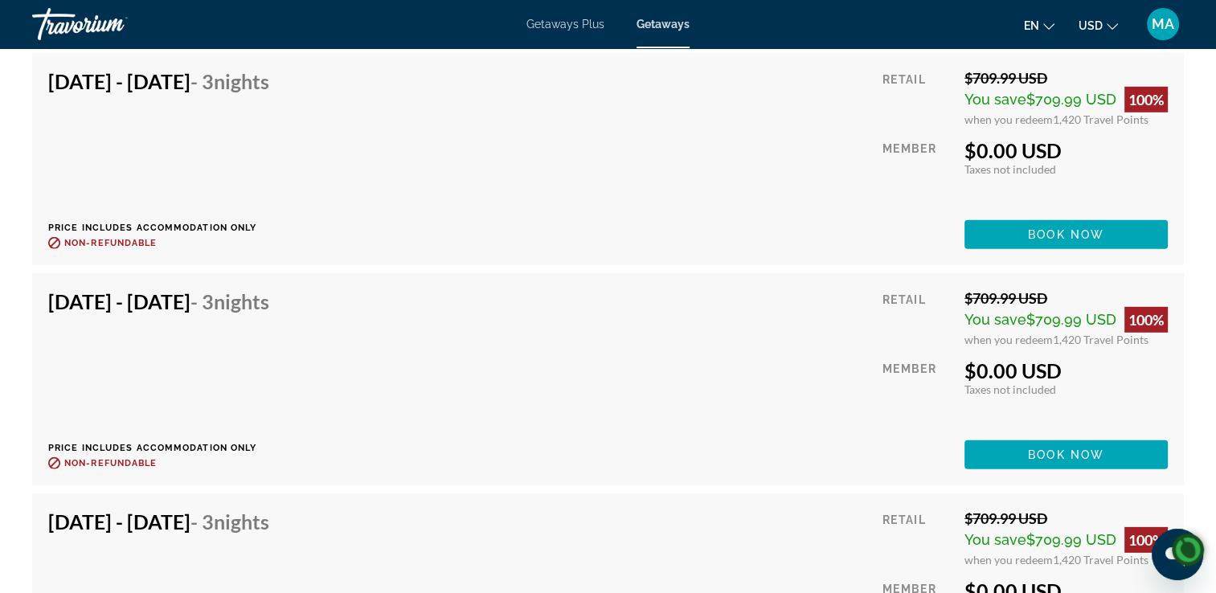
scroll to position [4682, 0]
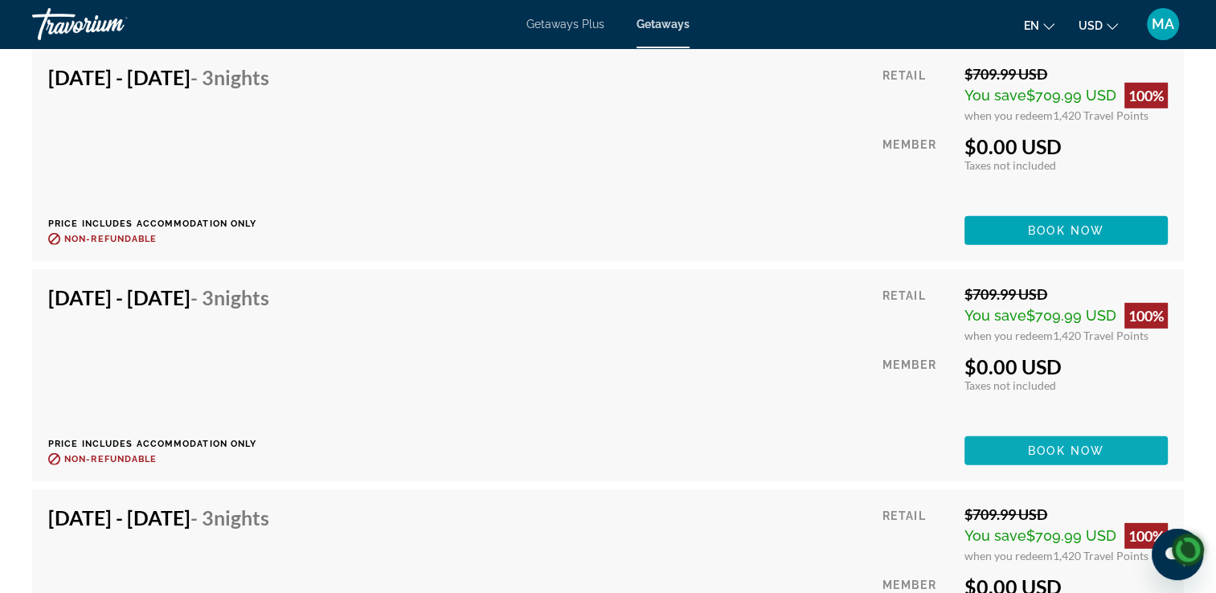
click at [1080, 431] on span "Main content" at bounding box center [1065, 450] width 203 height 39
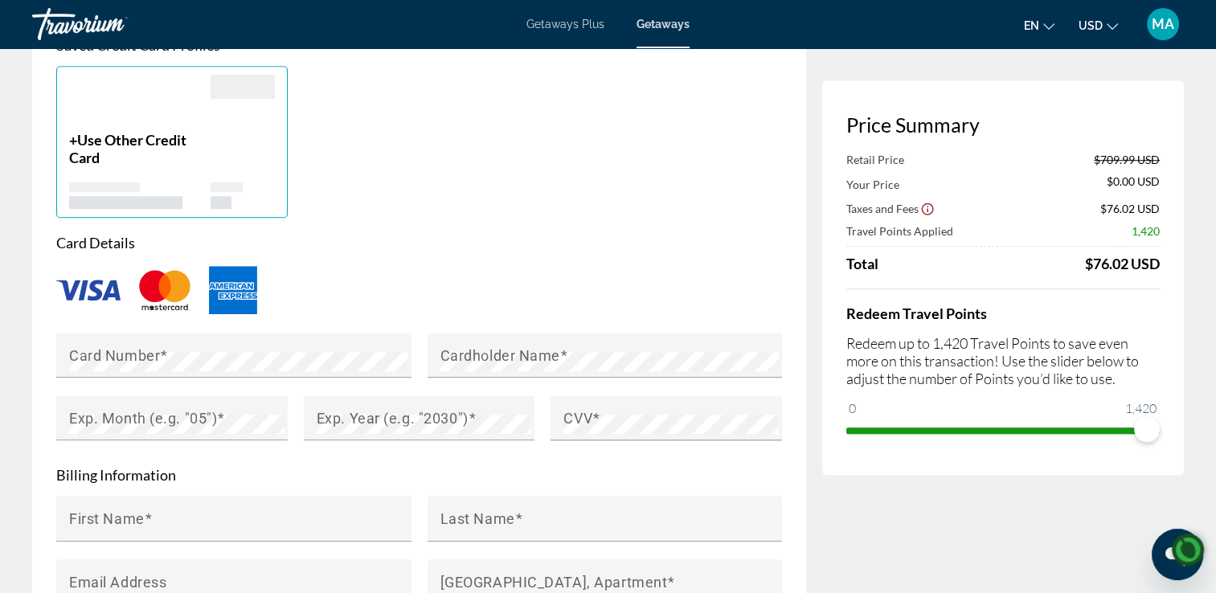
scroll to position [1249, 0]
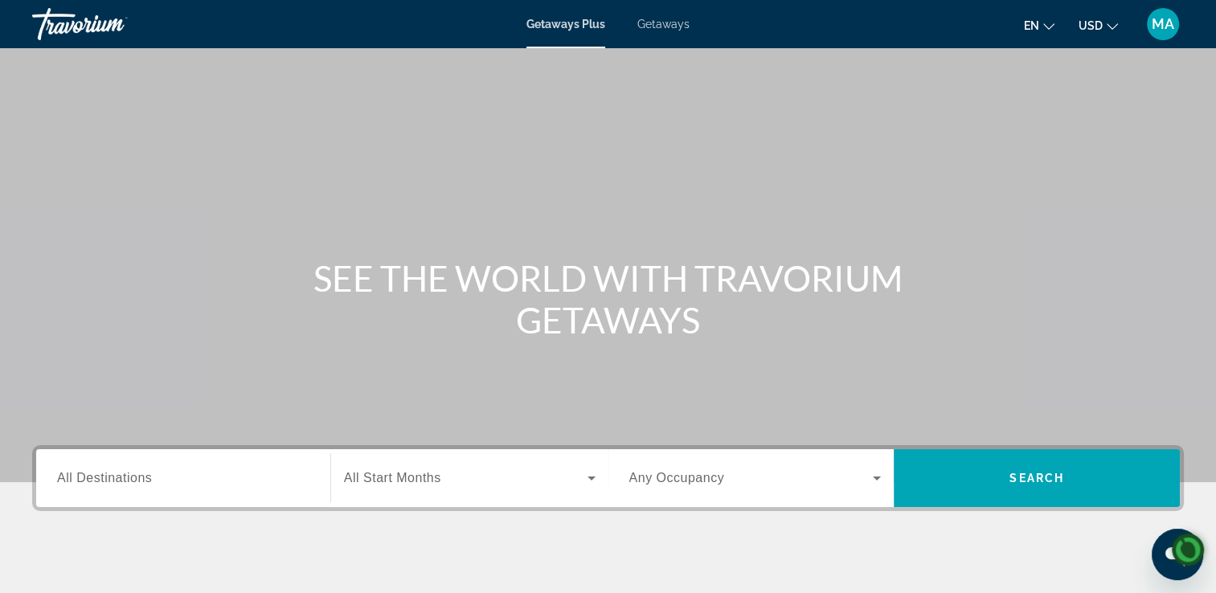
click at [658, 29] on span "Getaways" at bounding box center [663, 24] width 52 height 13
click at [129, 482] on span "All Destinations" at bounding box center [104, 478] width 95 height 14
click at [129, 482] on input "Destination All Destinations" at bounding box center [183, 478] width 252 height 19
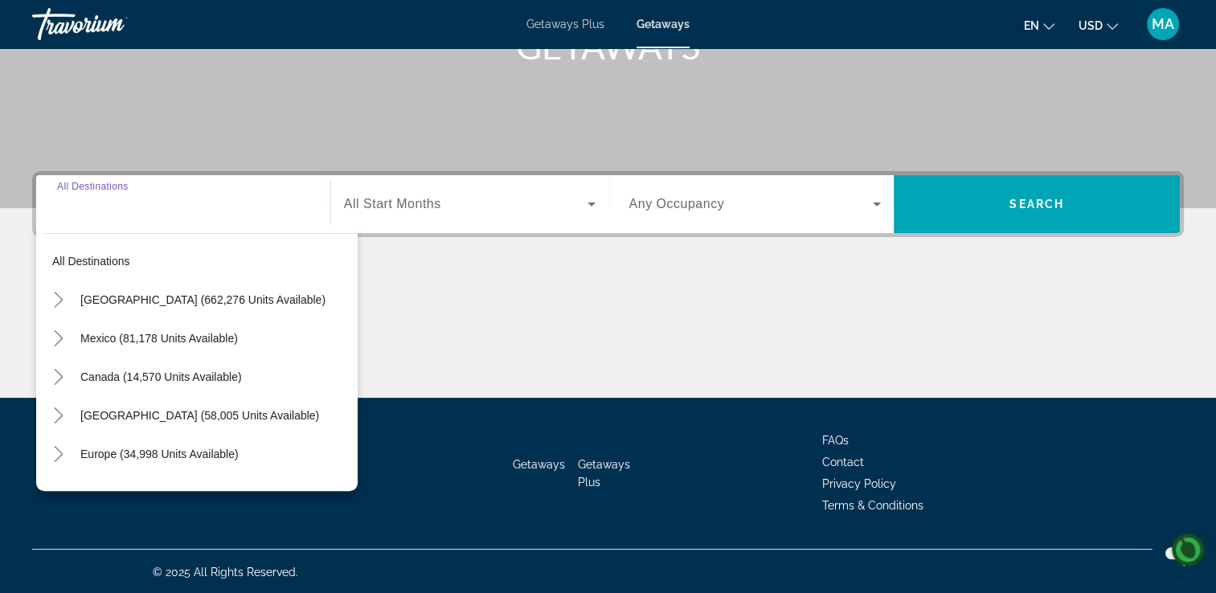
scroll to position [275, 0]
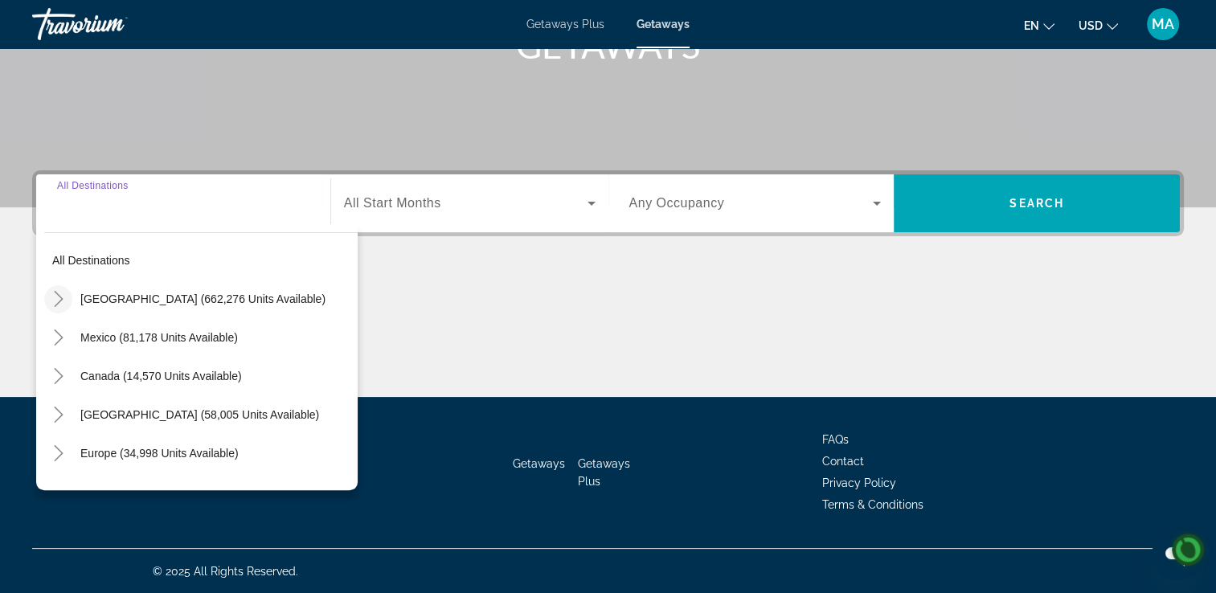
click at [59, 296] on icon "Toggle United States (662,276 units available)" at bounding box center [58, 299] width 9 height 16
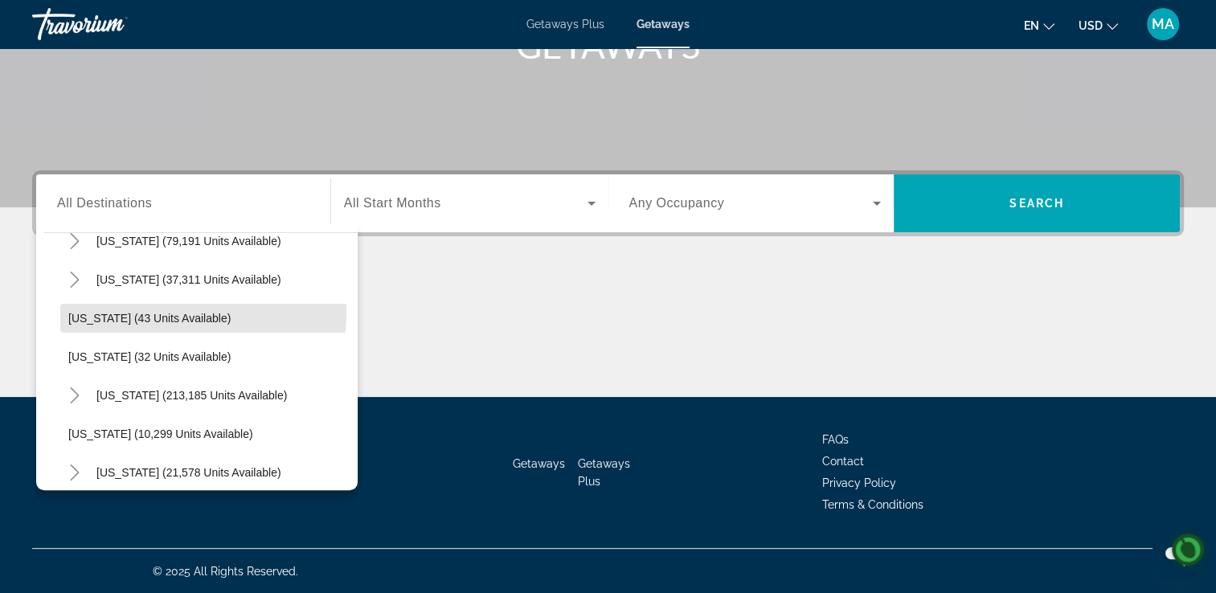
scroll to position [181, 0]
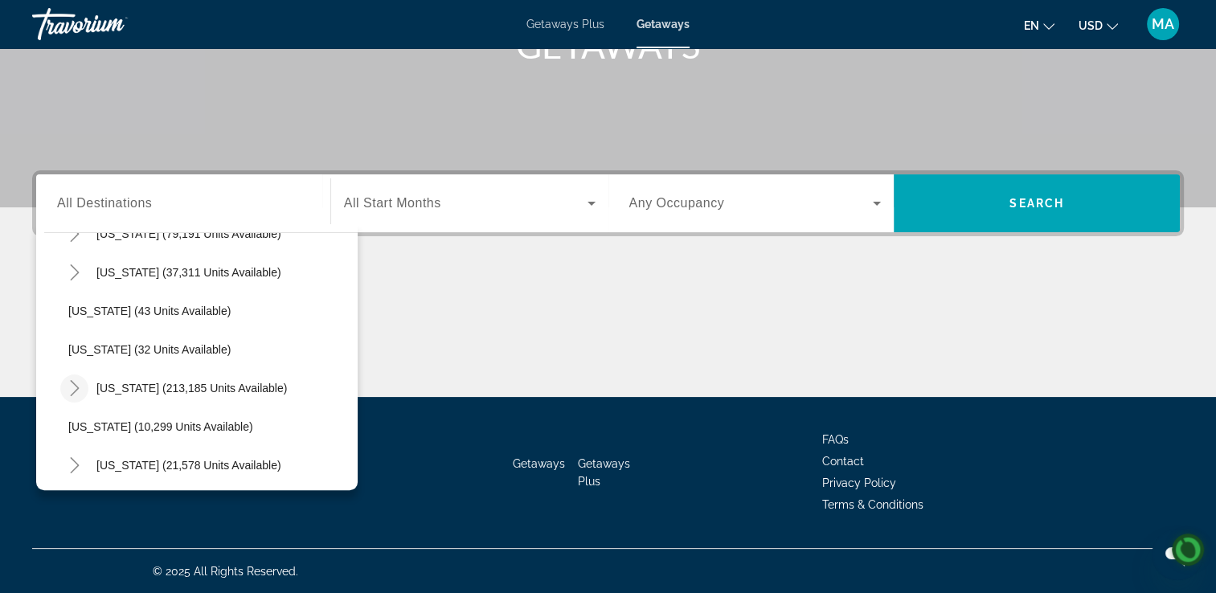
click at [80, 392] on icon "Toggle Florida (213,185 units available)" at bounding box center [75, 388] width 16 height 16
click at [111, 423] on span "Orlando & Disney Area (88,234 units available)" at bounding box center [203, 426] width 239 height 13
type input "**********"
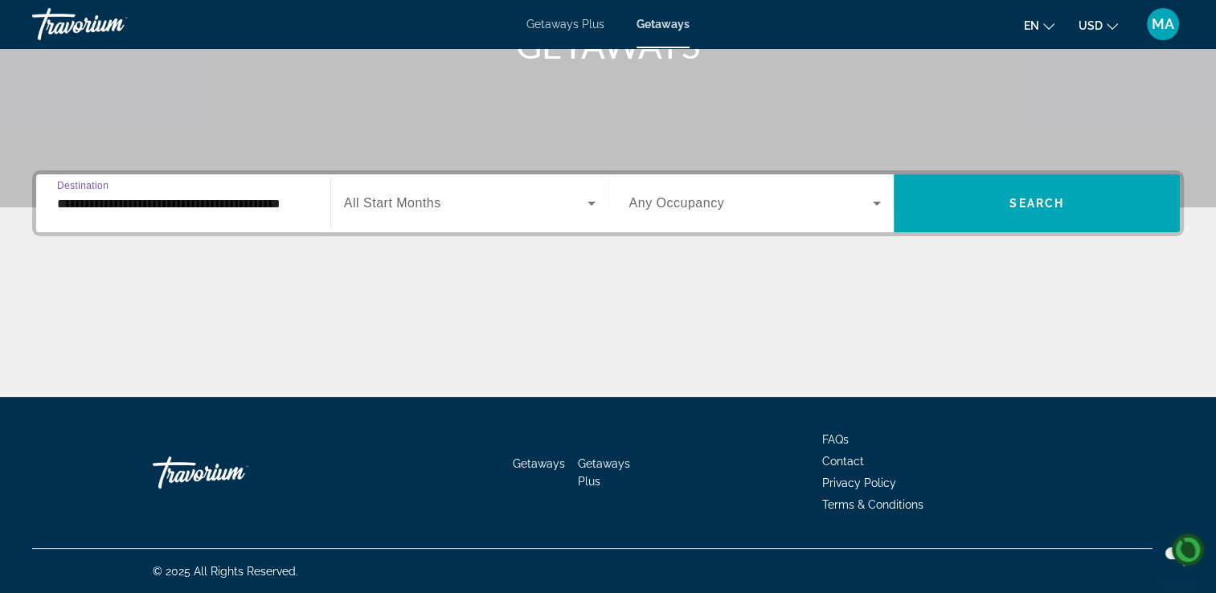
click at [591, 202] on icon "Search widget" at bounding box center [591, 204] width 8 height 4
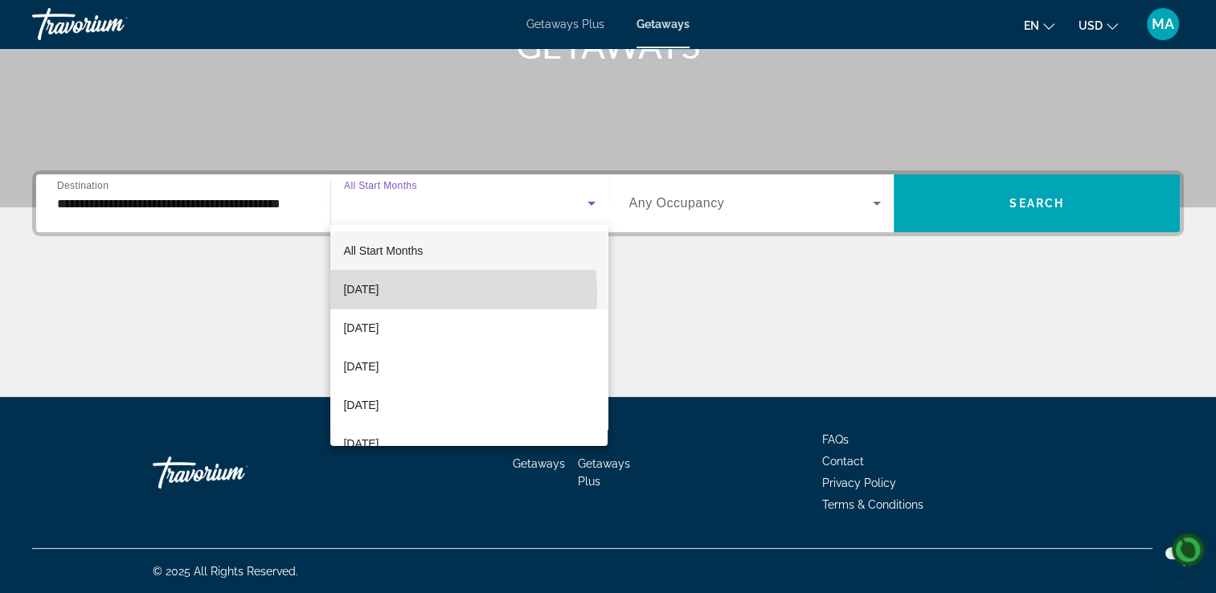
click at [378, 292] on span "[DATE]" at bounding box center [360, 289] width 35 height 19
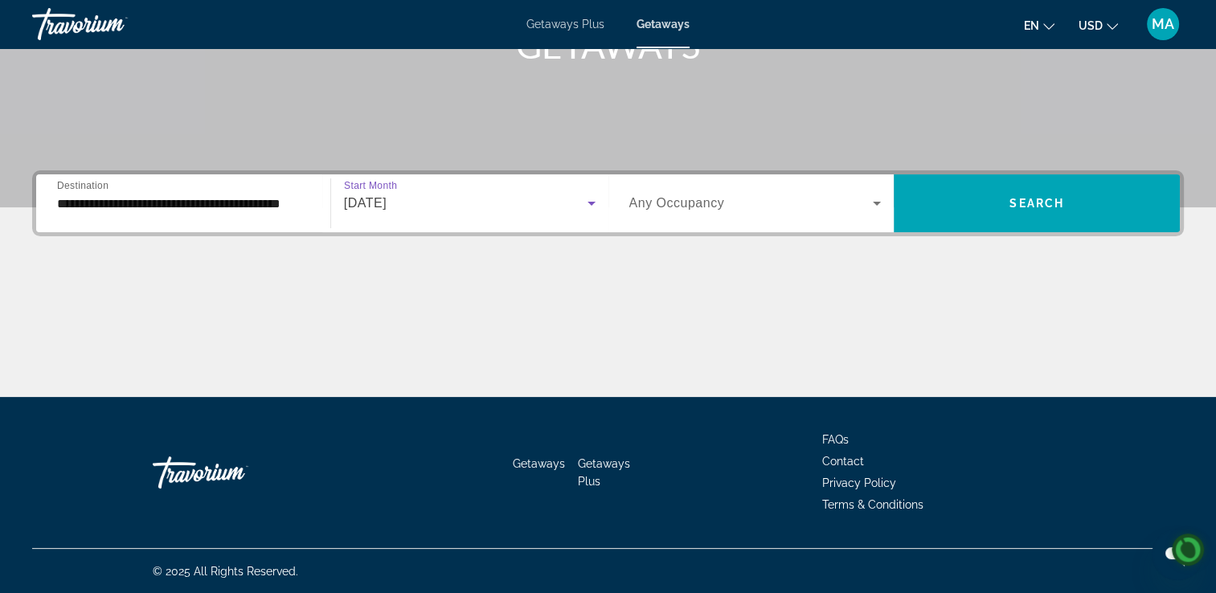
click at [877, 202] on icon "Search widget" at bounding box center [877, 204] width 8 height 4
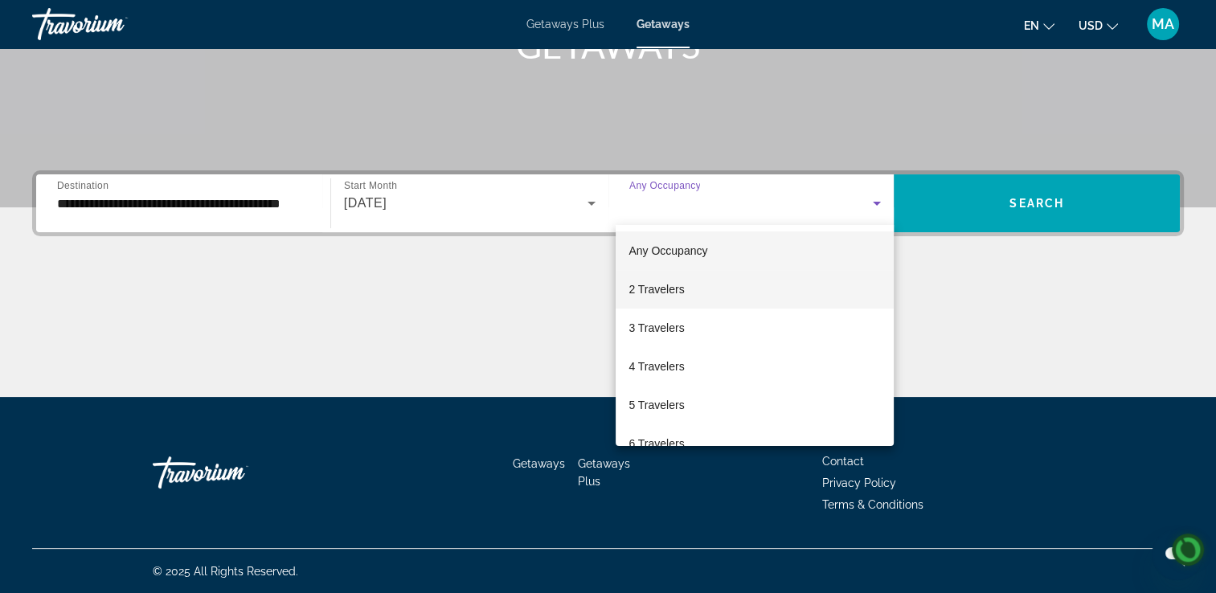
click at [656, 294] on span "2 Travelers" at bounding box center [655, 289] width 55 height 19
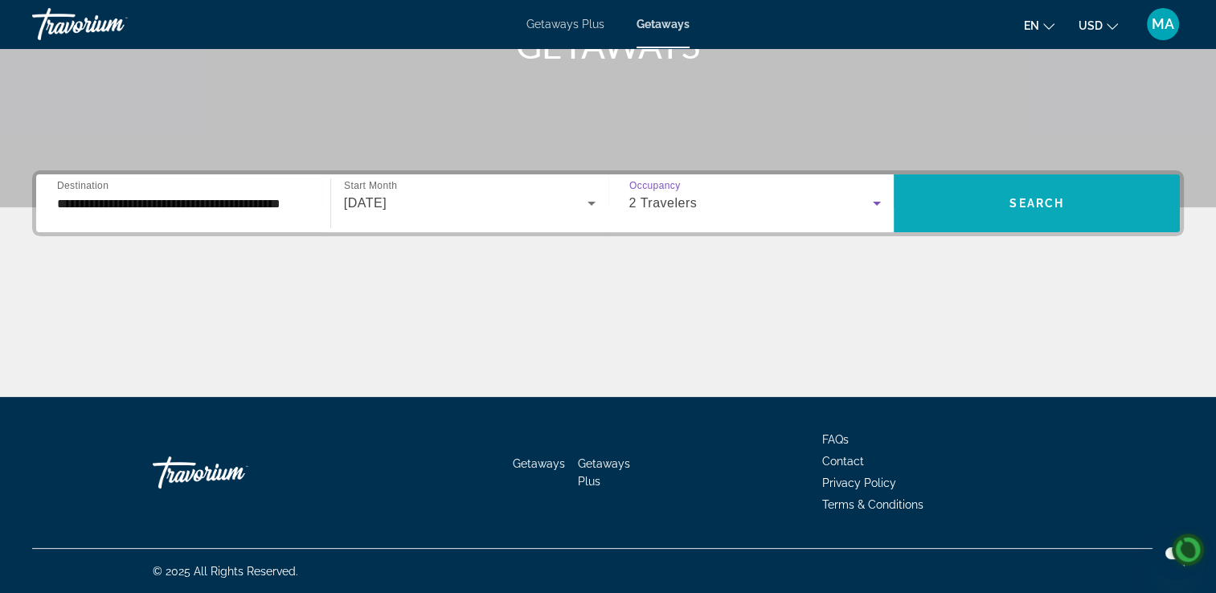
click at [1035, 204] on span "Search" at bounding box center [1036, 203] width 55 height 13
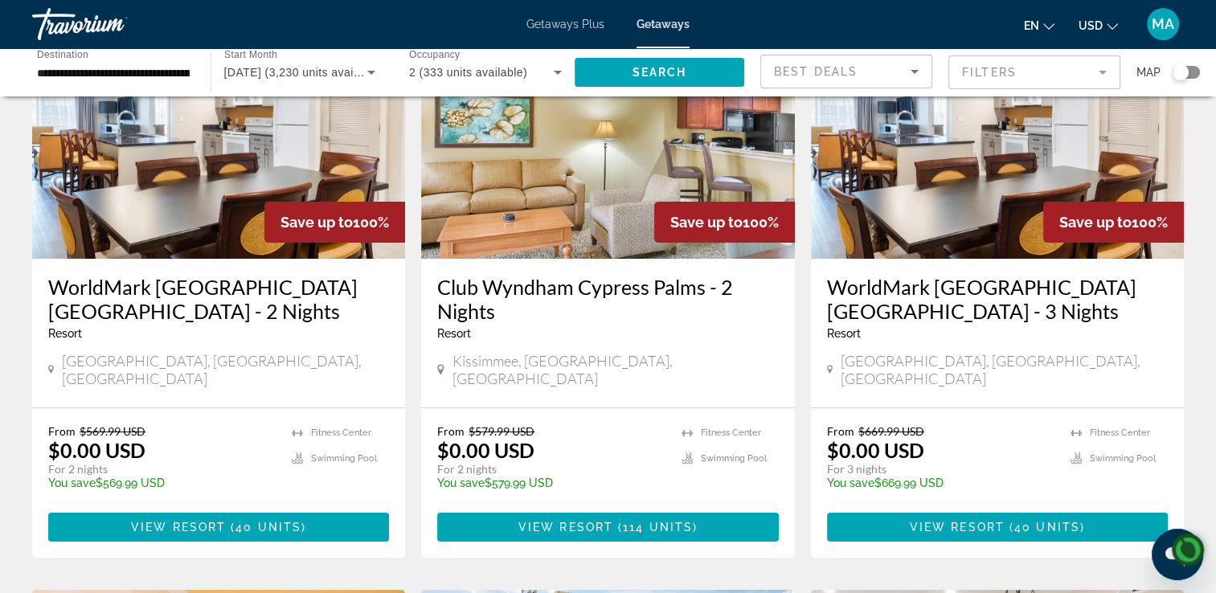
scroll to position [153, 0]
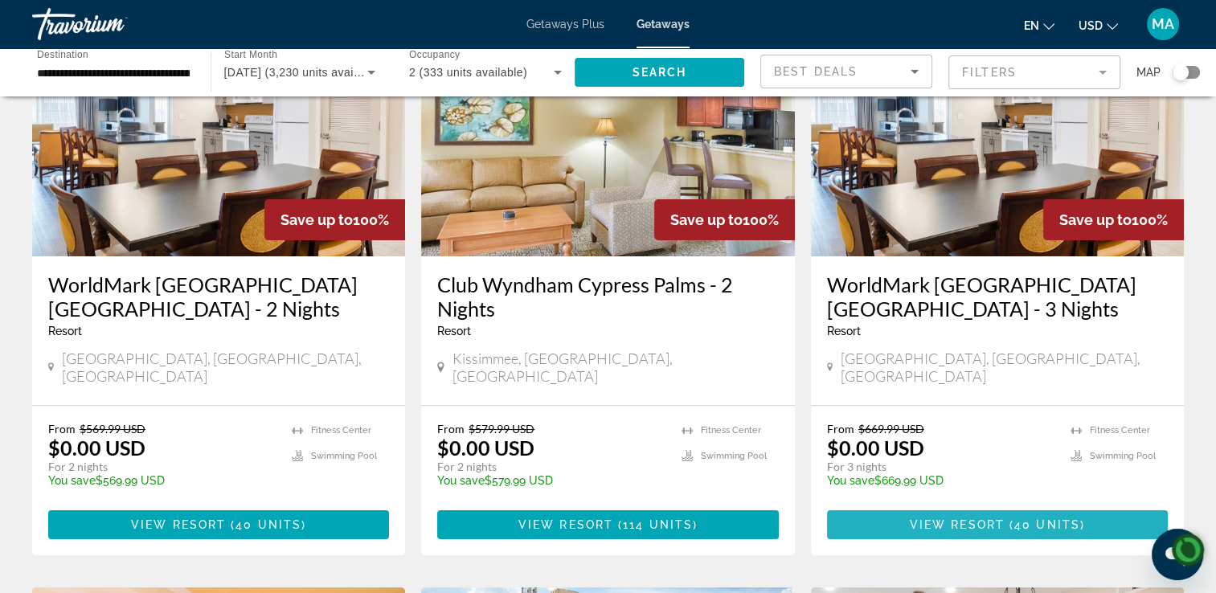
click at [980, 518] on span "View Resort" at bounding box center [957, 524] width 95 height 13
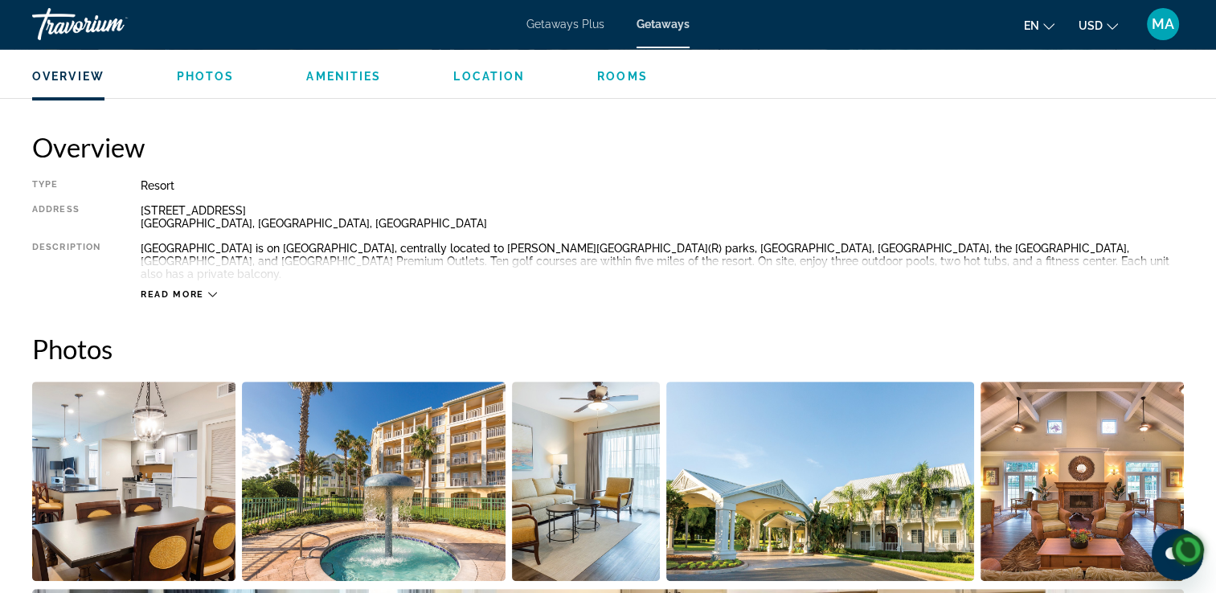
scroll to position [481, 0]
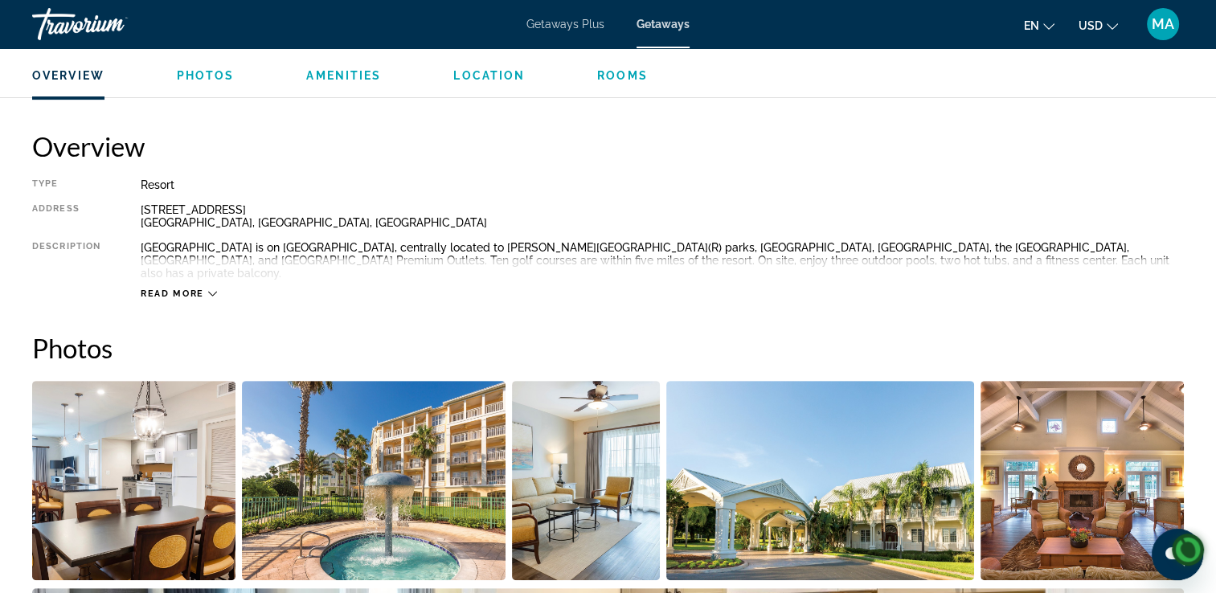
click at [195, 288] on span "Read more" at bounding box center [172, 293] width 63 height 10
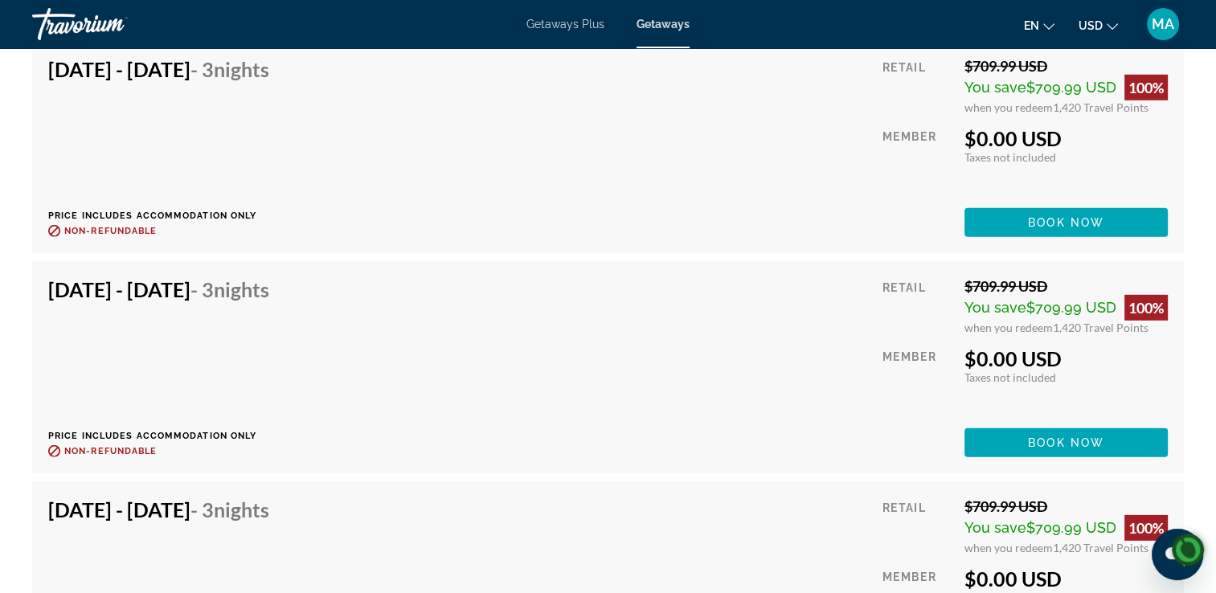
scroll to position [4692, 0]
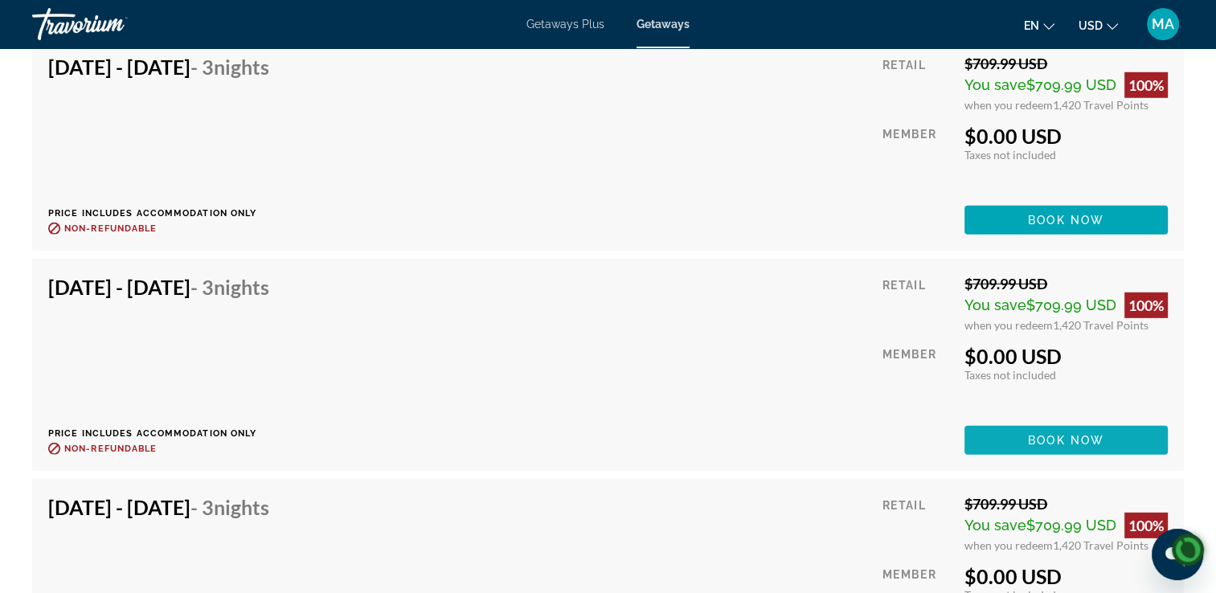
click at [1077, 434] on span "Book now" at bounding box center [1066, 440] width 76 height 13
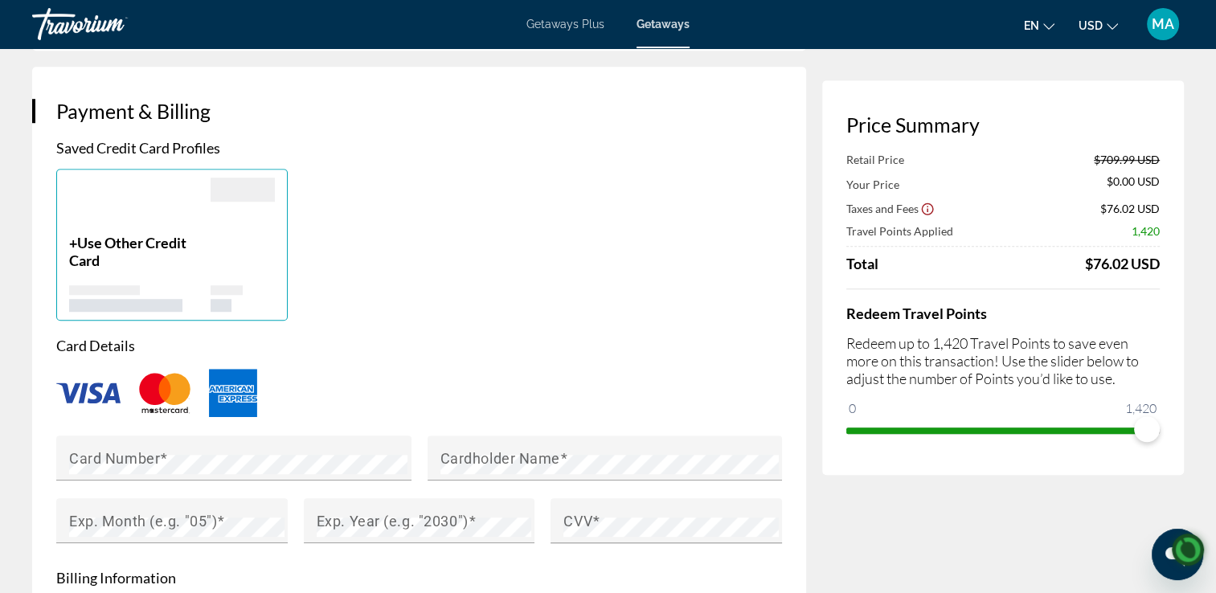
scroll to position [1139, 0]
click at [76, 456] on mat-label "Card Number" at bounding box center [114, 456] width 91 height 17
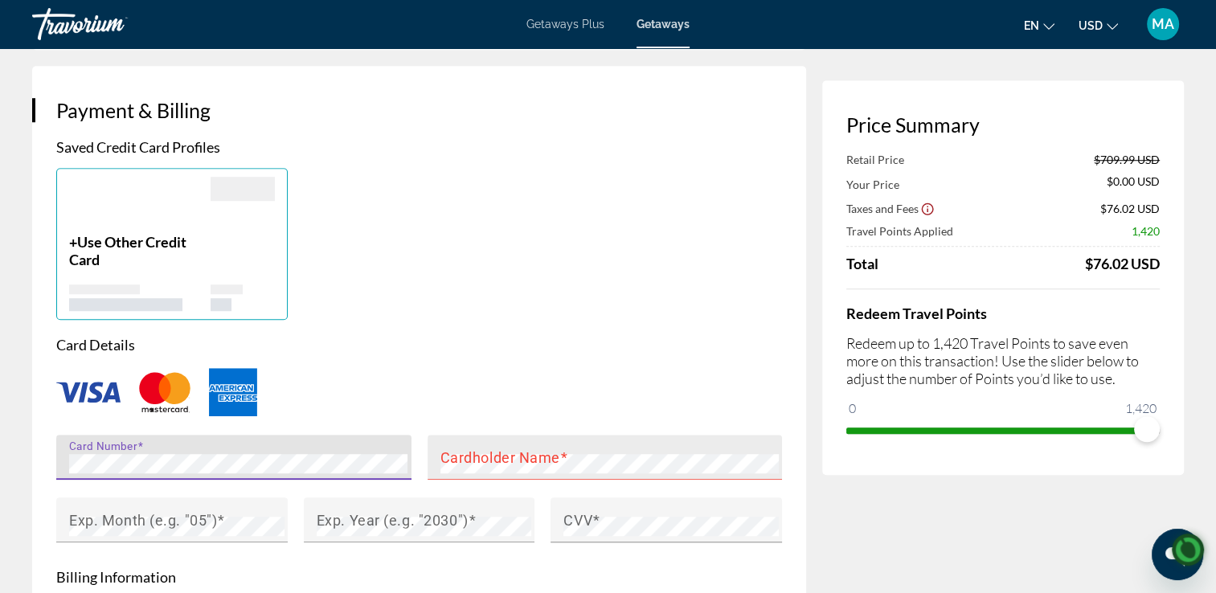
click at [497, 460] on mat-label "Cardholder Name" at bounding box center [500, 456] width 120 height 17
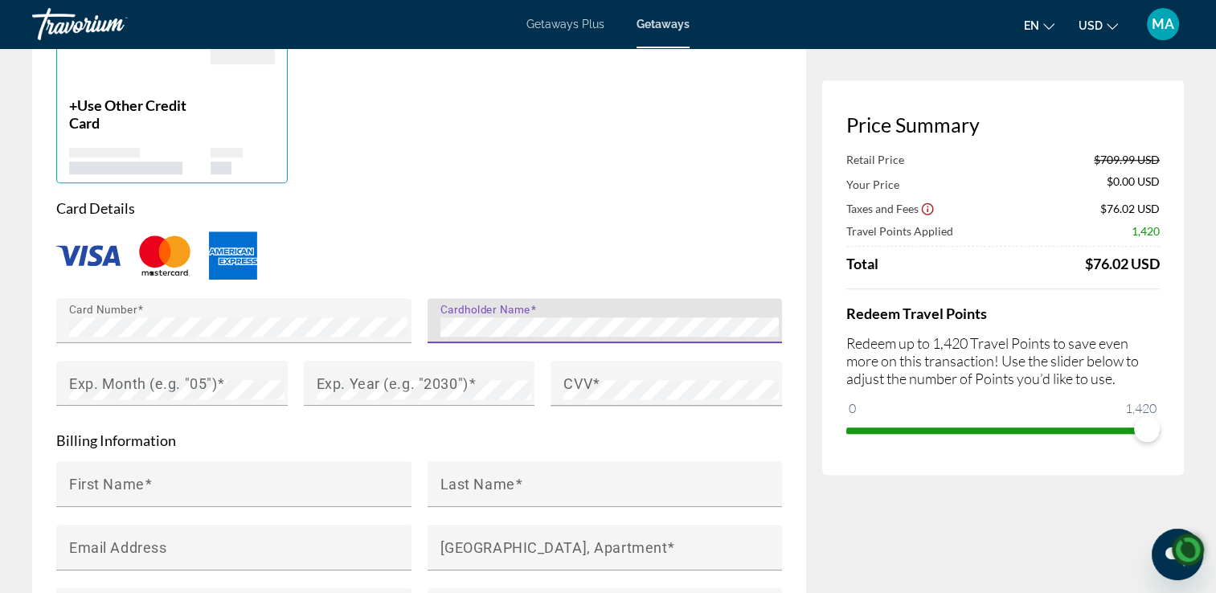
scroll to position [1279, 0]
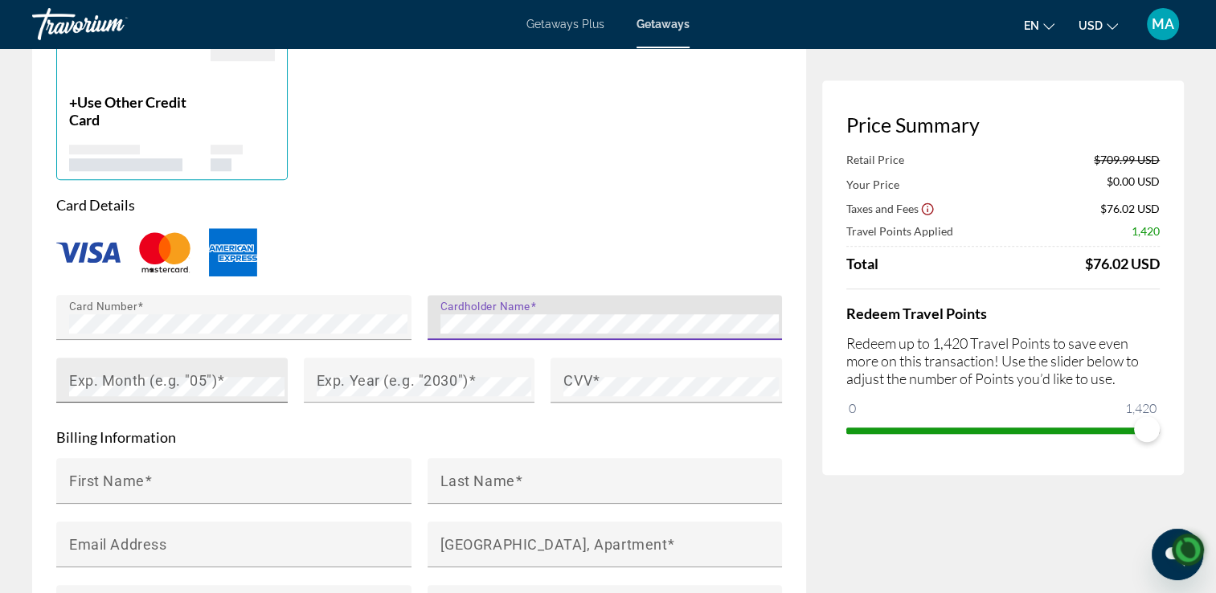
click at [166, 385] on mat-label "Exp. Month (e.g. "05")" at bounding box center [143, 379] width 148 height 17
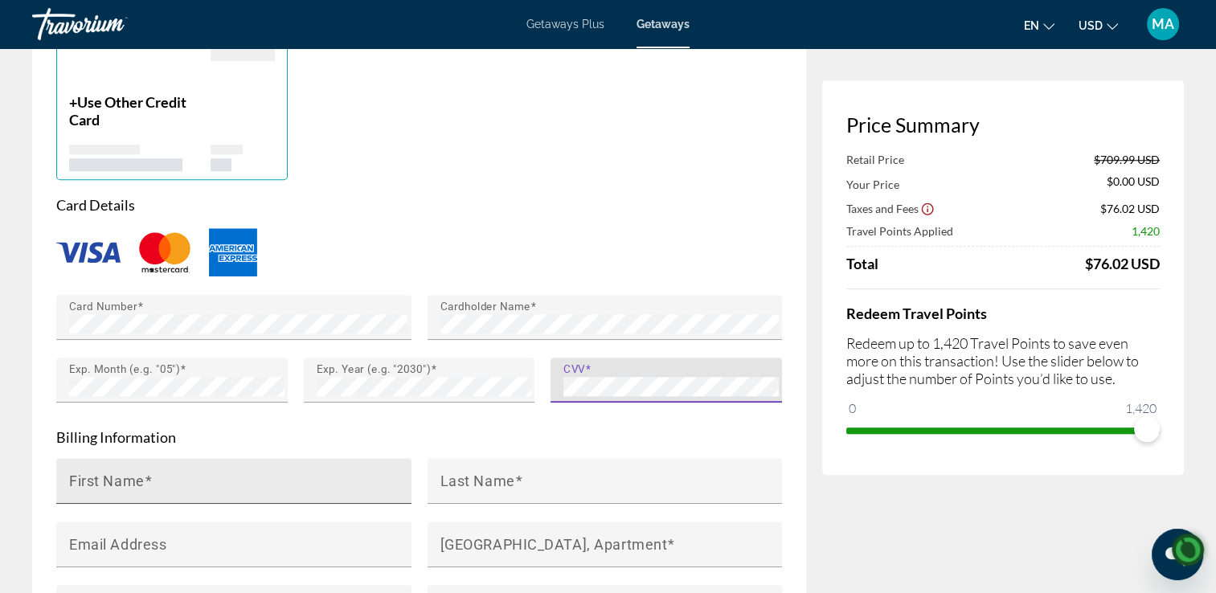
click at [193, 483] on input "First Name" at bounding box center [238, 487] width 339 height 19
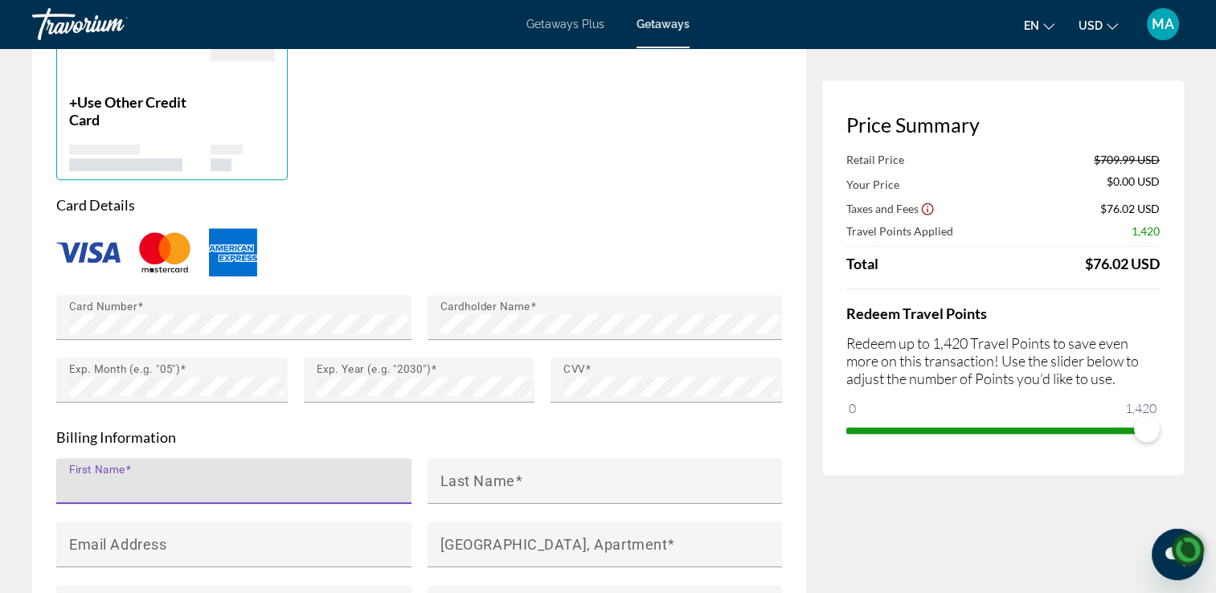
type input "******"
type input "********"
type input "**********"
type input "*********"
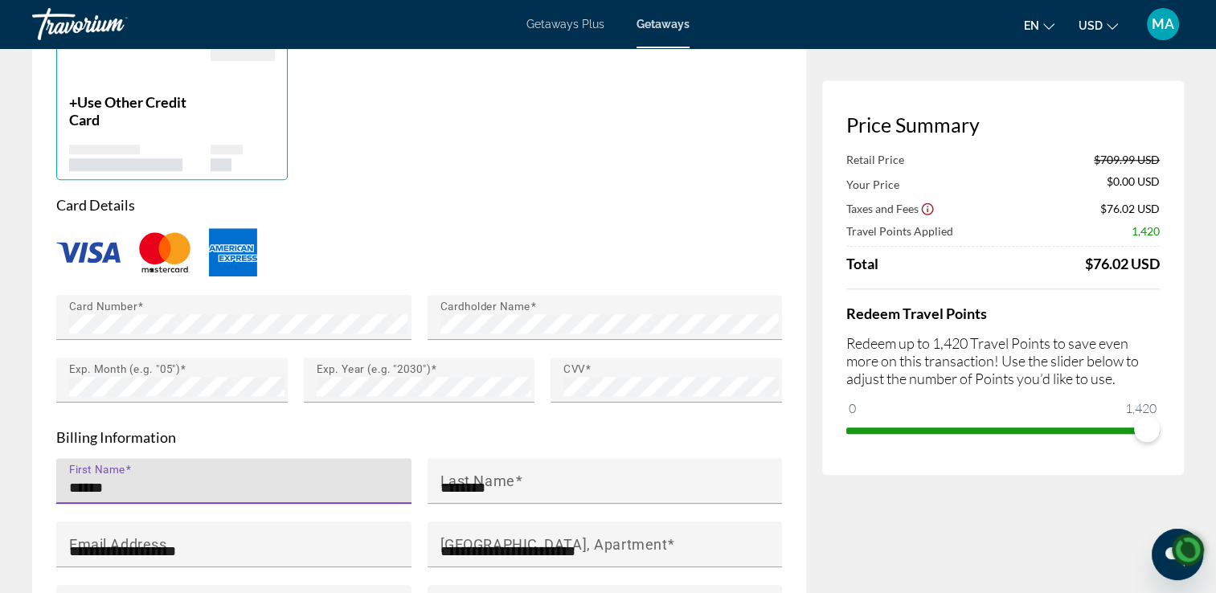
type input "**"
type input "*****"
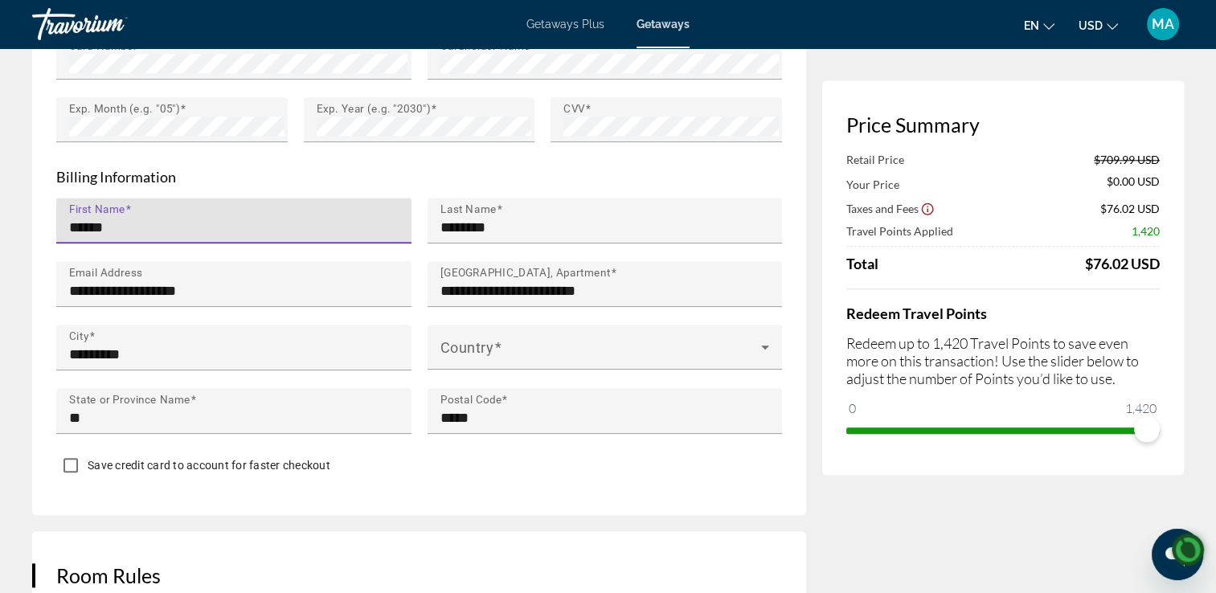
scroll to position [1541, 0]
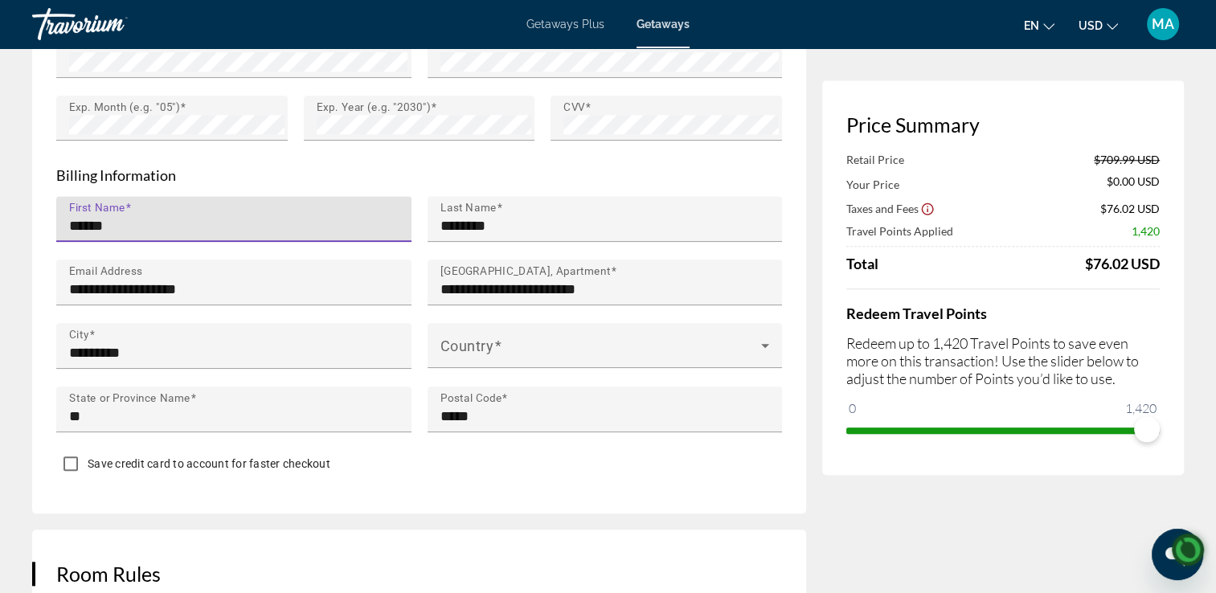
type input "******"
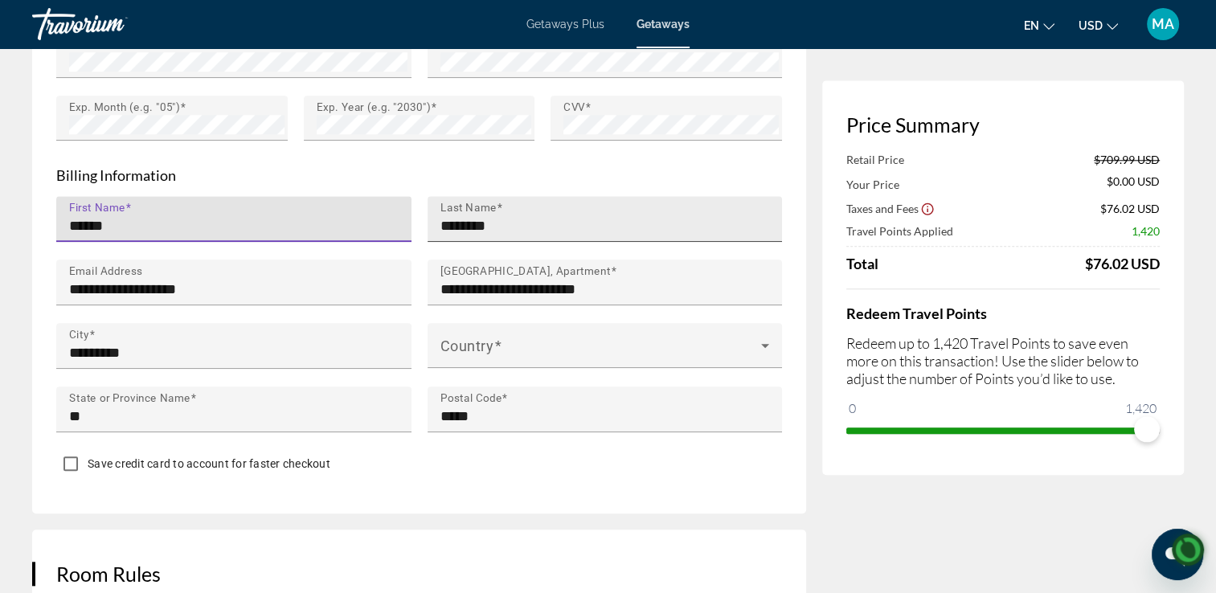
click at [458, 227] on input "********" at bounding box center [609, 225] width 339 height 19
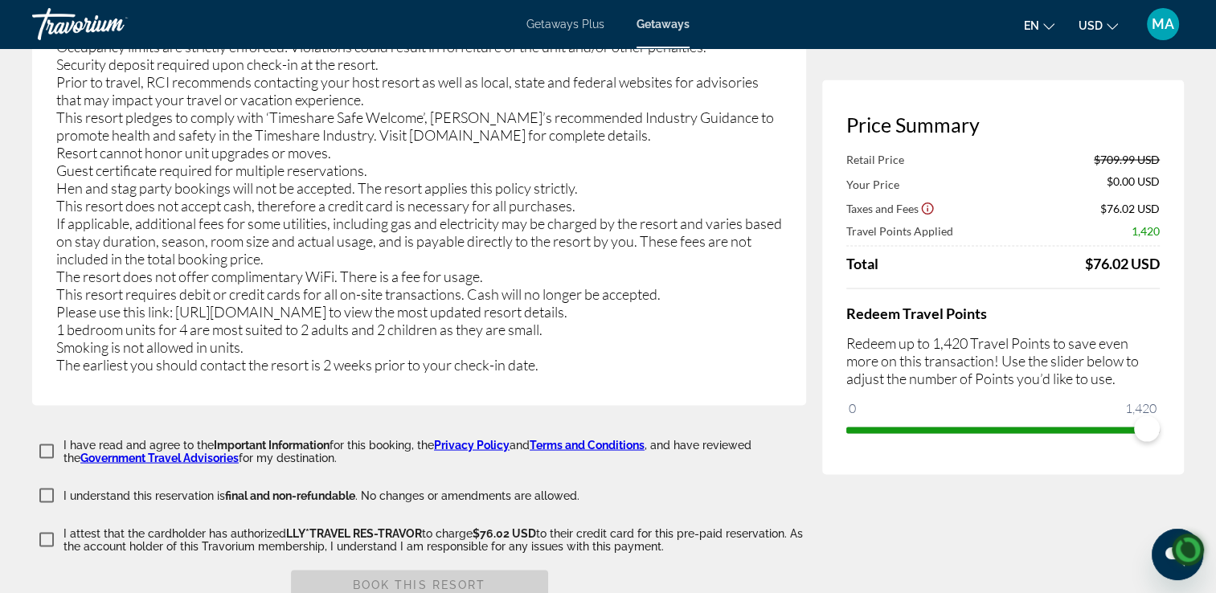
scroll to position [3101, 0]
type input "********"
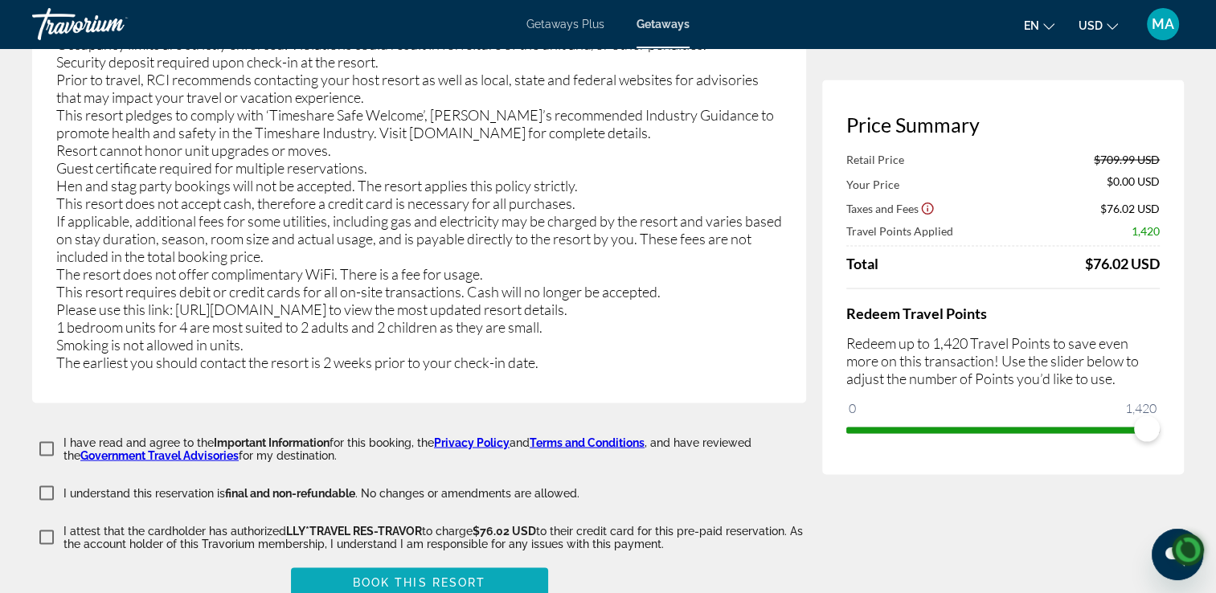
click at [446, 576] on span "Book this Resort" at bounding box center [419, 582] width 133 height 13
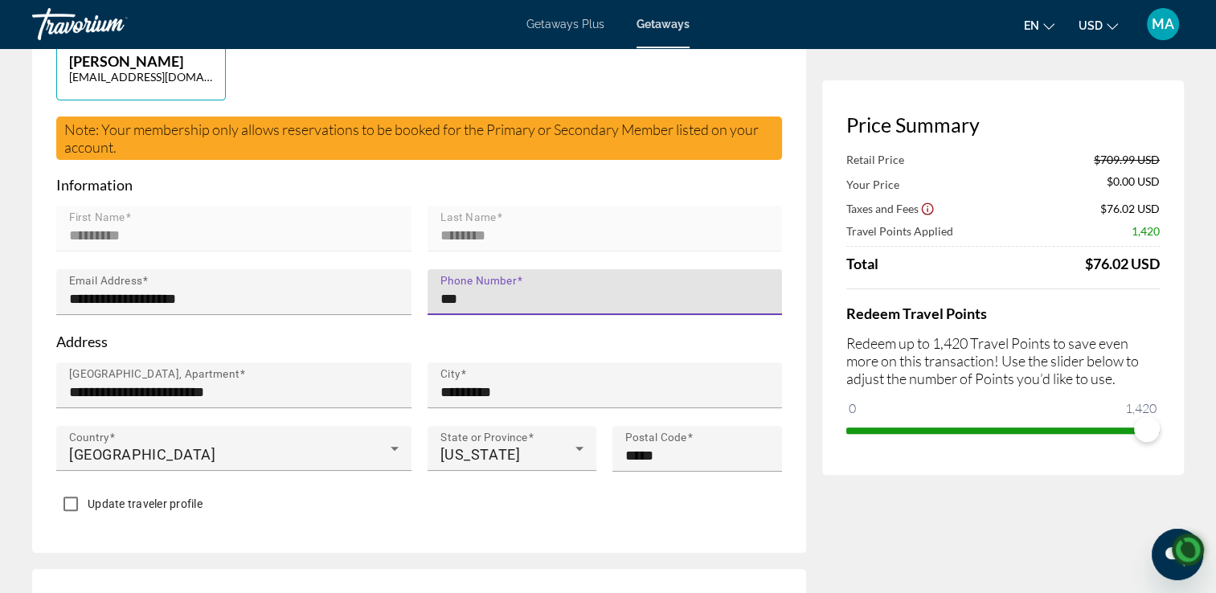
type input "**********"
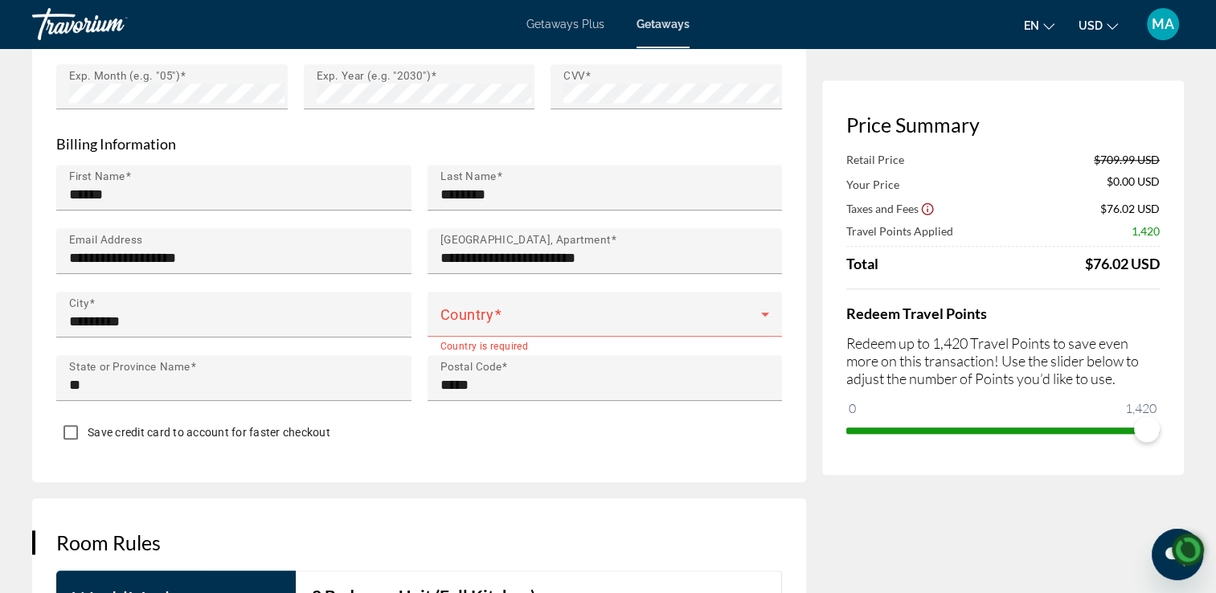
scroll to position [1591, 0]
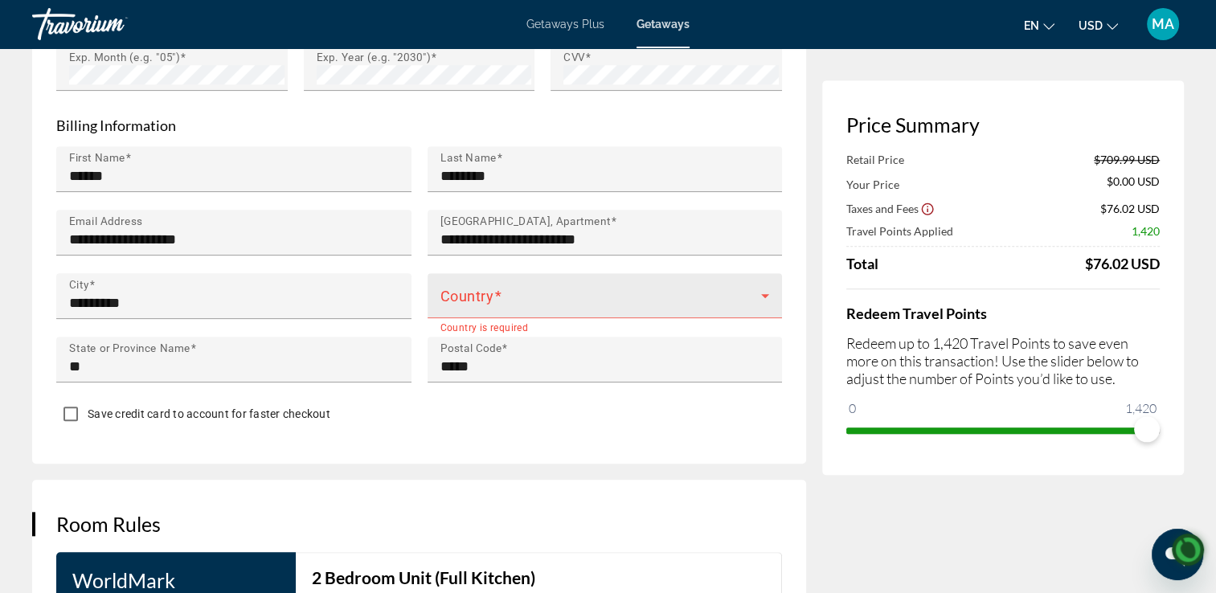
click at [764, 294] on icon "Main content" at bounding box center [765, 296] width 8 height 4
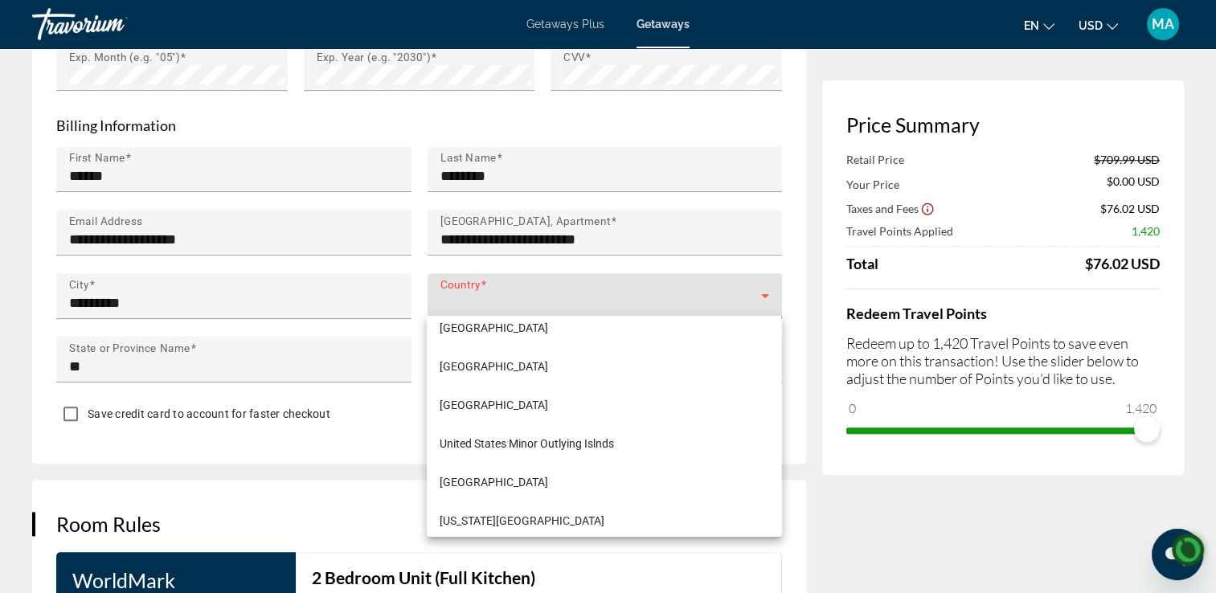
scroll to position [9272, 0]
click at [548, 401] on span "United States of America" at bounding box center [494, 402] width 108 height 19
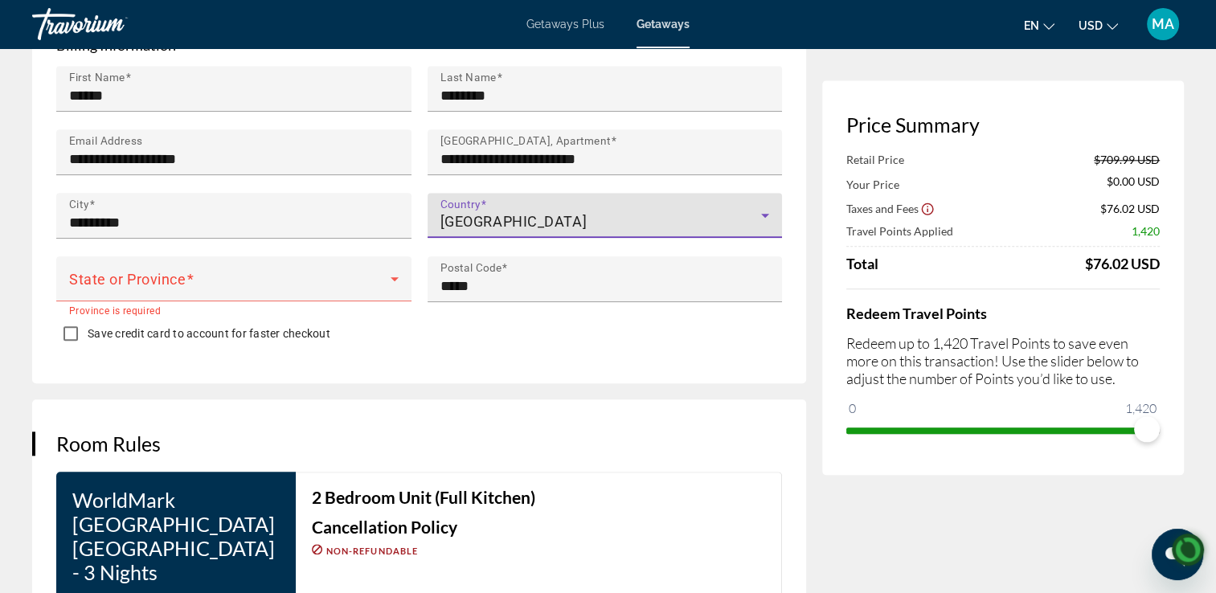
scroll to position [1675, 0]
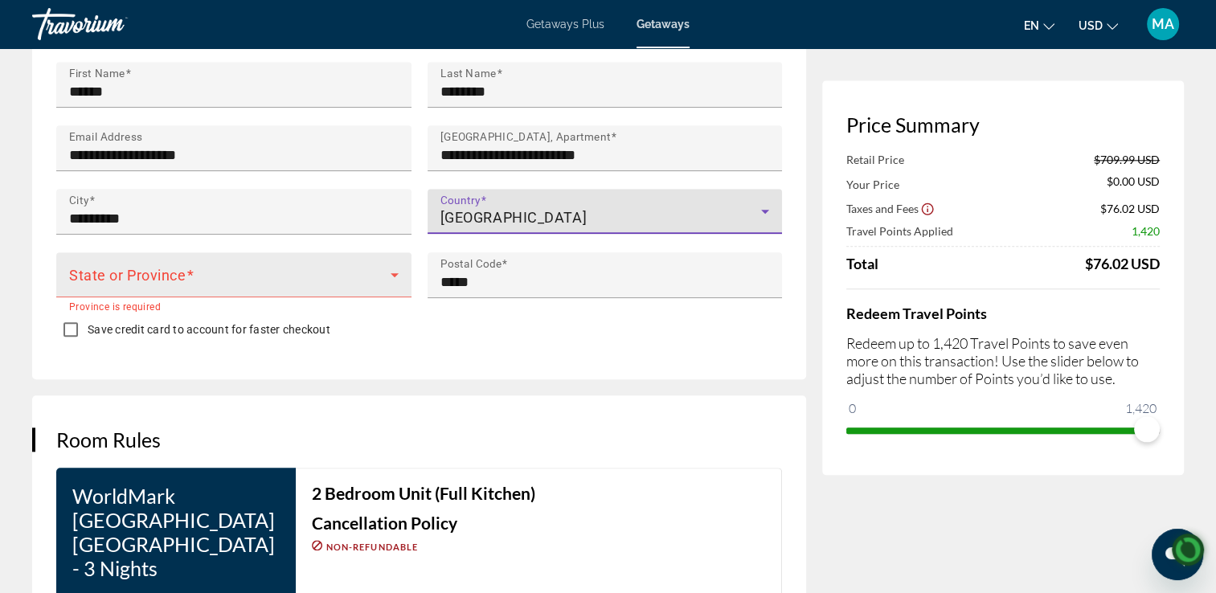
click at [394, 273] on icon "Main content" at bounding box center [395, 275] width 8 height 4
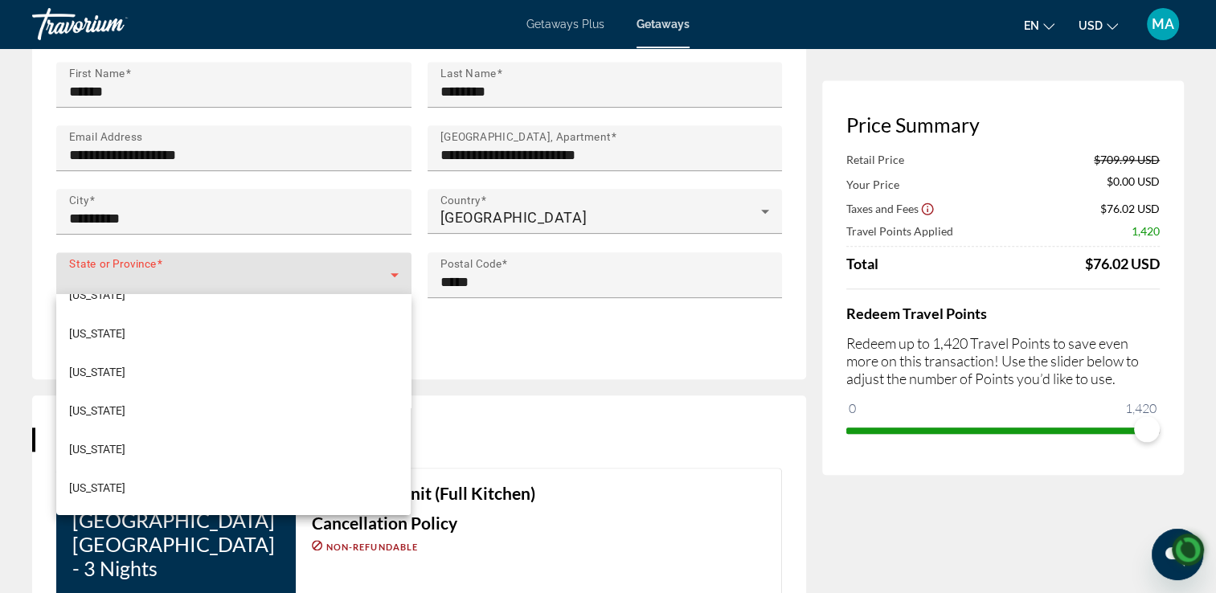
scroll to position [296, 0]
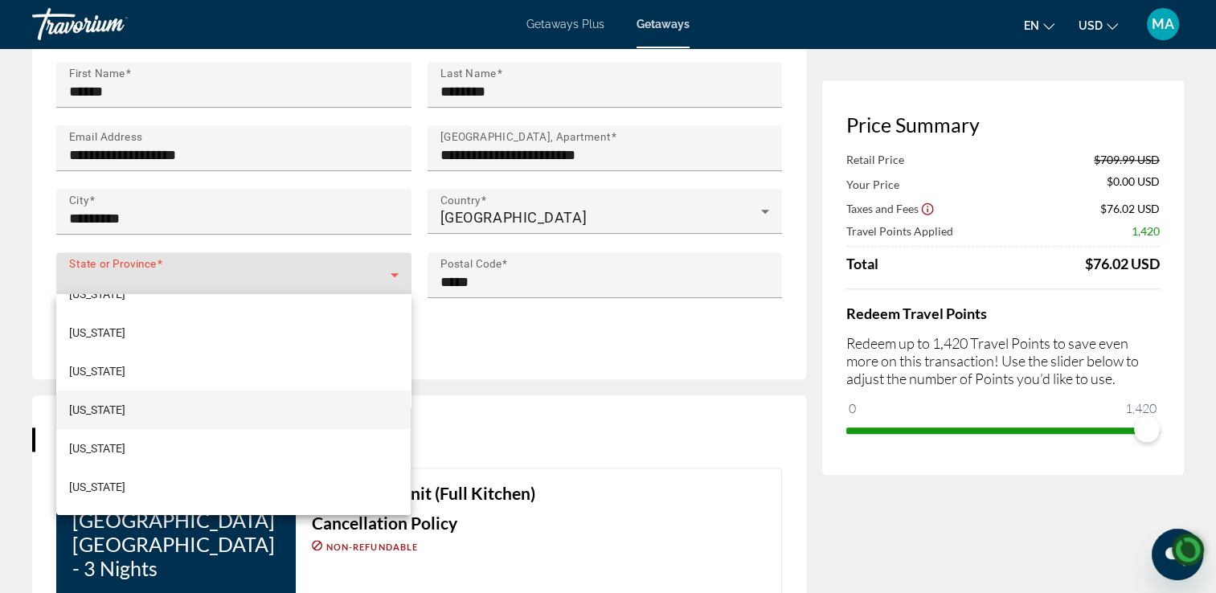
click at [100, 412] on span "Georgia" at bounding box center [97, 409] width 56 height 19
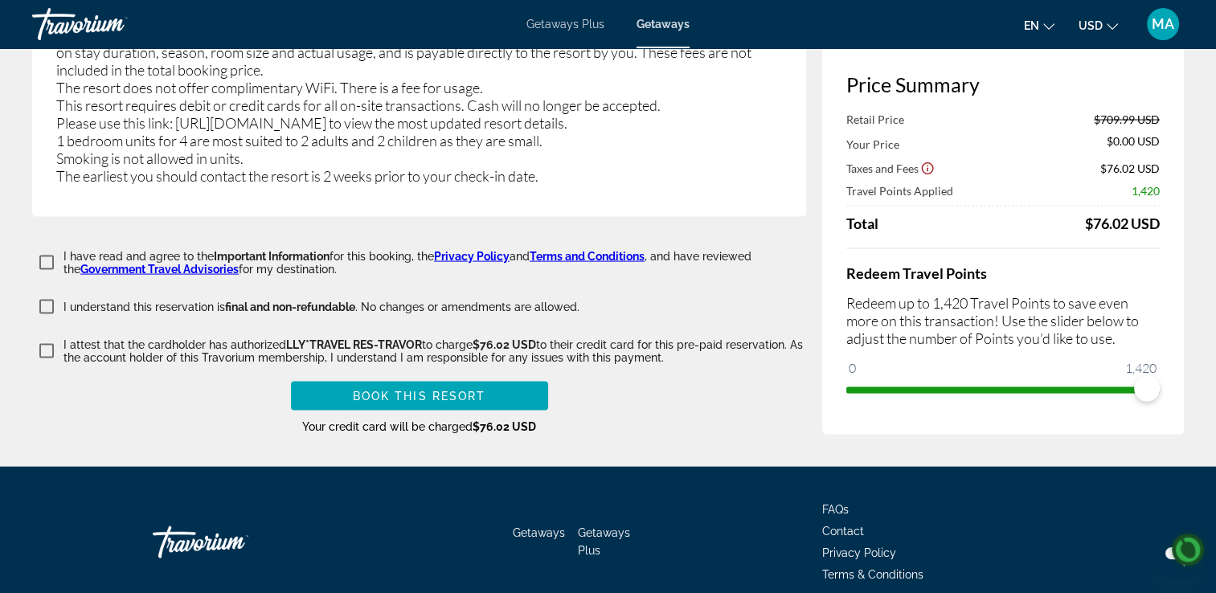
scroll to position [3292, 0]
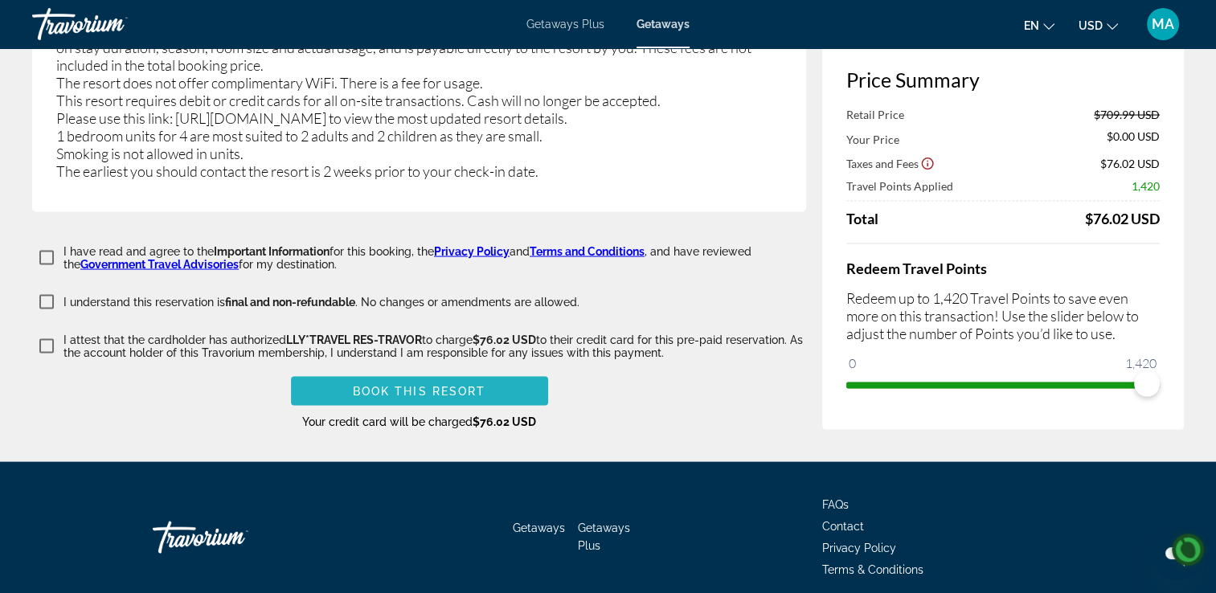
click at [502, 372] on span "Main content" at bounding box center [419, 391] width 257 height 39
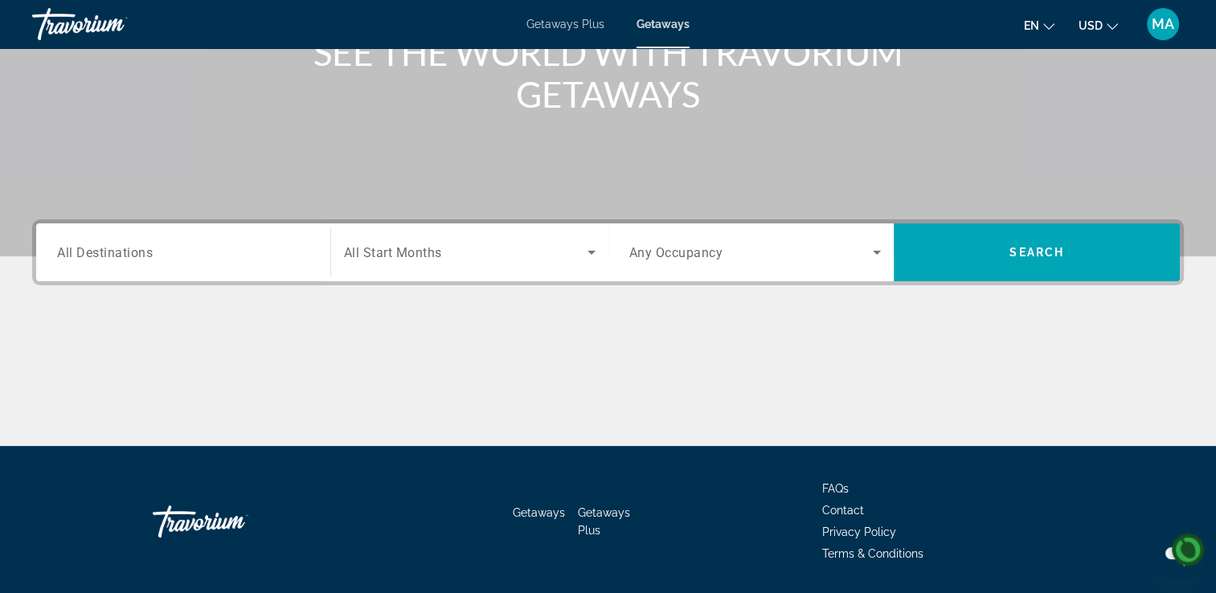
scroll to position [231, 0]
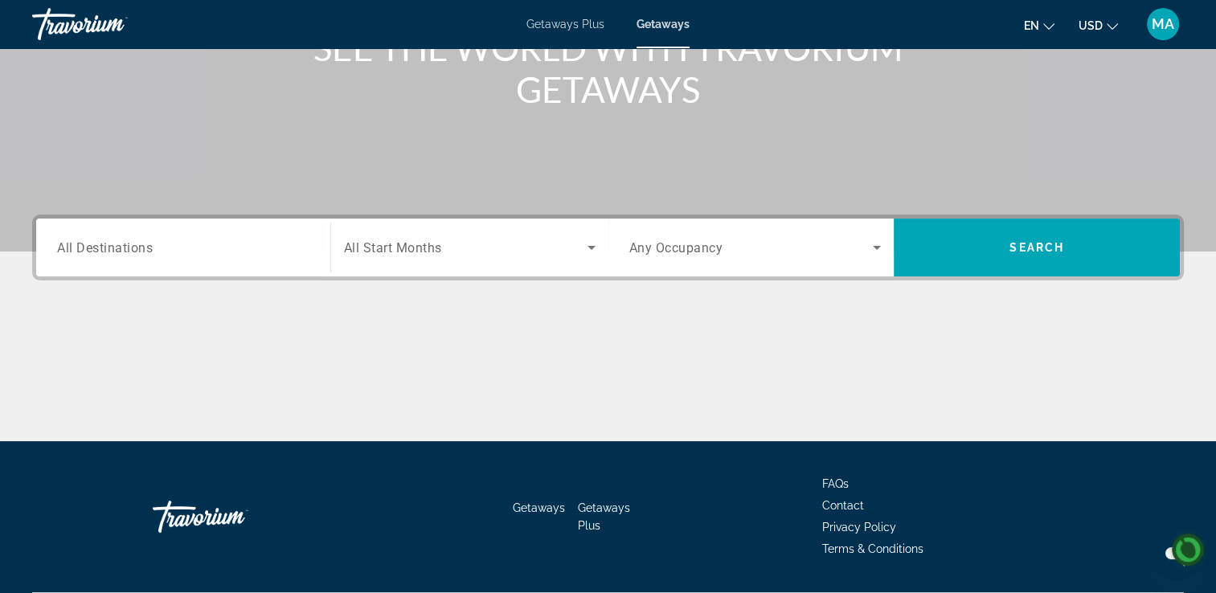
click at [186, 251] on input "Destination All Destinations" at bounding box center [183, 248] width 252 height 19
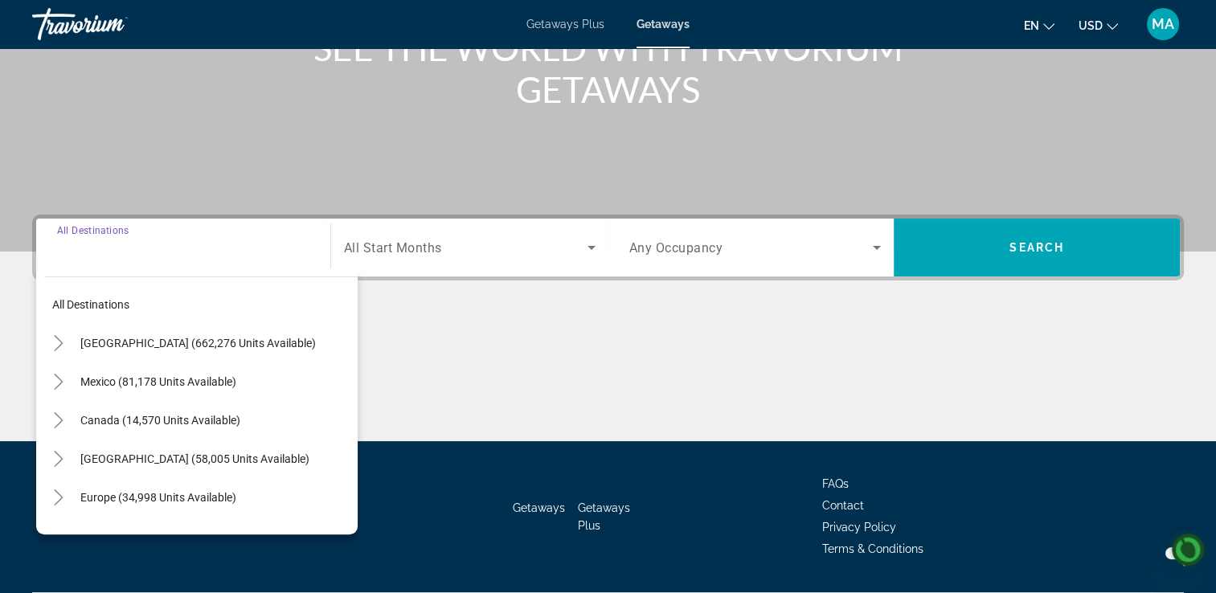
scroll to position [275, 0]
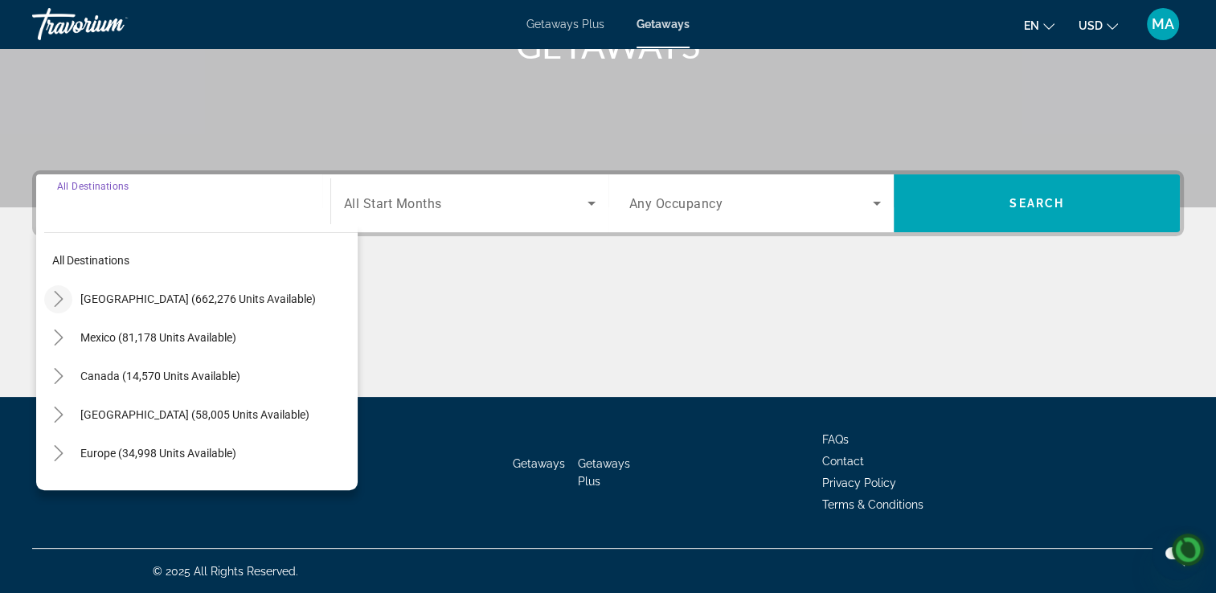
click at [60, 299] on icon "Toggle United States (662,276 units available)" at bounding box center [58, 299] width 9 height 16
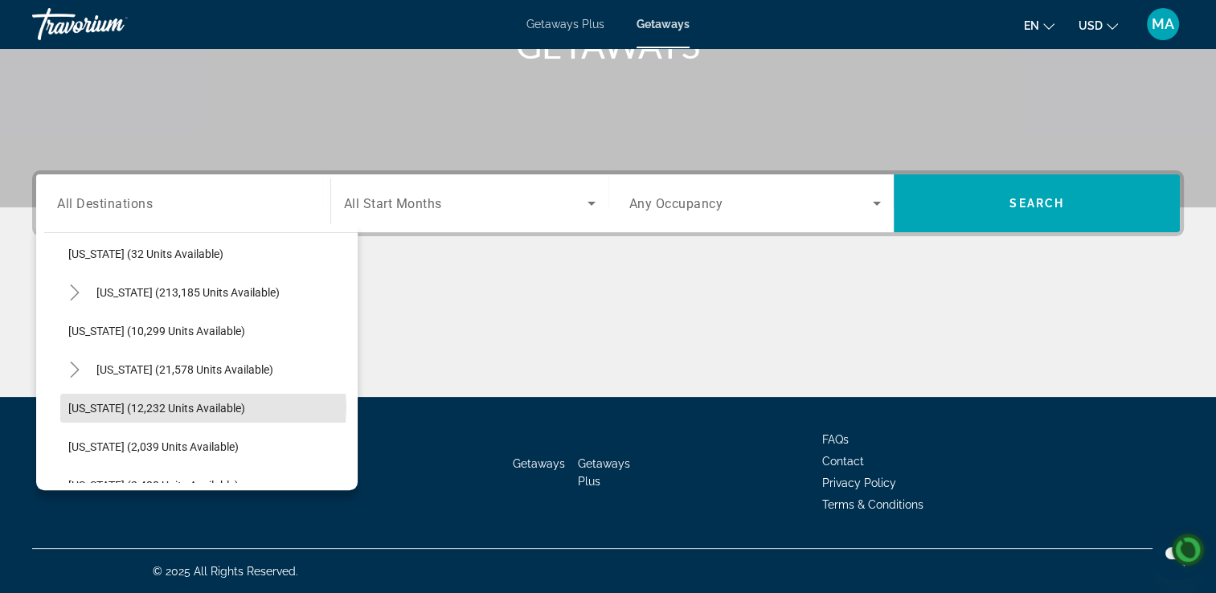
scroll to position [260, 0]
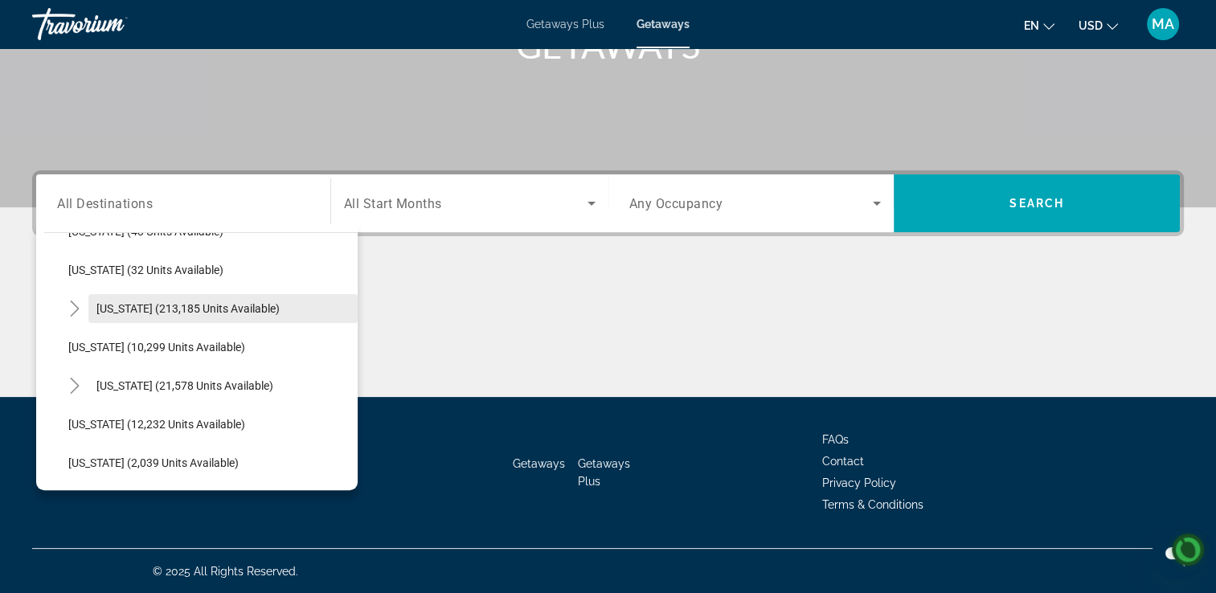
click at [158, 305] on span "Florida (213,185 units available)" at bounding box center [187, 308] width 183 height 13
type input "**********"
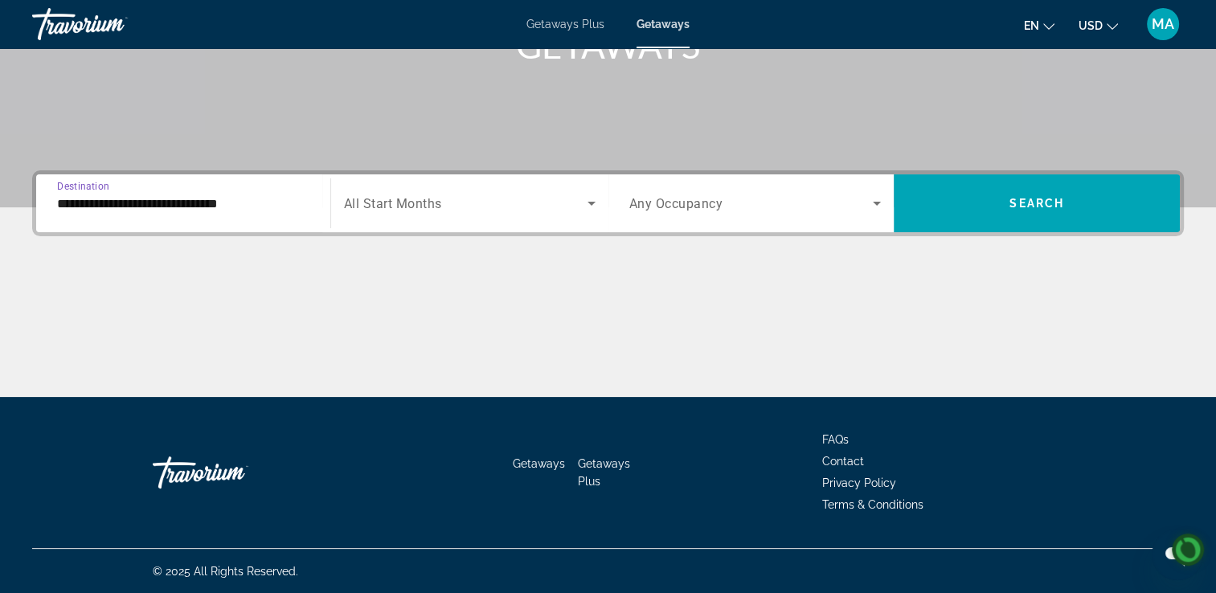
click at [591, 202] on icon "Search widget" at bounding box center [591, 204] width 8 height 4
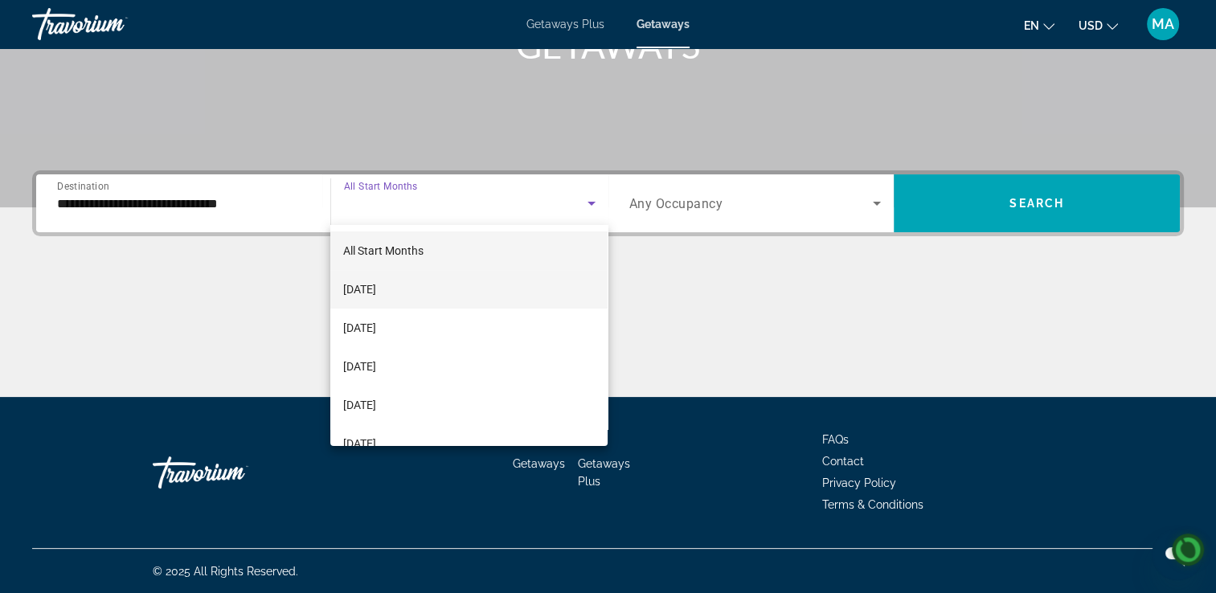
click at [430, 290] on mat-option "[DATE]" at bounding box center [468, 289] width 277 height 39
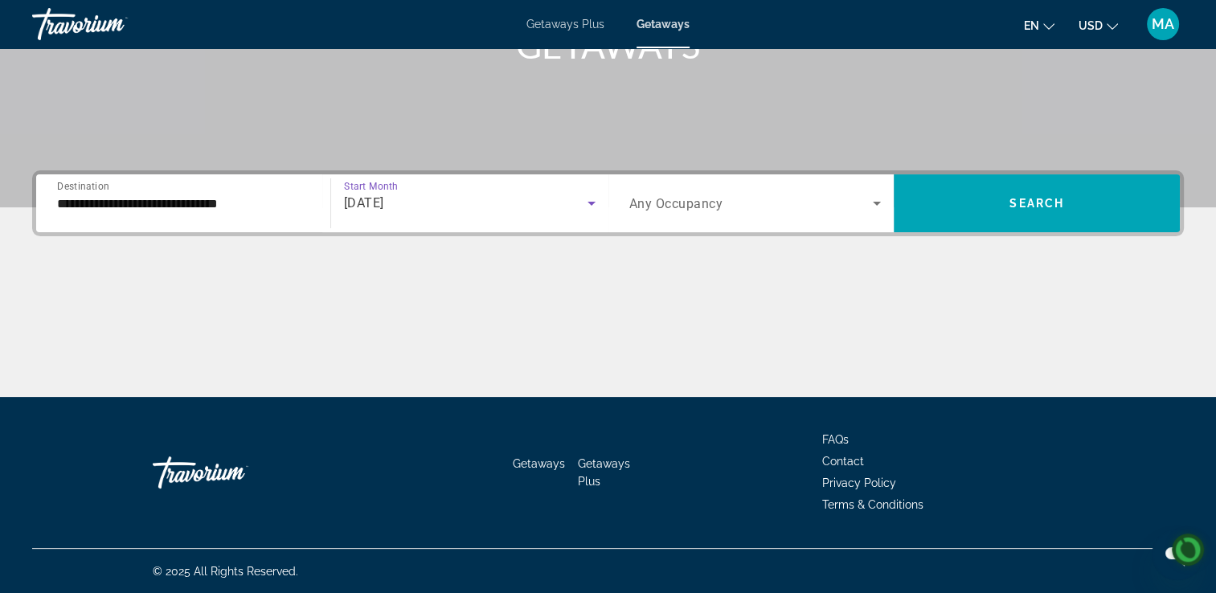
click at [877, 202] on icon "Search widget" at bounding box center [877, 204] width 8 height 4
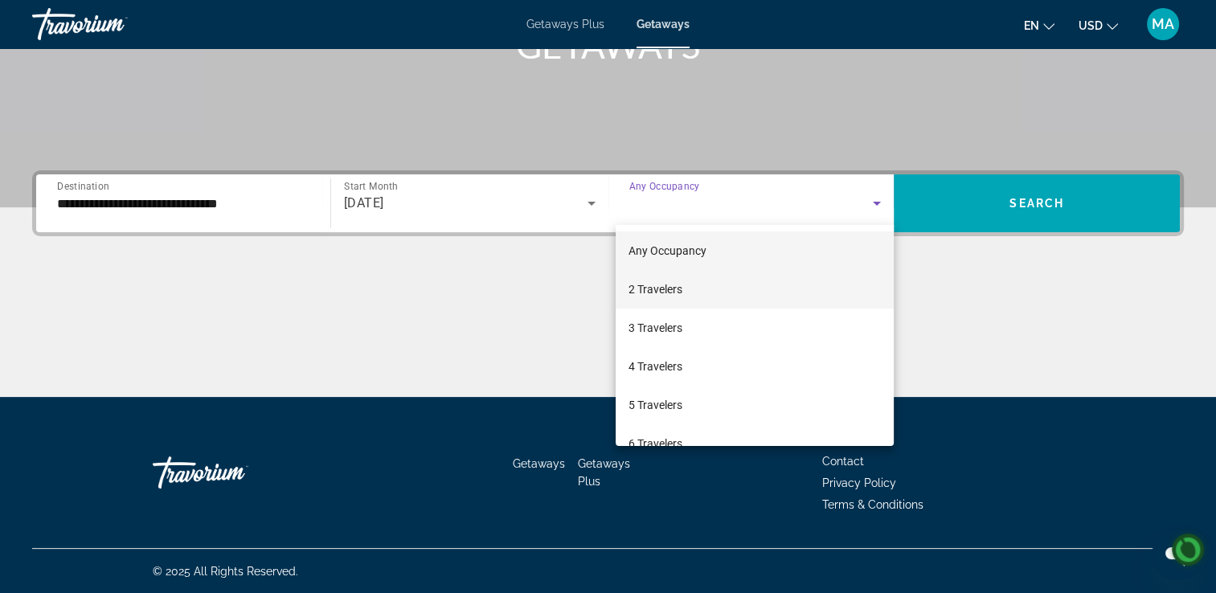
click at [665, 289] on span "2 Travelers" at bounding box center [655, 289] width 54 height 19
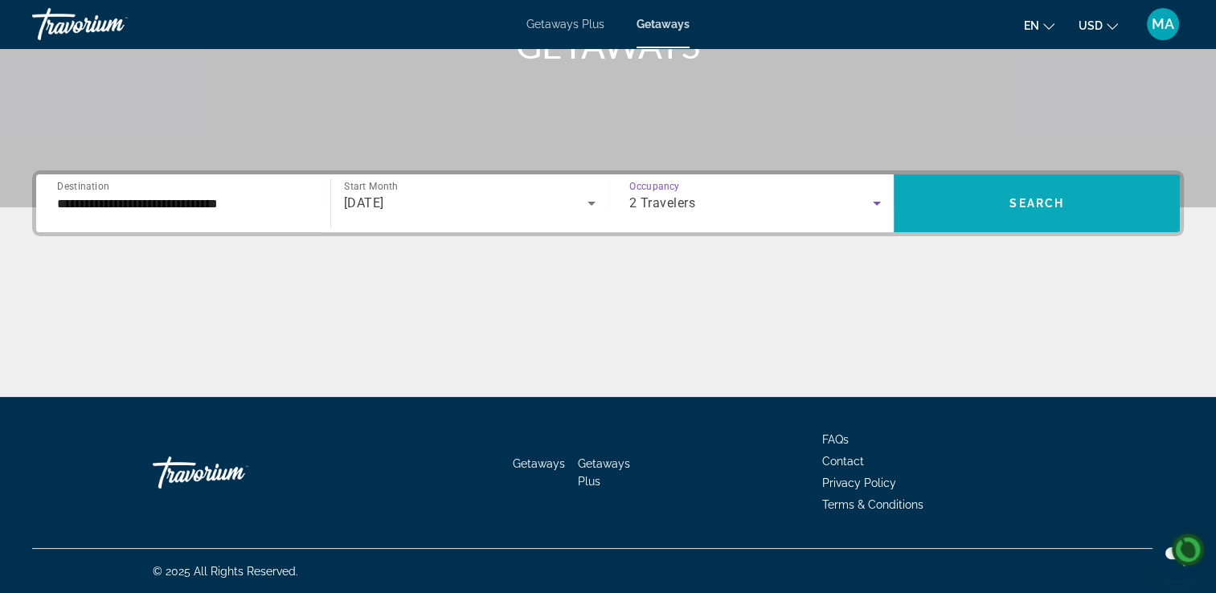
click at [1032, 209] on span "Search" at bounding box center [1036, 203] width 55 height 13
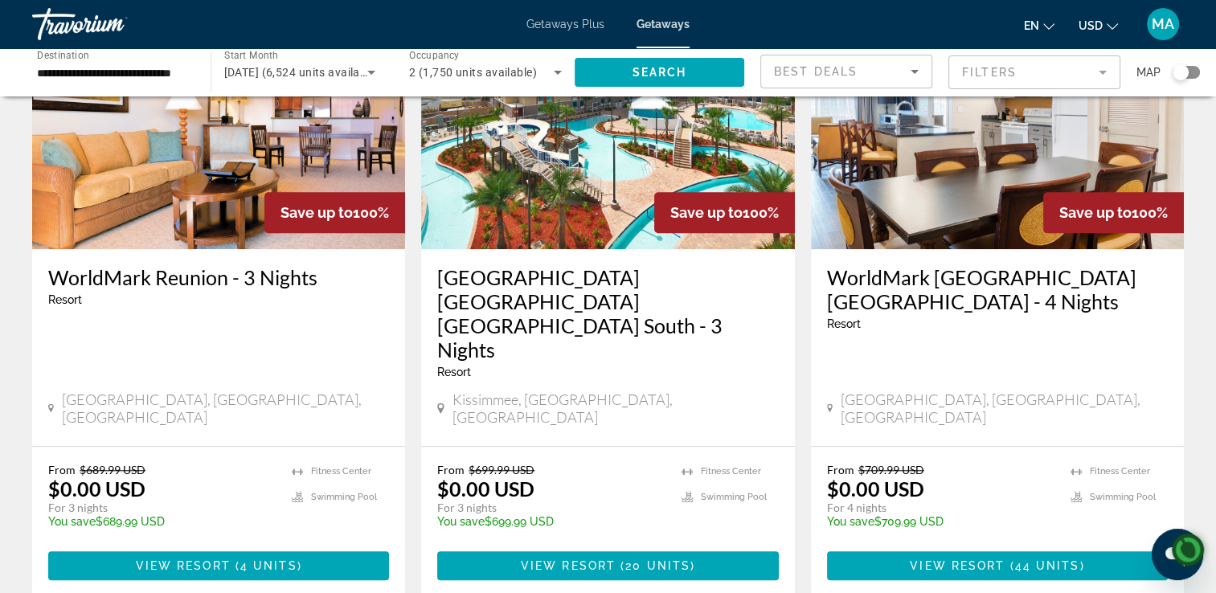
scroll to position [1339, 0]
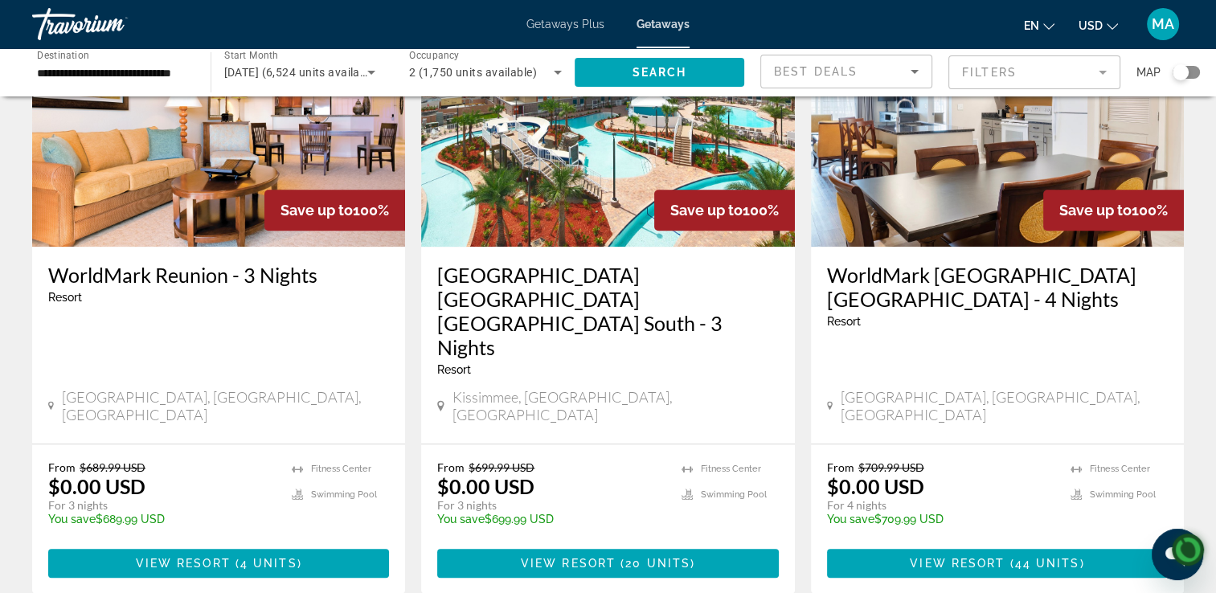
click at [990, 270] on h3 "WorldMark Orlando Kingstown Reef - 4 Nights" at bounding box center [997, 287] width 341 height 48
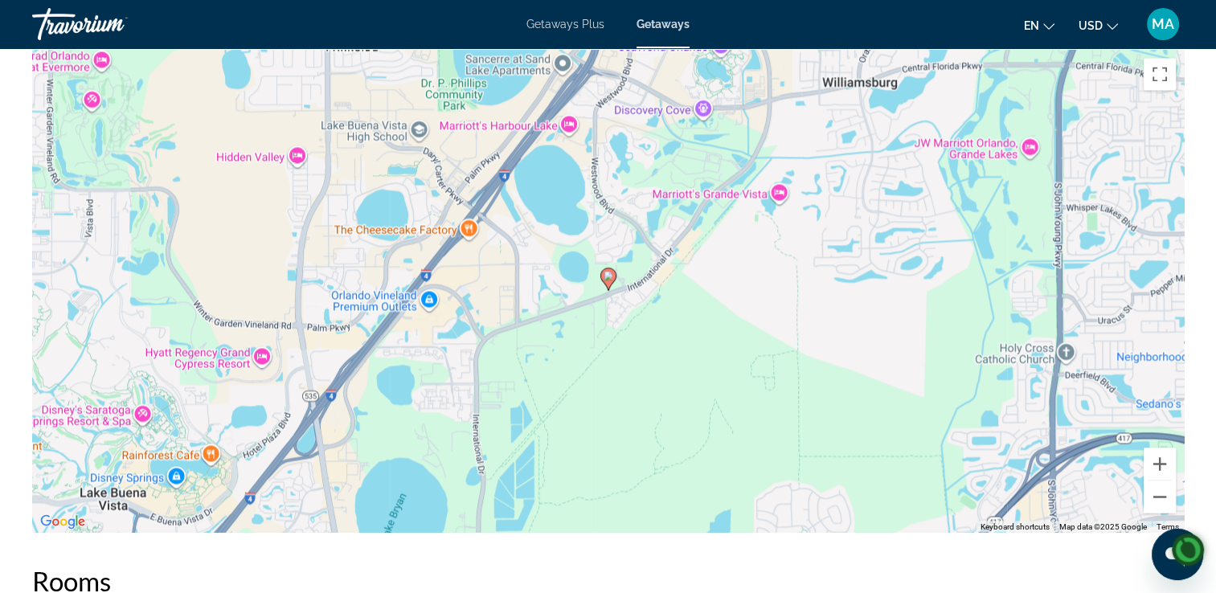
scroll to position [2536, 0]
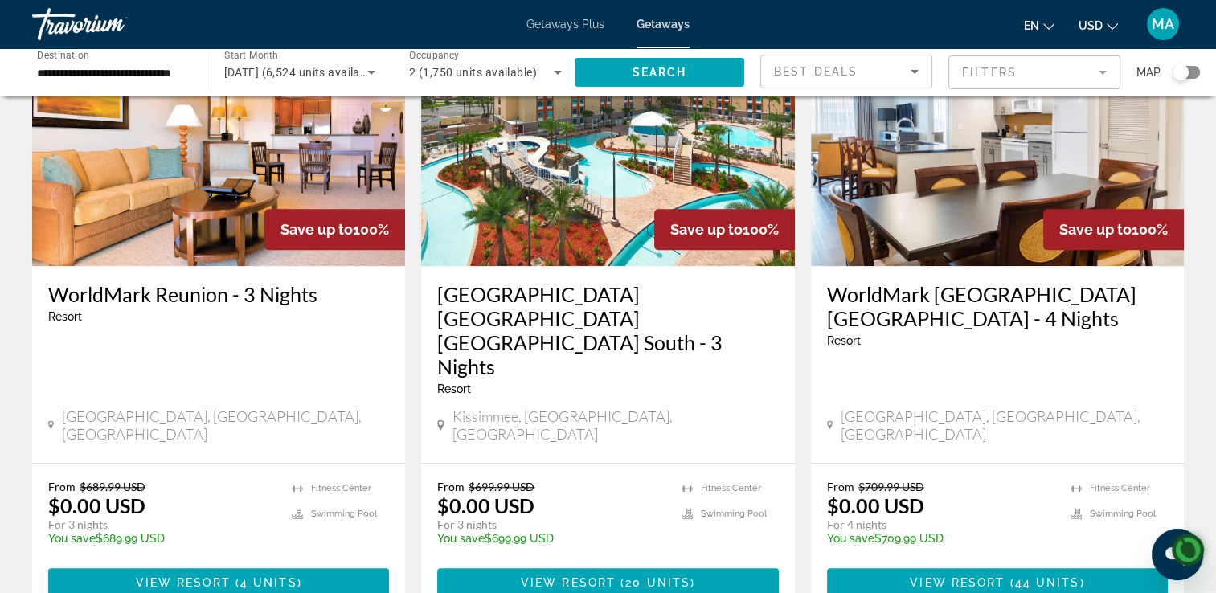
scroll to position [1325, 0]
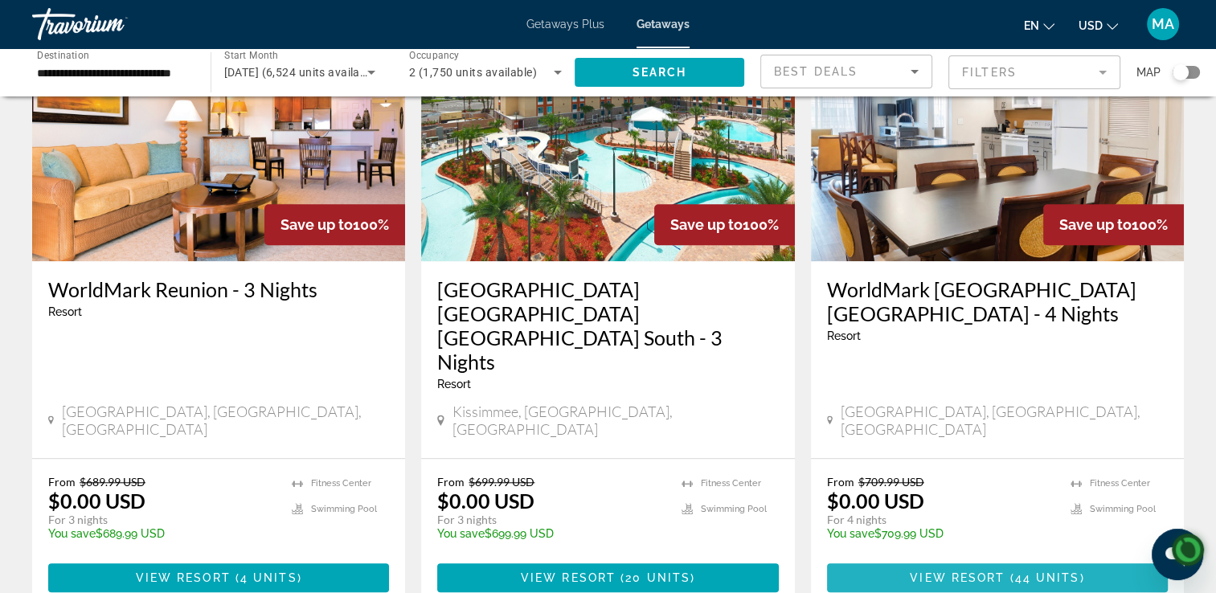
click at [983, 558] on span "Main content" at bounding box center [997, 577] width 341 height 39
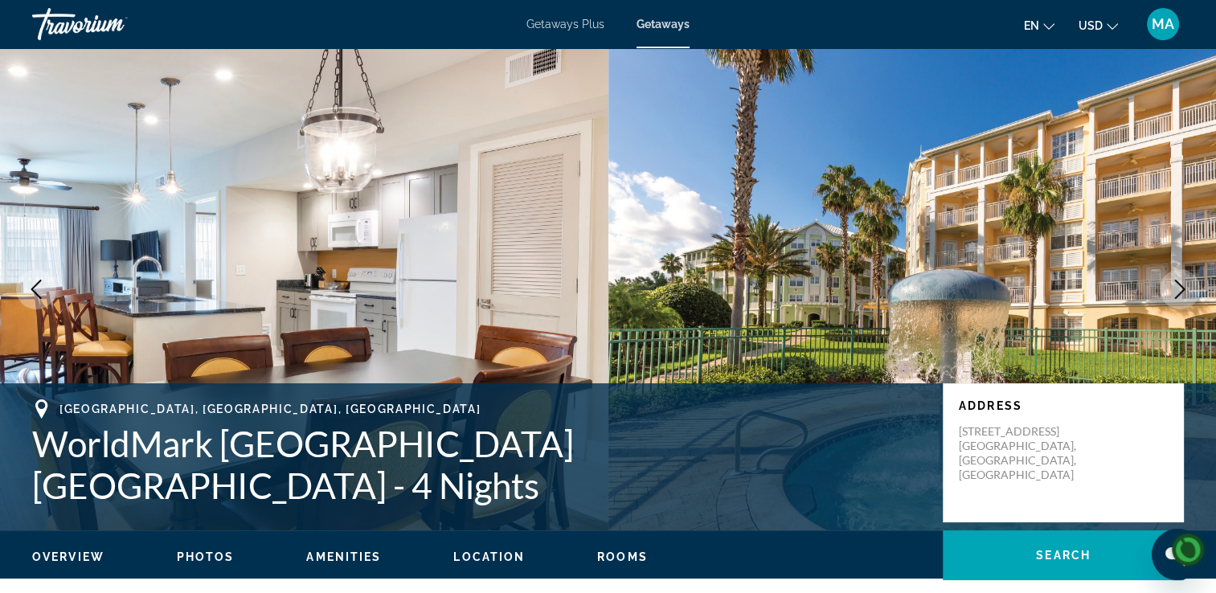
click at [23, 1] on mat-toolbar "Getaways Plus Getaways en English Español Français Italiano Português русский U…" at bounding box center [608, 24] width 1216 height 48
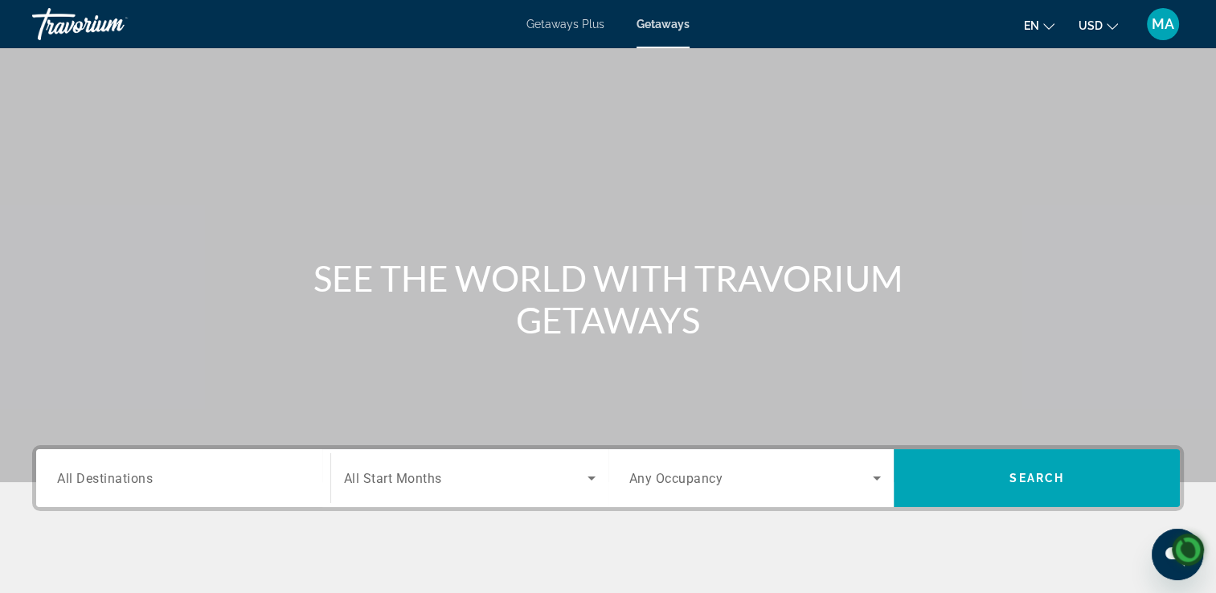
click at [11, 6] on div "Getaways Plus Getaways en English Español Français Italiano Português русский U…" at bounding box center [608, 24] width 1216 height 42
